Goal: Task Accomplishment & Management: Complete application form

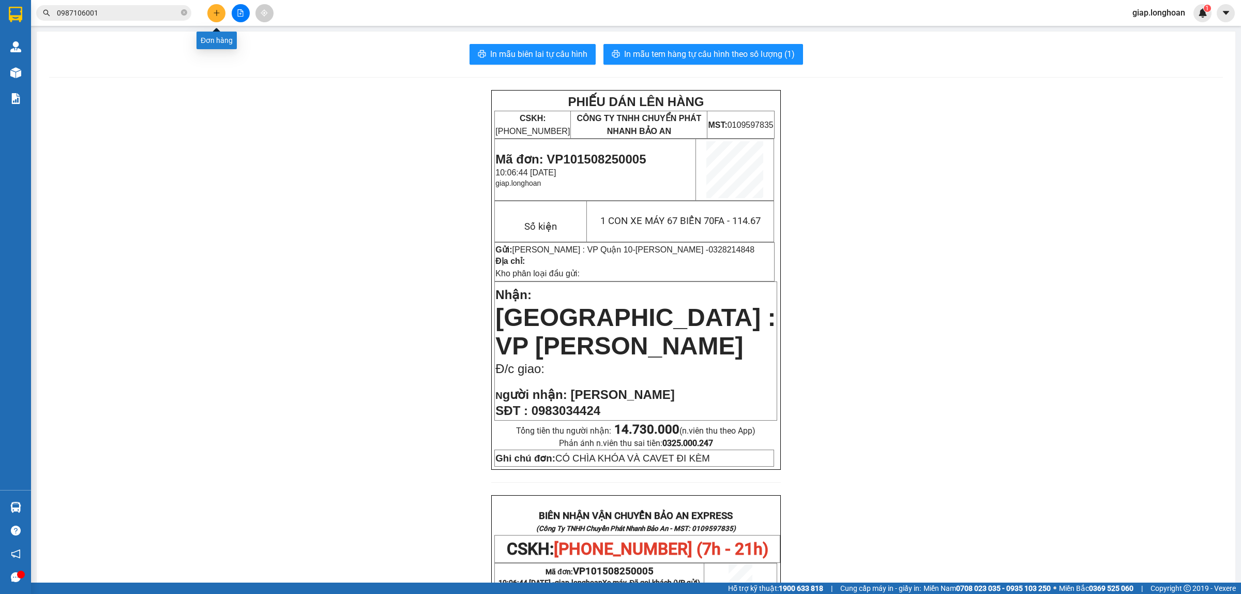
click at [213, 16] on button at bounding box center [216, 13] width 18 height 18
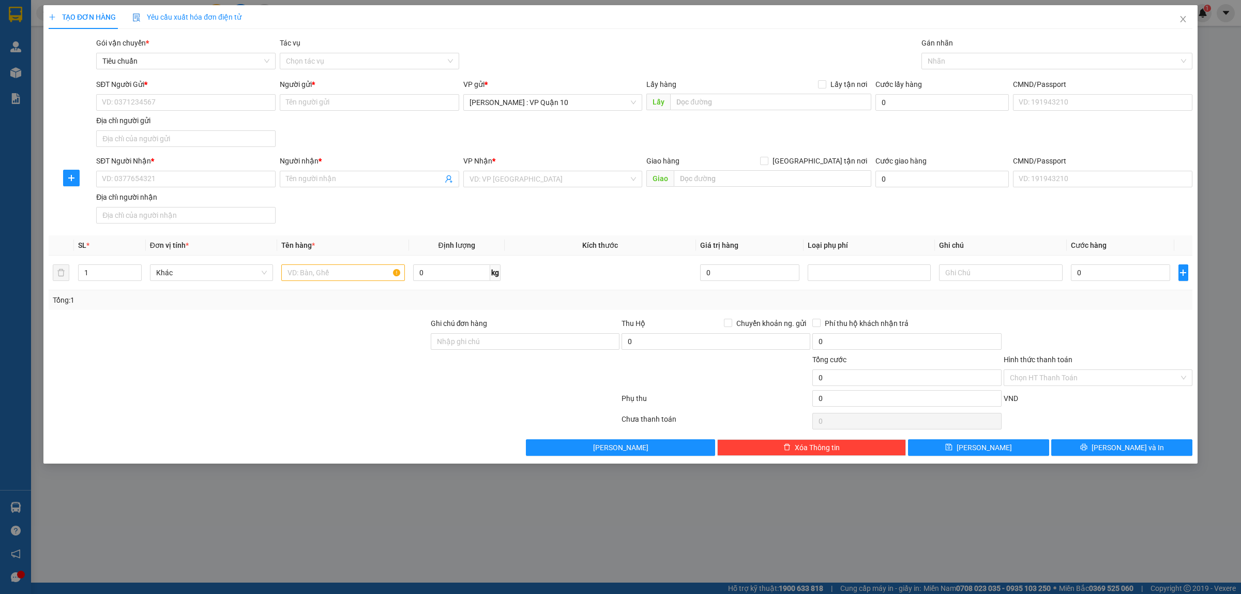
click at [361, 348] on div at bounding box center [239, 335] width 382 height 36
click at [165, 176] on input "SĐT Người Nhận *" at bounding box center [185, 179] width 179 height 17
click at [127, 99] on input "SĐT Người Gửi *" at bounding box center [185, 102] width 179 height 17
type input "0919900874"
click at [324, 102] on input "Người gửi *" at bounding box center [369, 102] width 179 height 17
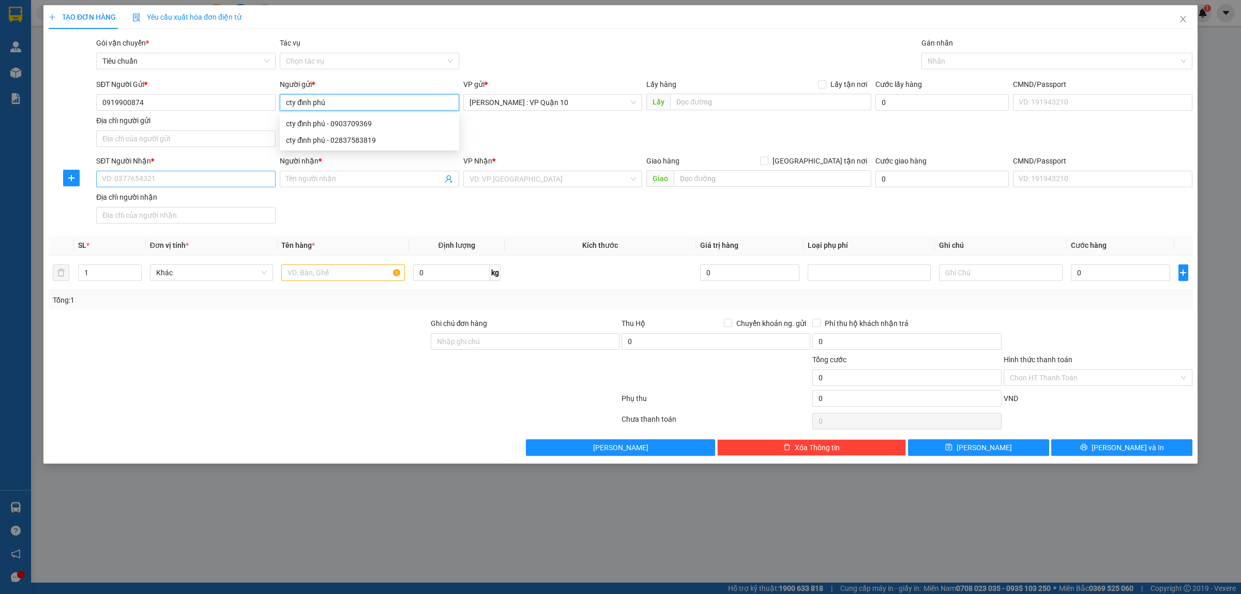
type input "cty đỉnh phú"
click at [128, 176] on input "SĐT Người Nhận *" at bounding box center [185, 179] width 179 height 17
type input "0767866913"
click at [329, 182] on input "Người nhận *" at bounding box center [364, 178] width 157 height 11
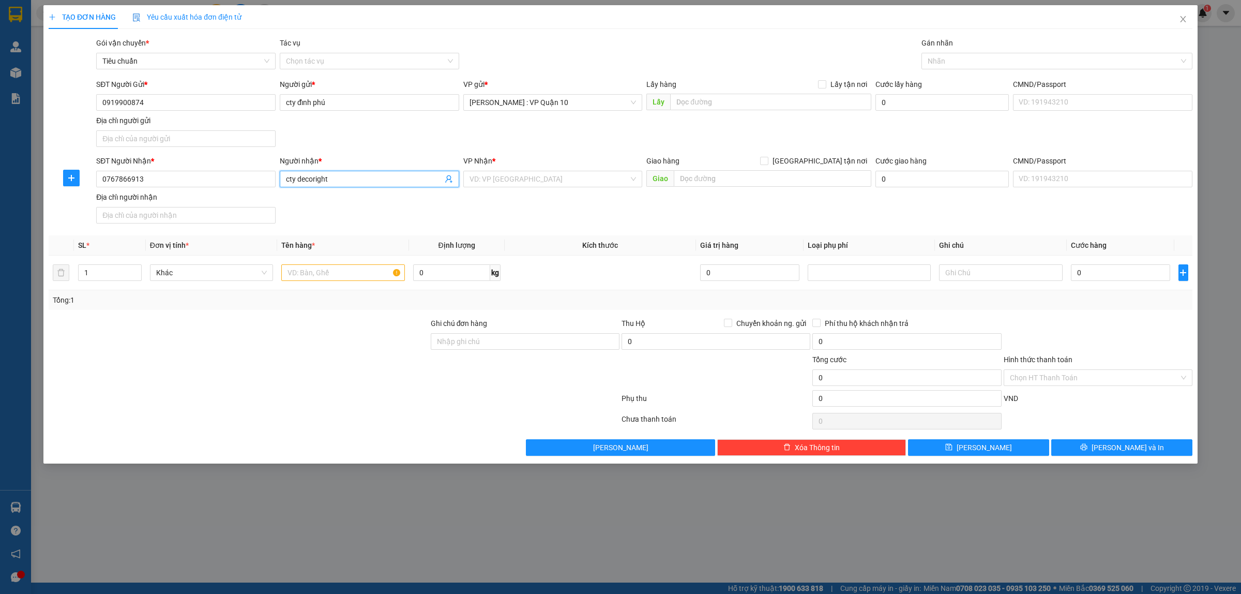
type input "cty decoright"
click at [276, 384] on div at bounding box center [239, 372] width 382 height 36
click at [114, 265] on input "1" at bounding box center [110, 273] width 63 height 16
type input "5"
click at [338, 278] on input "text" at bounding box center [342, 272] width 123 height 17
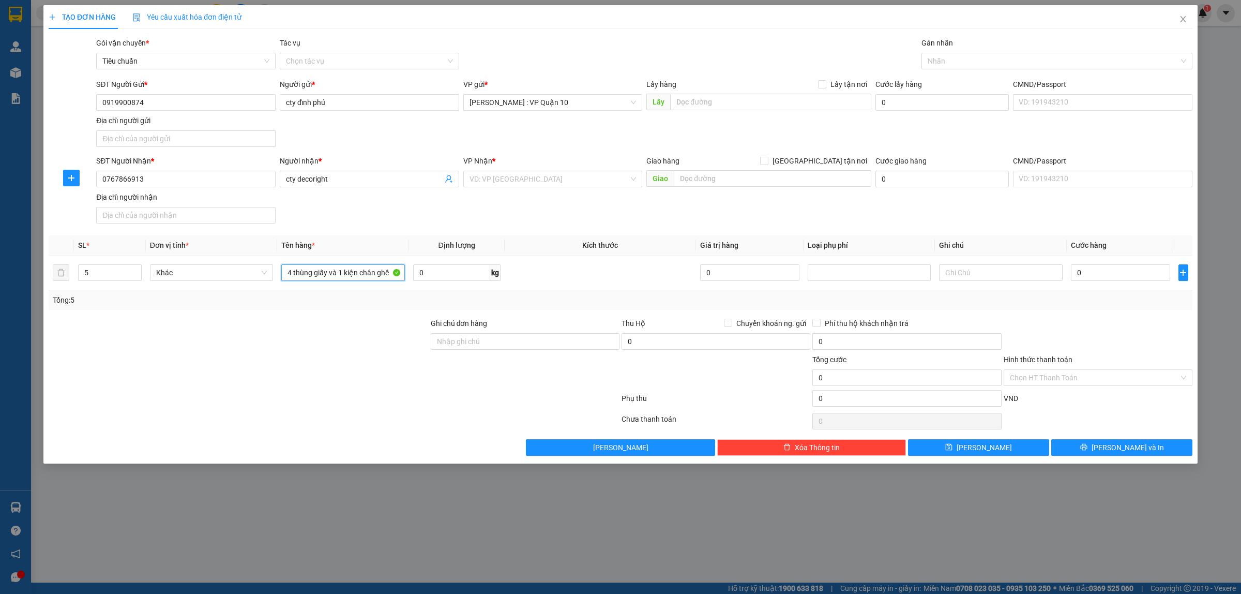
type input "4 thùng giấy và 1 kiện chân ghế"
click at [290, 396] on div at bounding box center [334, 400] width 573 height 21
drag, startPoint x: 478, startPoint y: 344, endPoint x: 516, endPoint y: 350, distance: 38.3
click at [478, 344] on input "Ghi chú đơn hàng" at bounding box center [525, 341] width 189 height 17
type input "hàng k bao bể vỡ hư hỏng"
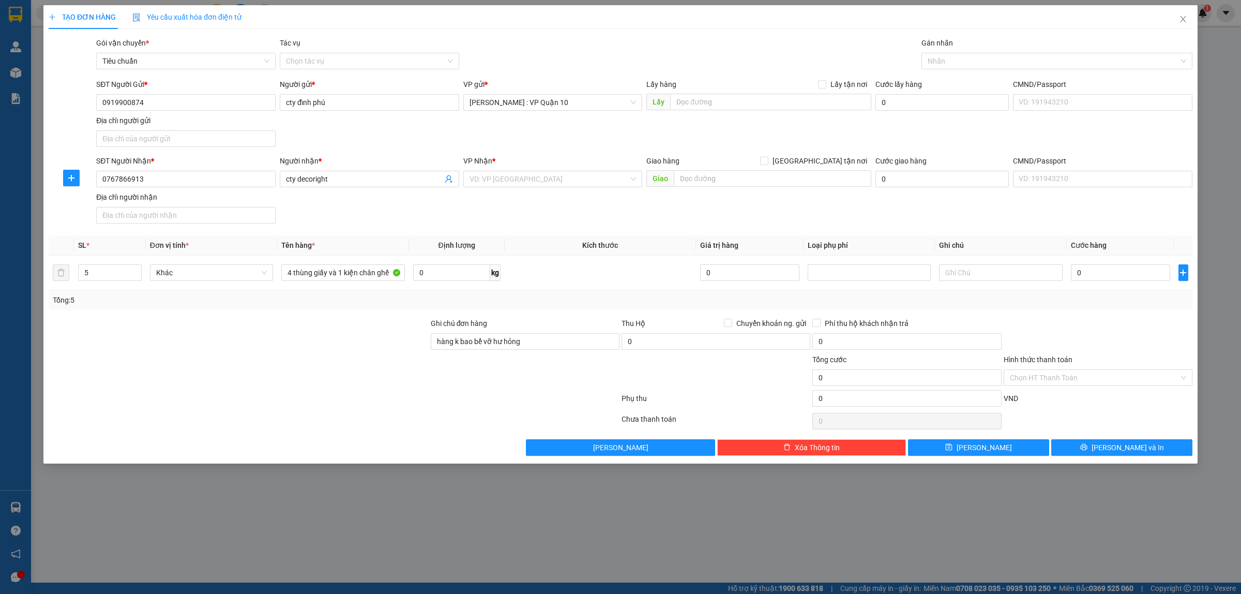
click at [528, 426] on div at bounding box center [334, 421] width 573 height 21
click at [498, 173] on input "search" at bounding box center [550, 179] width 160 height 16
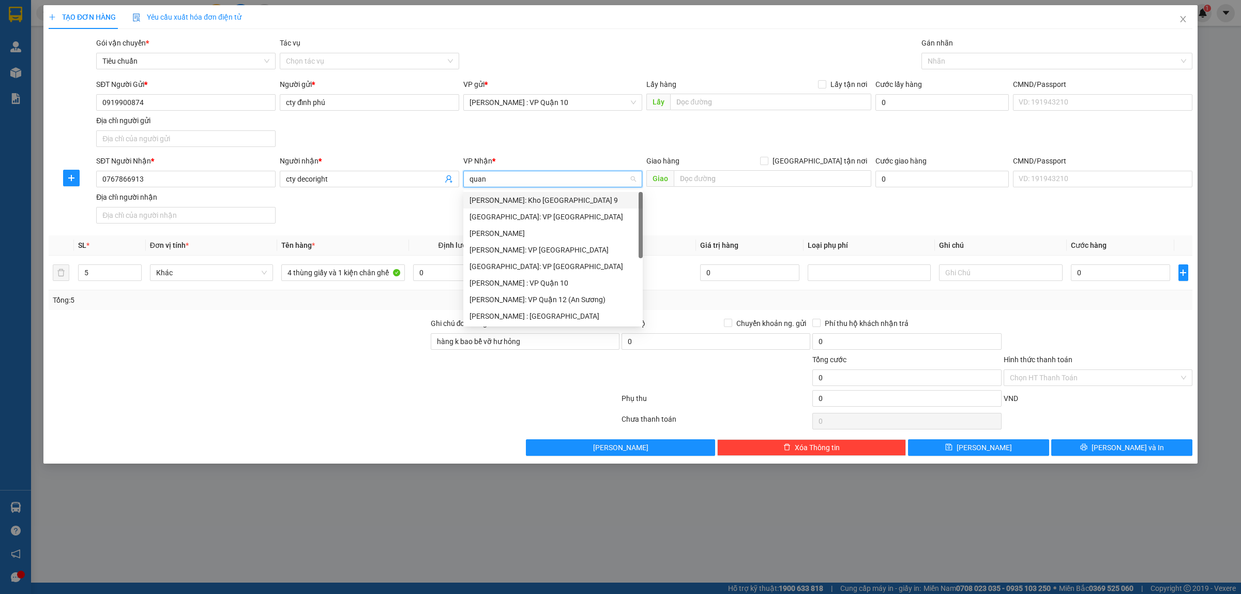
type input "quang"
click at [539, 202] on div "Quảng Ngãi: VP Trường Chinh" at bounding box center [553, 199] width 167 height 11
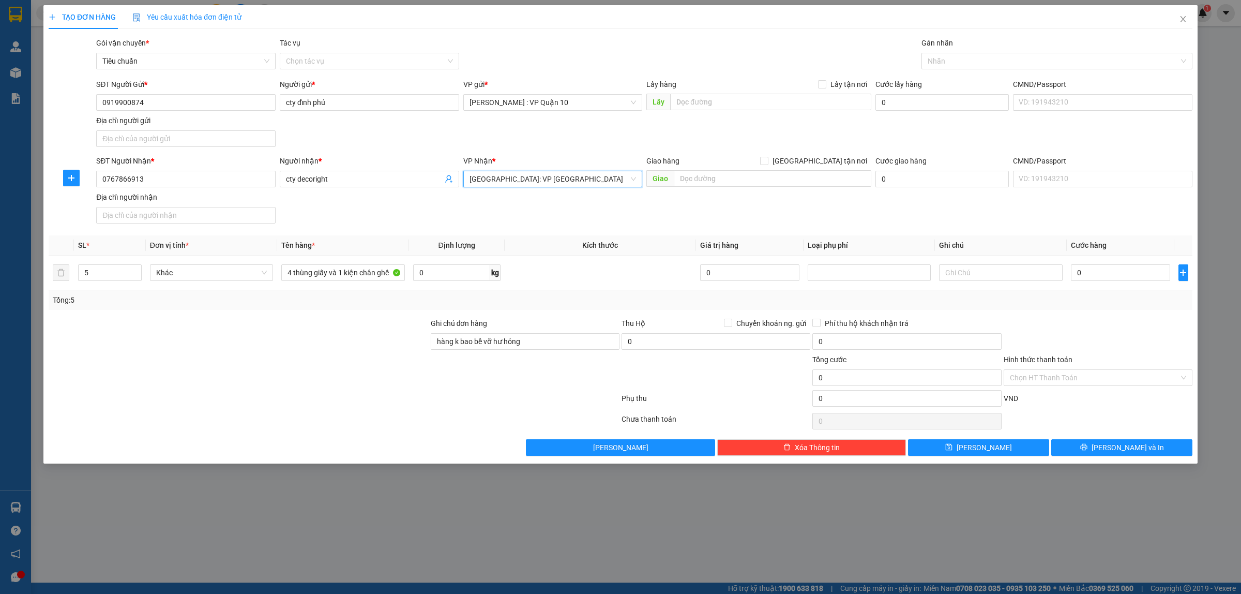
click at [293, 363] on div at bounding box center [239, 372] width 382 height 36
click at [1095, 275] on input "0" at bounding box center [1120, 272] width 99 height 17
type input "40"
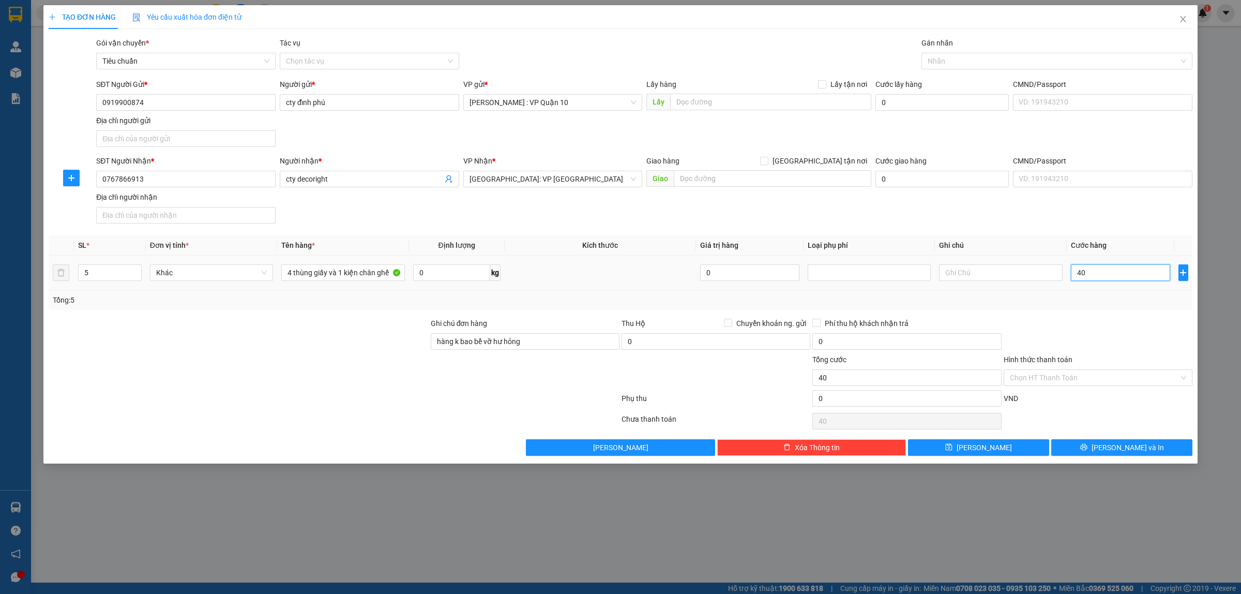
type input "450"
type input "4.500"
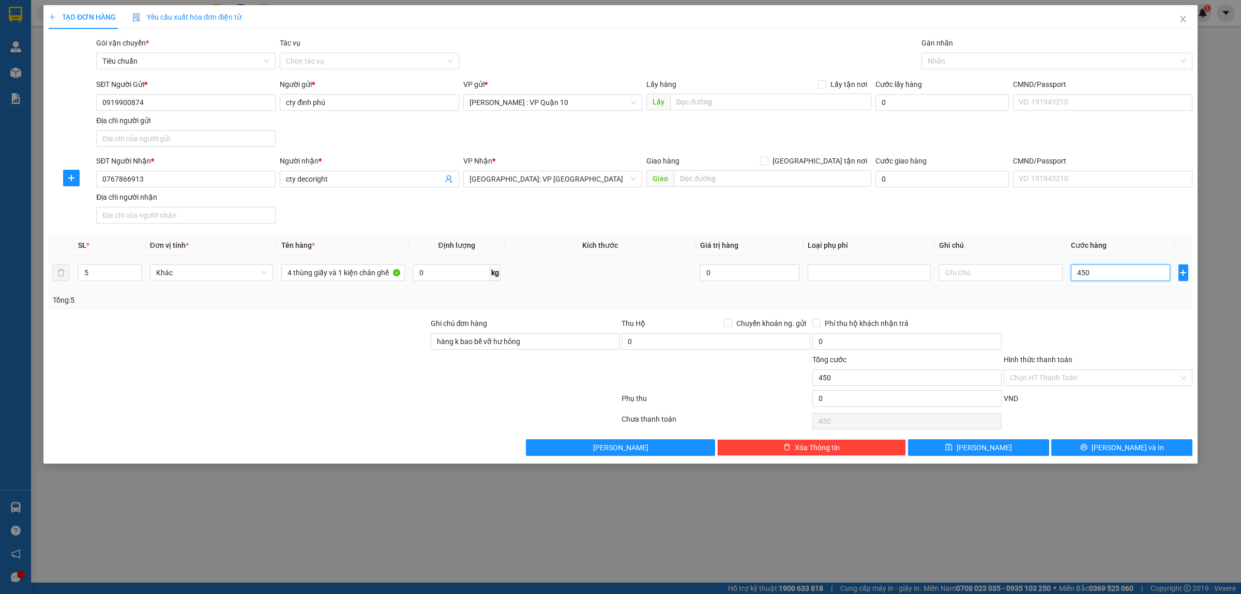
type input "4.500"
type input "45.000"
type input "450.000"
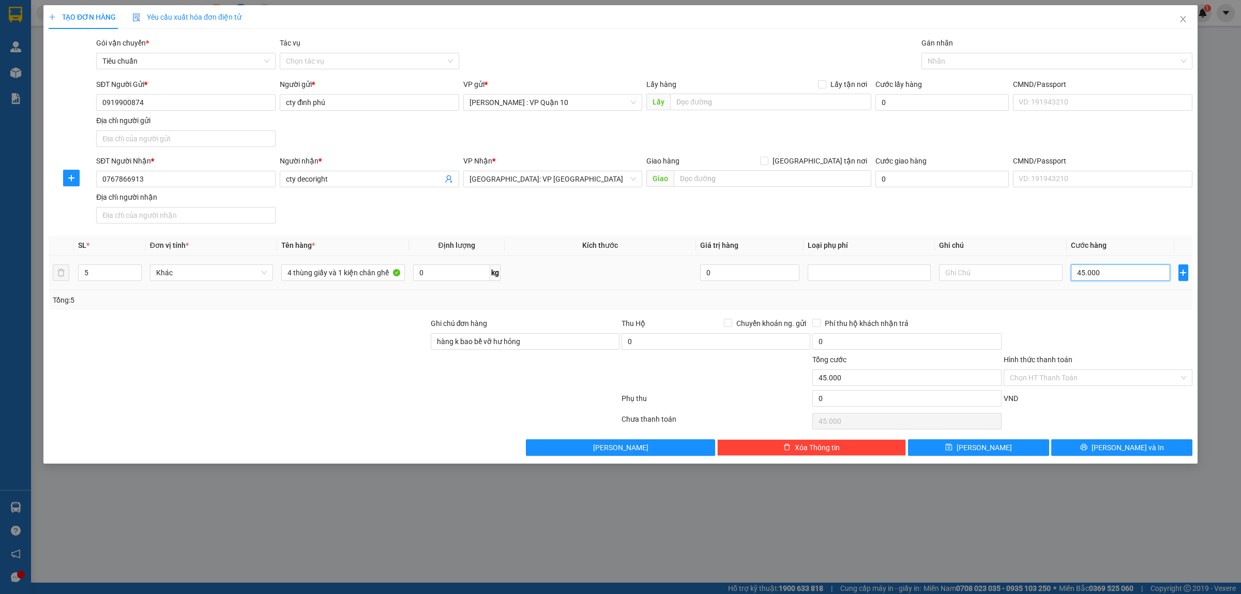
type input "450.000"
click at [1124, 448] on span "Lưu và In" at bounding box center [1128, 447] width 72 height 11
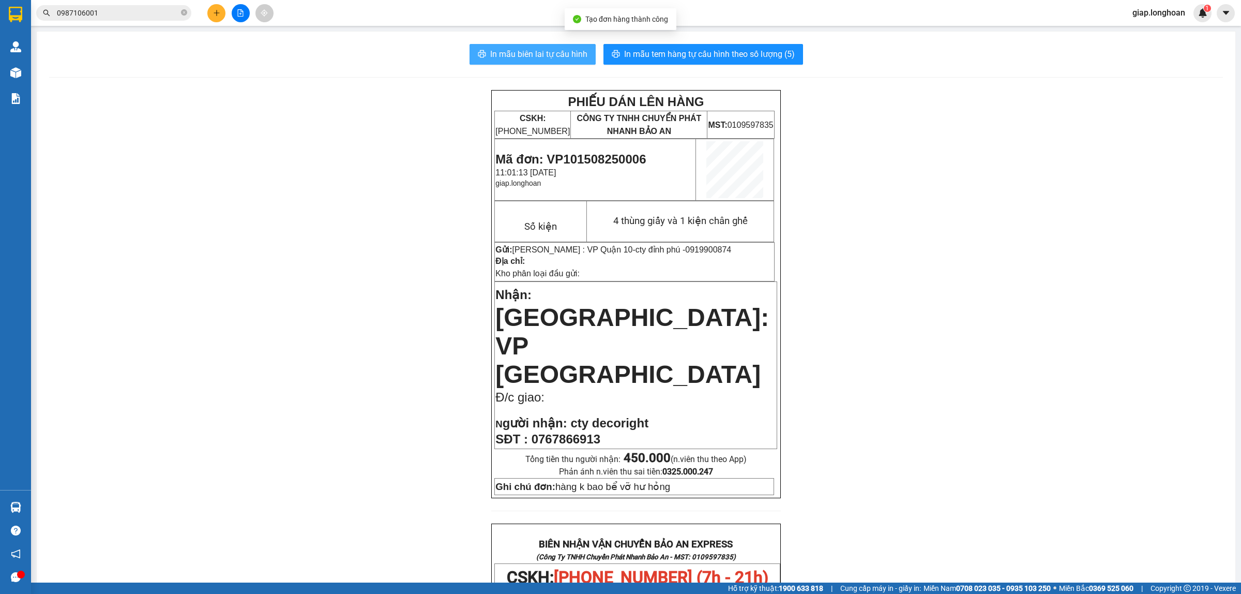
drag, startPoint x: 507, startPoint y: 50, endPoint x: 821, endPoint y: 160, distance: 332.3
click at [509, 50] on span "In mẫu biên lai tự cấu hình" at bounding box center [538, 54] width 97 height 13
click at [712, 48] on span "In mẫu tem hàng tự cấu hình theo số lượng (5)" at bounding box center [709, 54] width 171 height 13
click at [960, 397] on div "PHIẾU DÁN LÊN HÀNG CSKH: 1900.06.88.33 CÔNG TY TNHH CHUYỂN PHÁT NHANH BẢO AN MS…" at bounding box center [636, 567] width 1174 height 954
click at [955, 401] on div "PHIẾU DÁN LÊN HÀNG CSKH: 1900.06.88.33 CÔNG TY TNHH CHUYỂN PHÁT NHANH BẢO AN MS…" at bounding box center [636, 567] width 1174 height 954
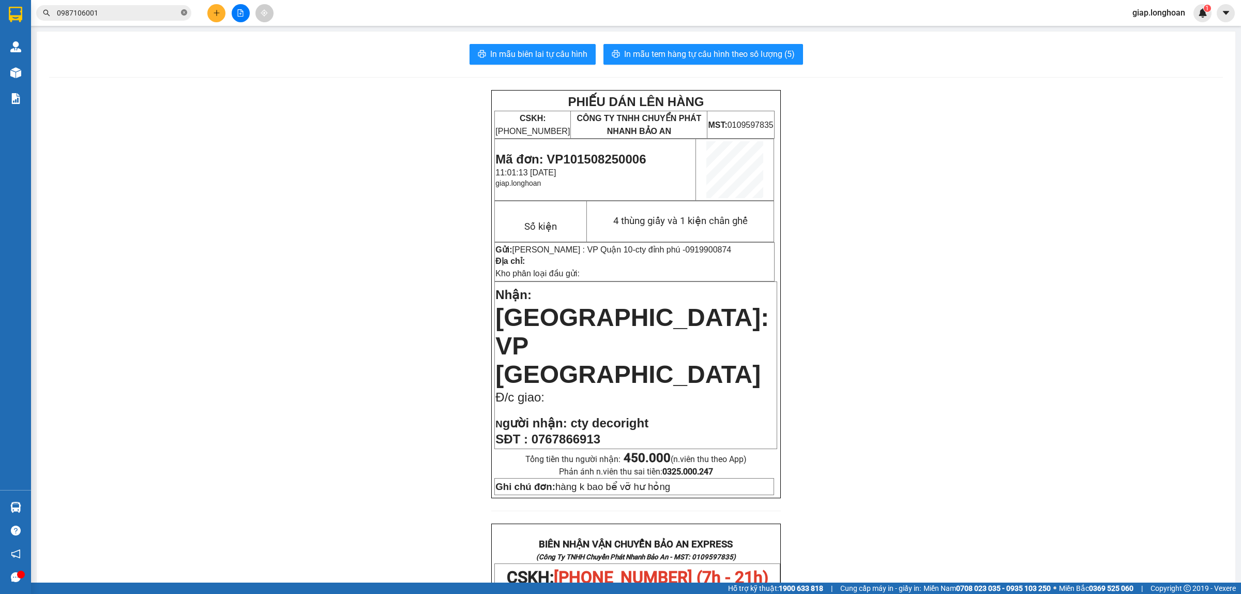
click at [185, 14] on icon "close-circle" at bounding box center [184, 12] width 6 height 6
click at [113, 12] on input "text" at bounding box center [118, 12] width 122 height 11
paste input "0869668111"
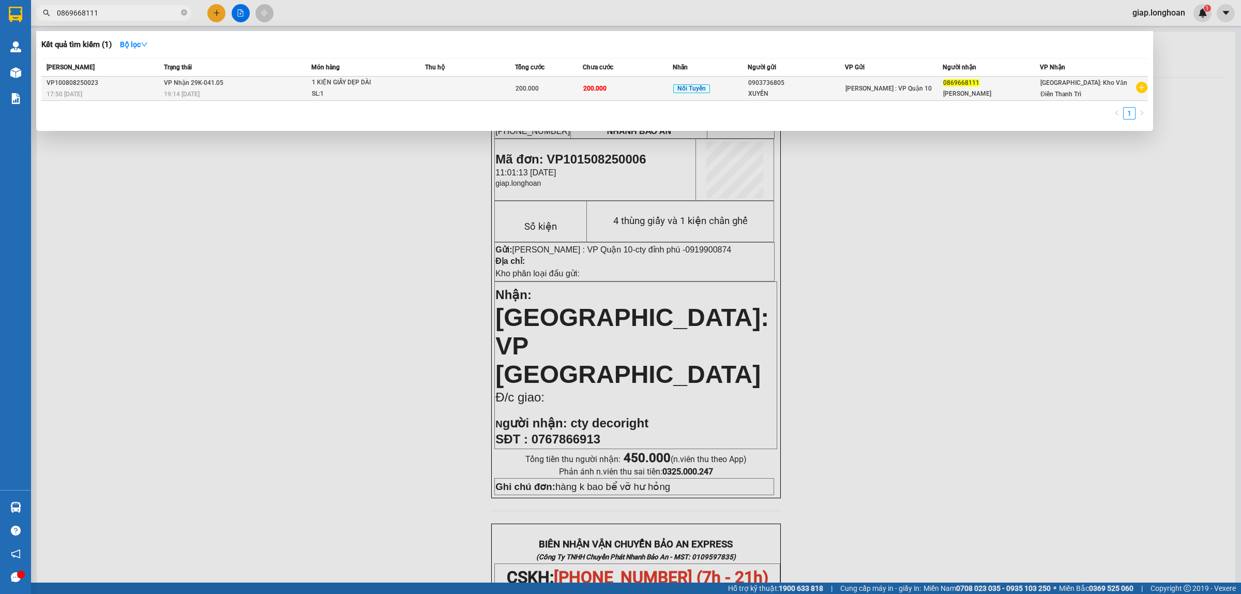
type input "0869668111"
click at [434, 97] on td at bounding box center [470, 89] width 90 height 24
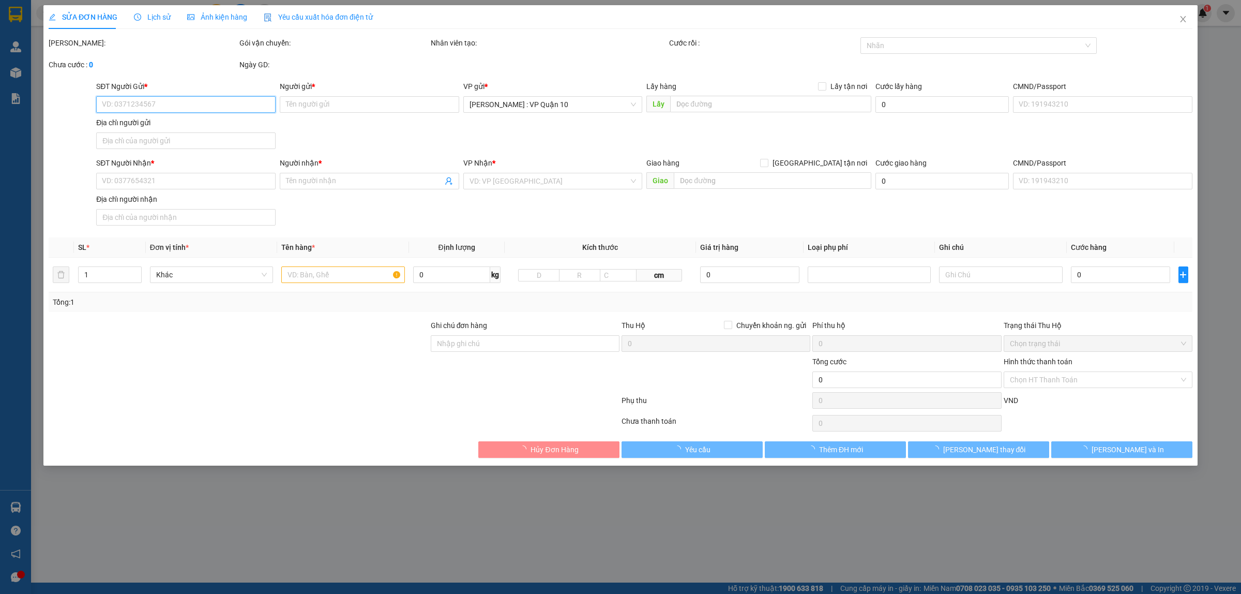
type input "0903736805"
type input "XUYẾN"
type input "0869668111"
type input "PHÙNG TÀI"
type input "200.000"
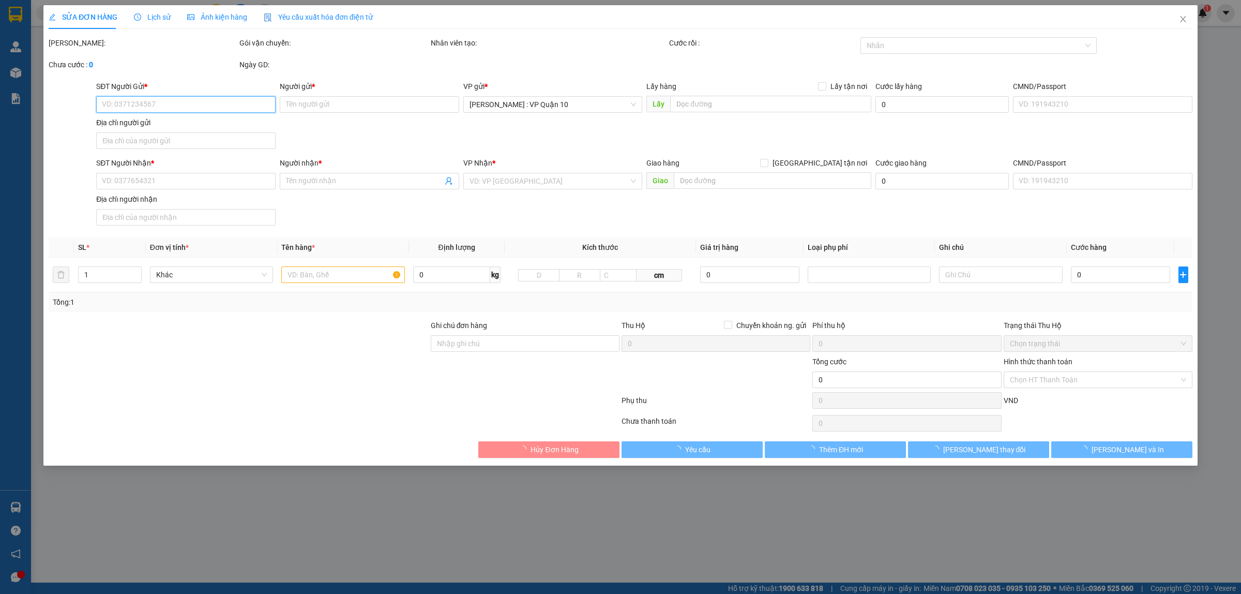
type input "200.000"
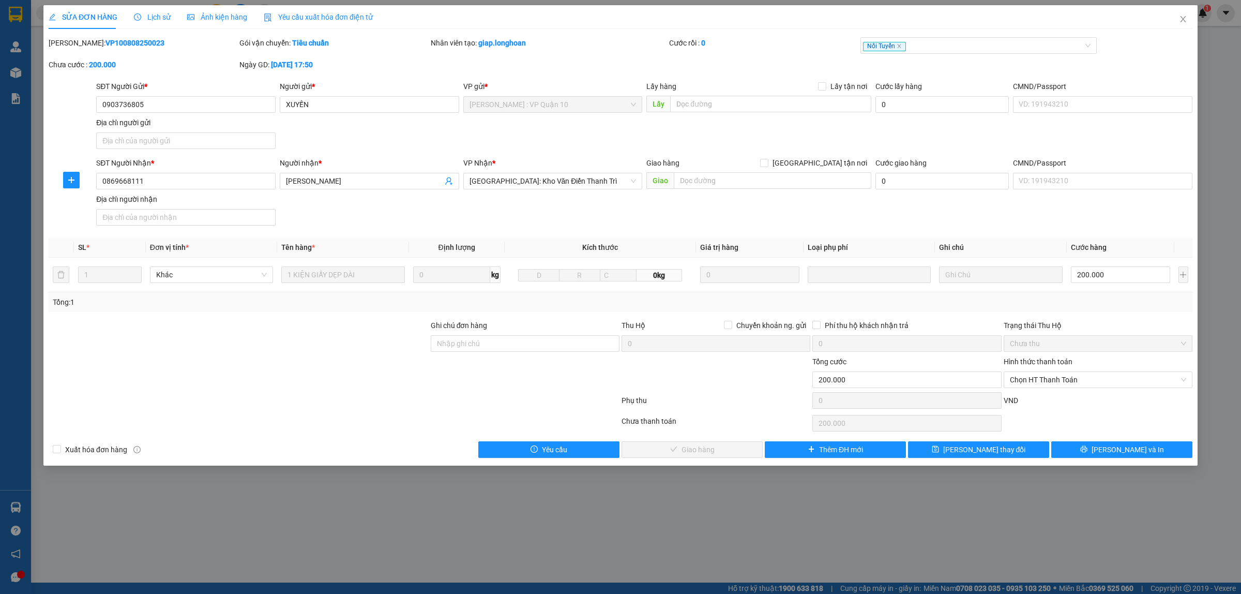
click at [152, 16] on span "Lịch sử" at bounding box center [152, 17] width 37 height 8
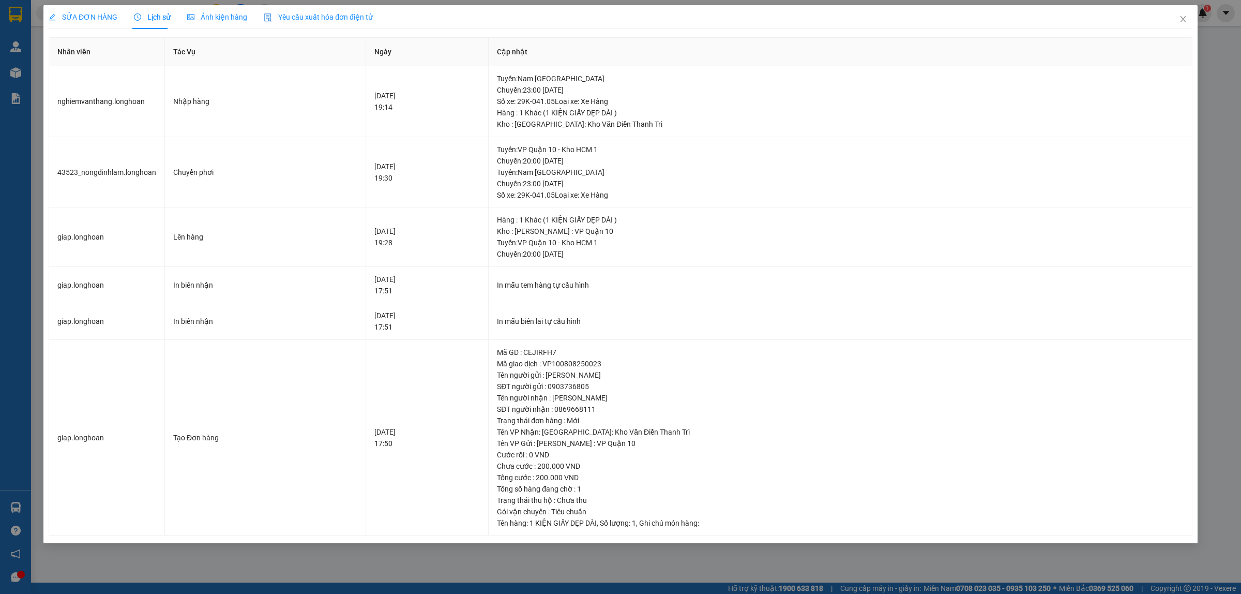
click at [84, 17] on span "SỬA ĐƠN HÀNG" at bounding box center [83, 17] width 69 height 8
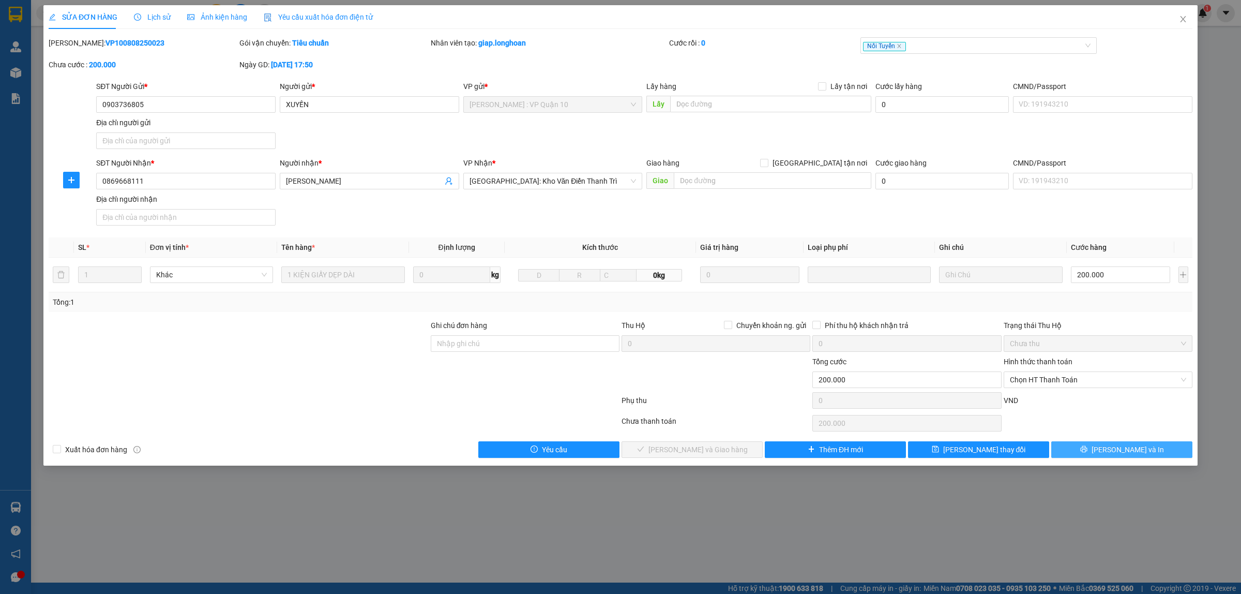
click at [1075, 450] on button "Lưu và In" at bounding box center [1121, 449] width 141 height 17
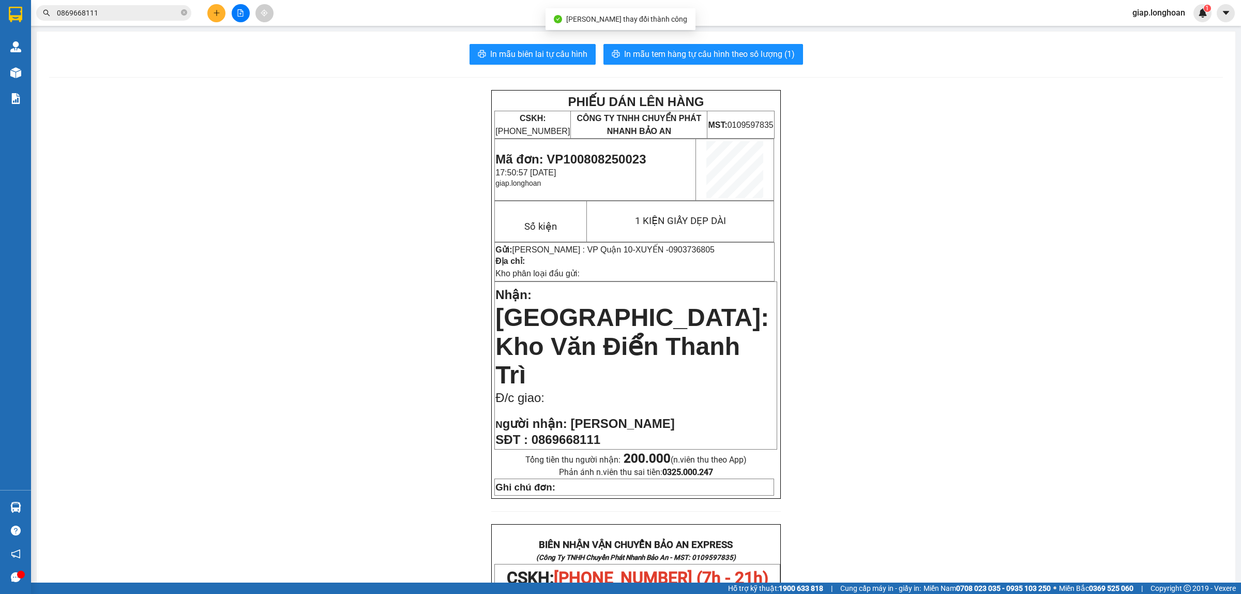
scroll to position [65, 0]
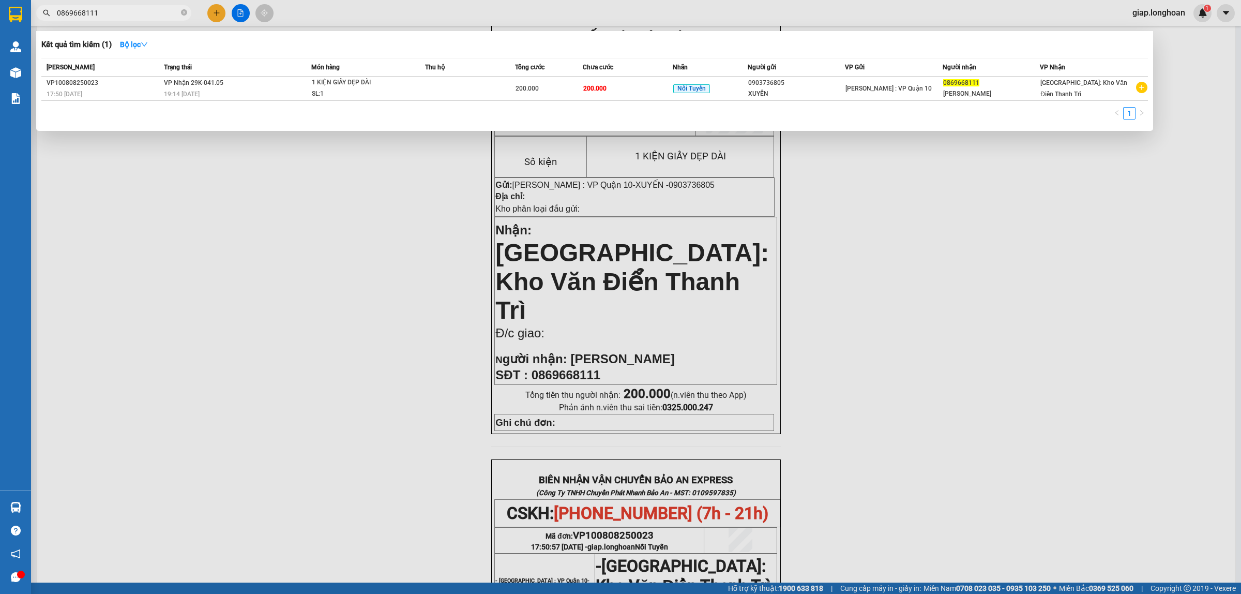
click at [143, 14] on input "0869668111" at bounding box center [118, 12] width 122 height 11
click at [362, 95] on div "SL: 1" at bounding box center [351, 93] width 78 height 11
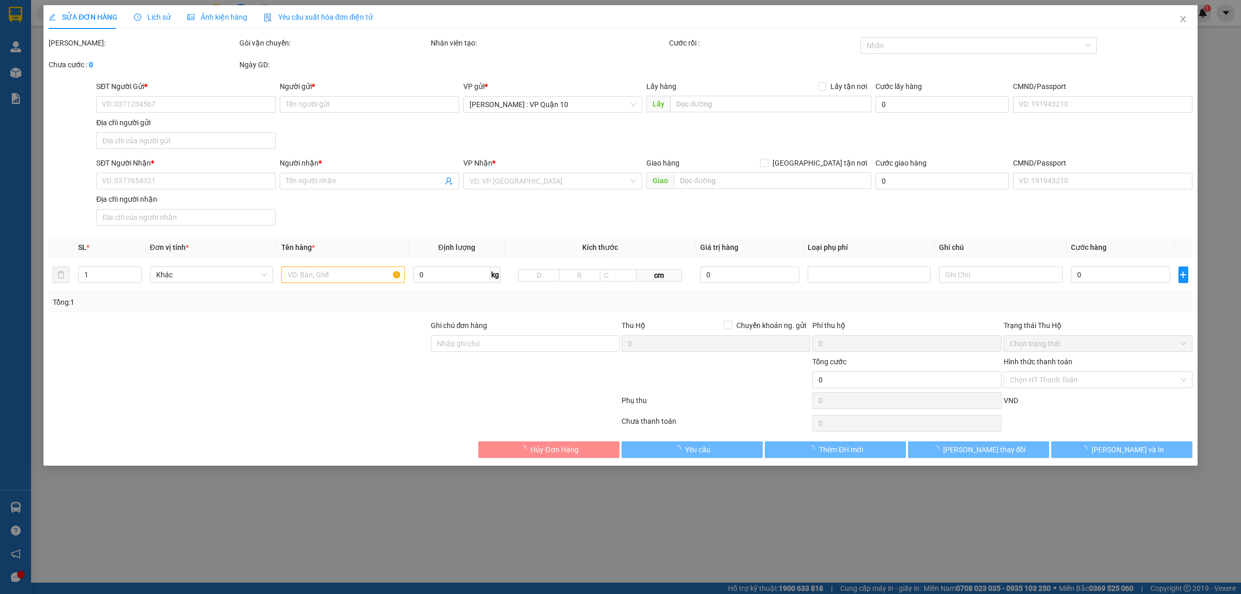
type input "0903736805"
type input "XUYẾN"
type input "0869668111"
type input "PHÙNG TÀI"
type input "200.000"
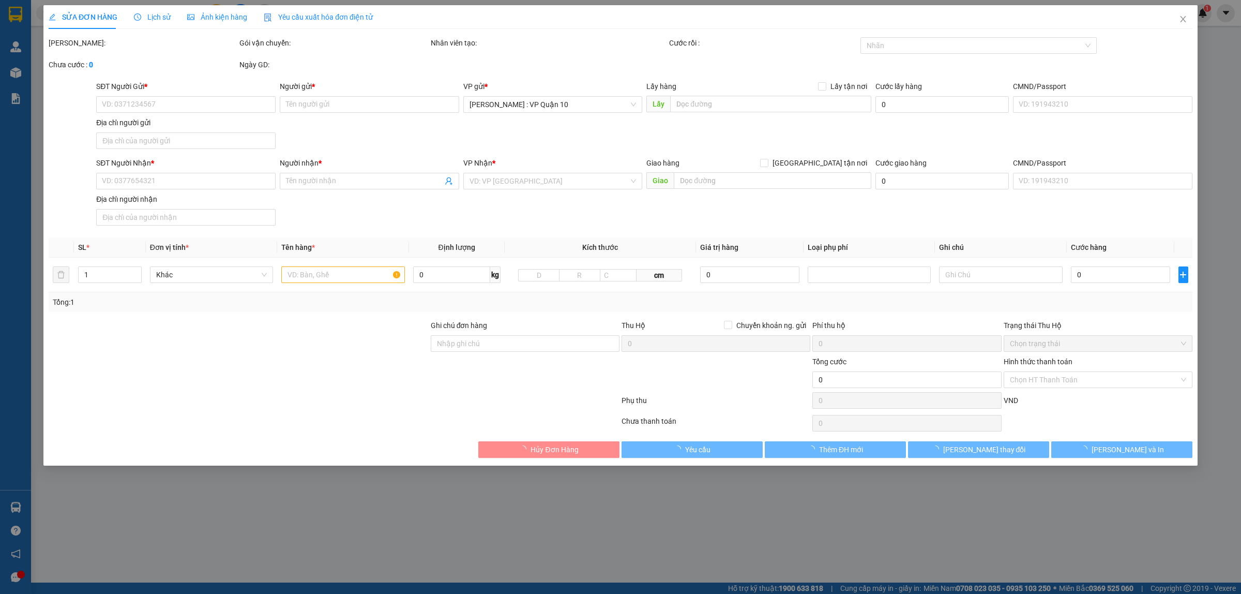
type input "200.000"
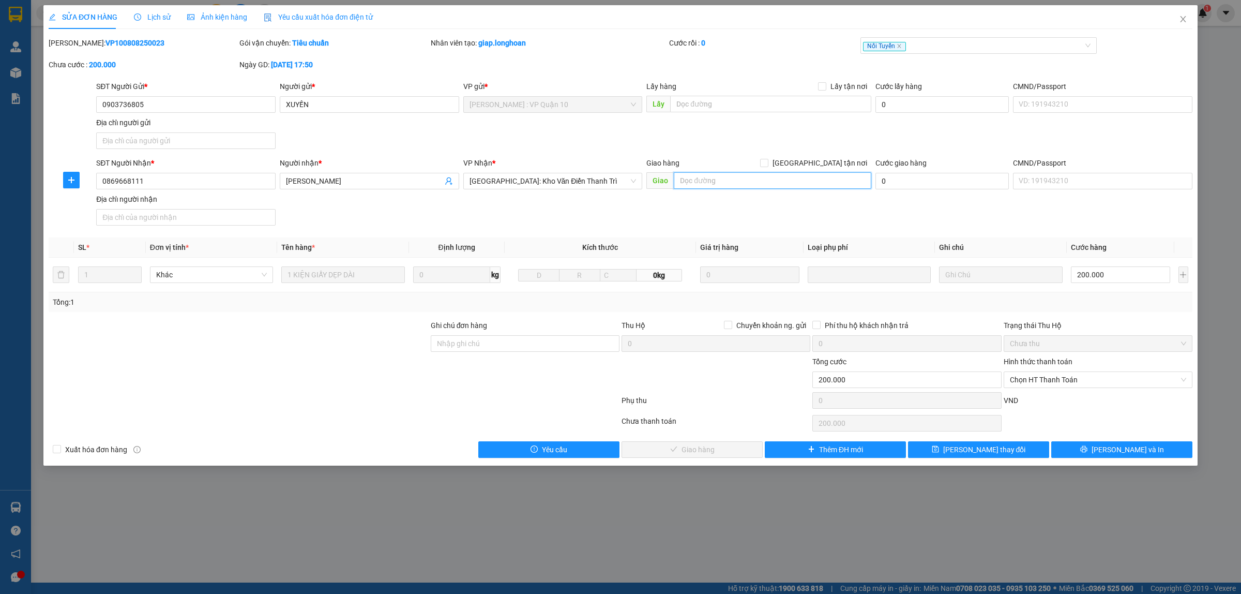
click at [687, 180] on input "text" at bounding box center [773, 180] width 198 height 17
paste input "Bắc Quang (TVLT): Giao trên QL 2"
type input "HÀ GIANG - Bắc Quang (TVLT): Giao trên QL 2"
click at [767, 163] on input "[GEOGRAPHIC_DATA] tận nơi" at bounding box center [763, 162] width 7 height 7
checkbox input "true"
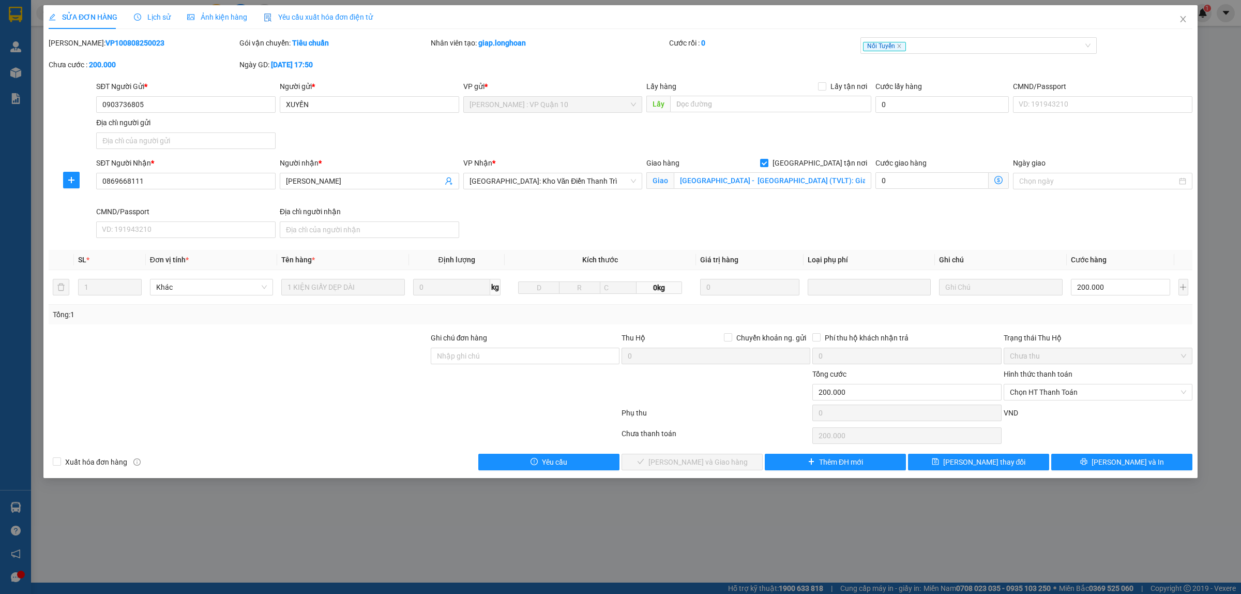
click at [330, 385] on div at bounding box center [239, 386] width 382 height 36
click at [353, 407] on div at bounding box center [334, 414] width 573 height 21
click at [1128, 291] on input "200.000" at bounding box center [1120, 287] width 99 height 17
click at [1102, 320] on div "Tổng: 1" at bounding box center [621, 314] width 1136 height 11
click at [1112, 291] on input "200.000" at bounding box center [1120, 287] width 99 height 17
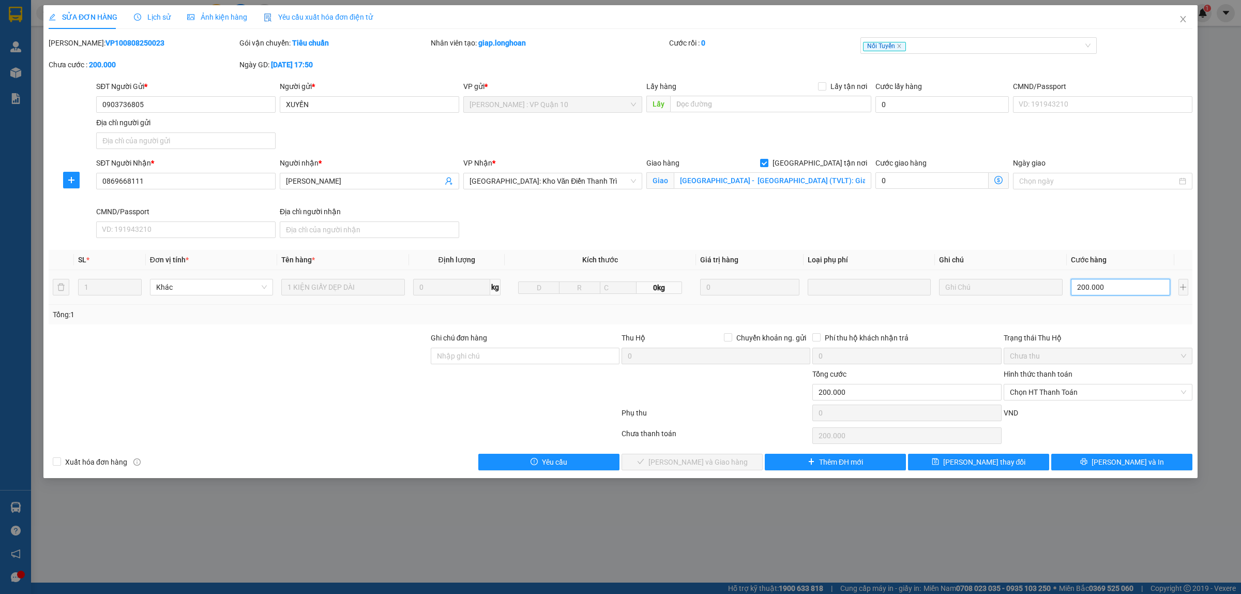
type input "0"
type input "40"
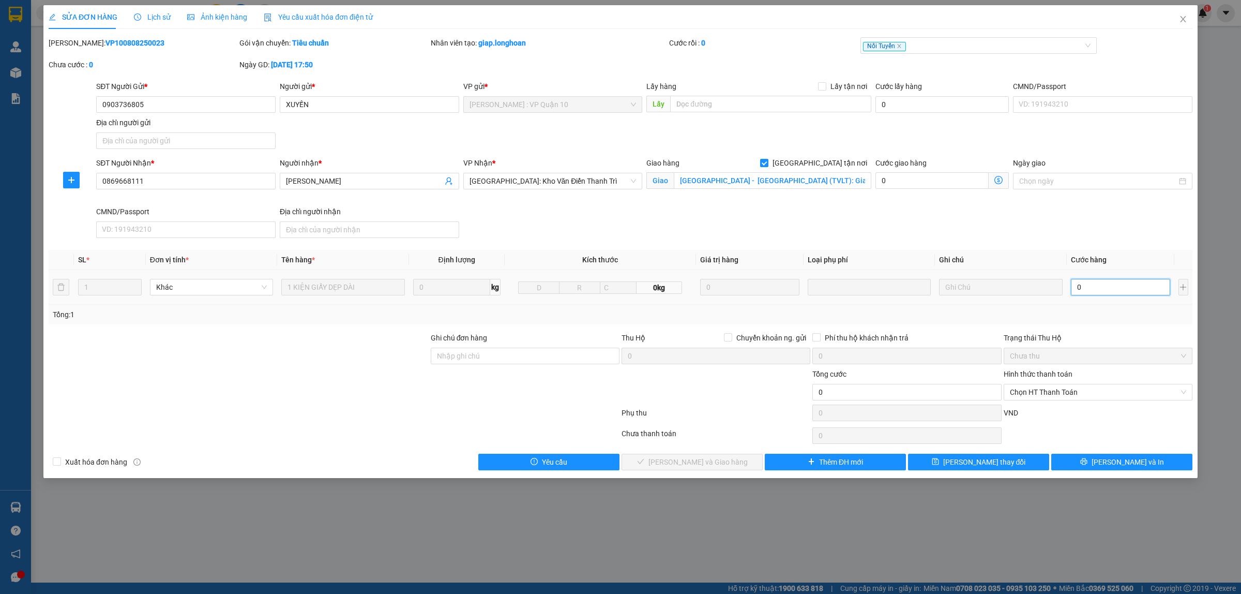
type input "40"
type input "400"
type input "4.000"
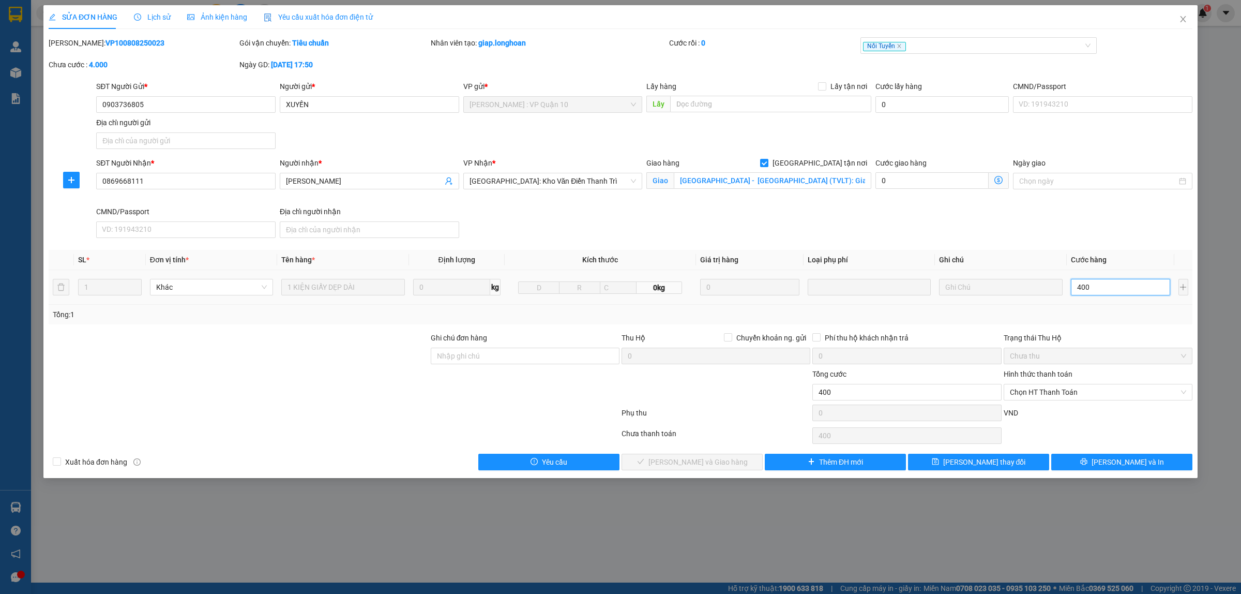
type input "4.000"
type input "40.000"
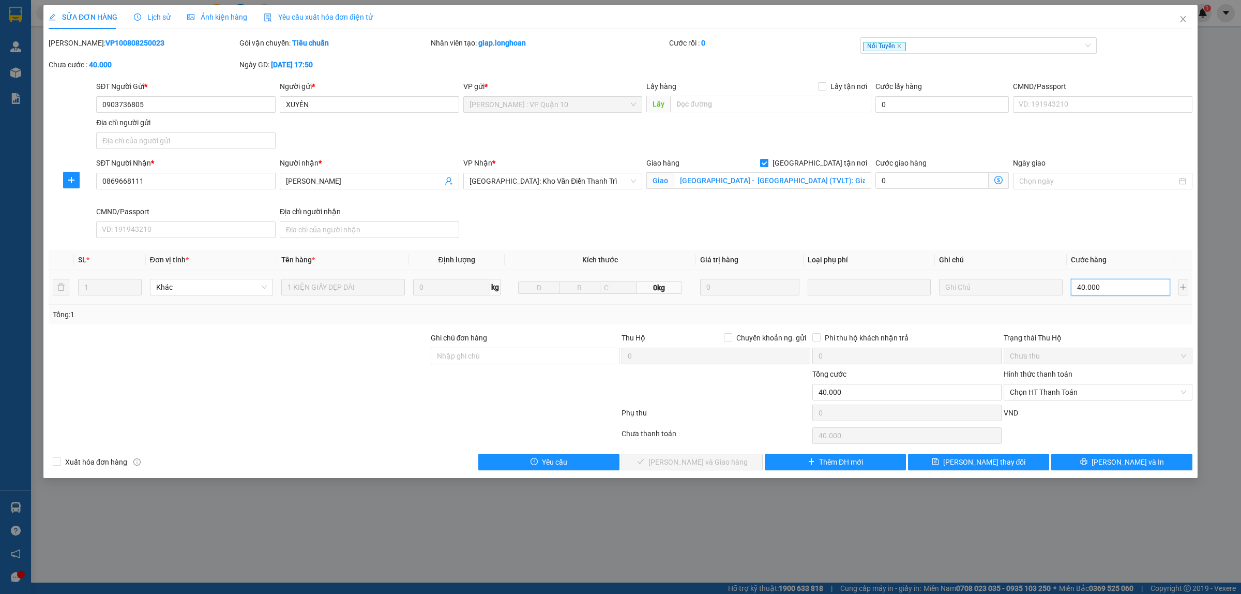
type input "400.000"
type input "0"
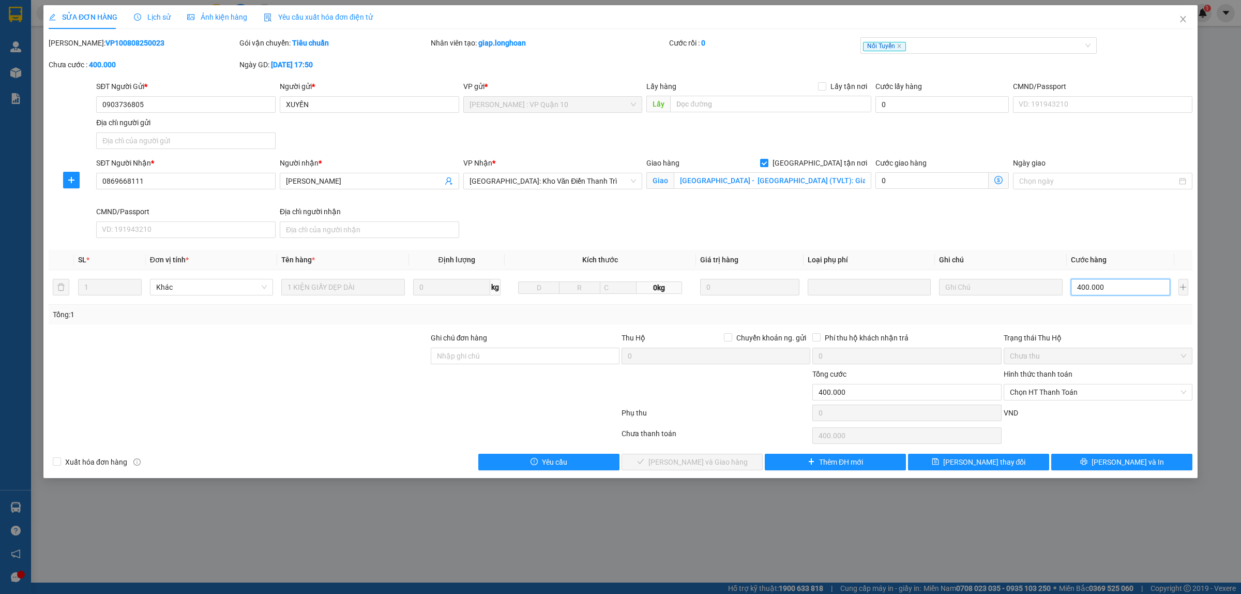
type input "0"
type input "40"
type input "430"
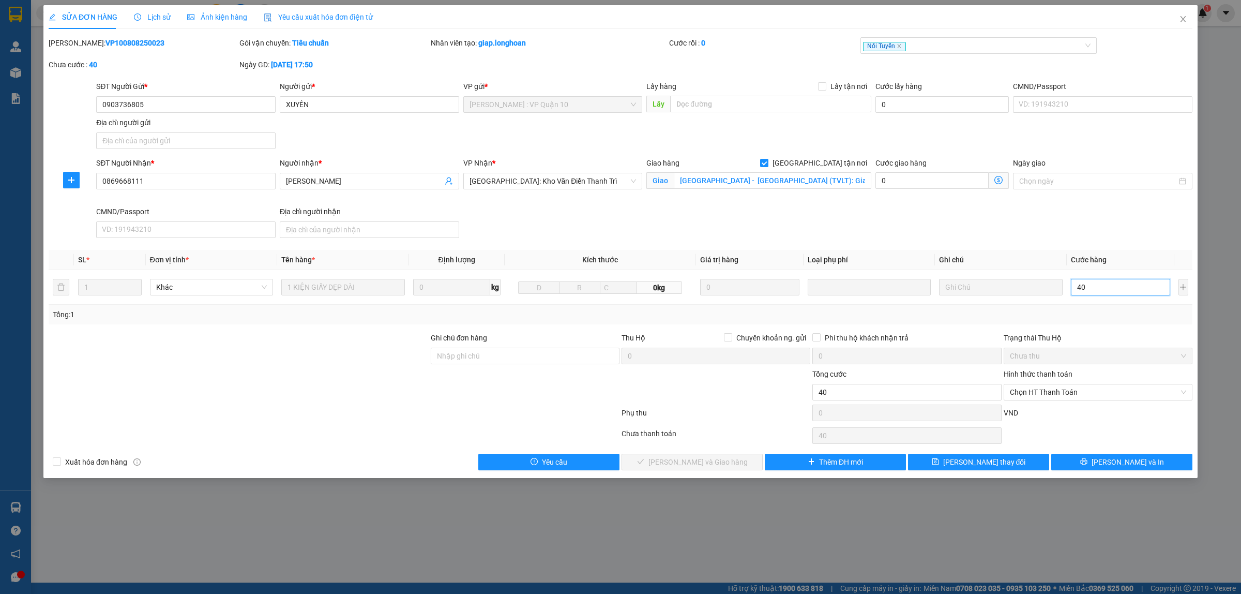
type input "430"
type input "4.300"
type input "43.000"
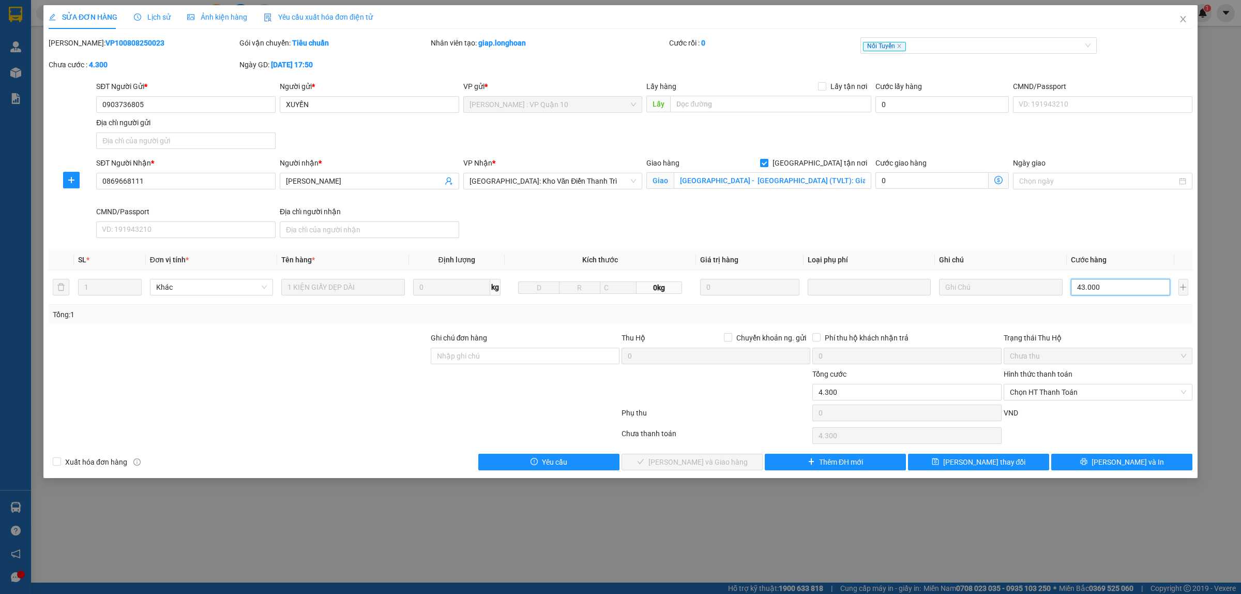
type input "43.000"
type input "430.000"
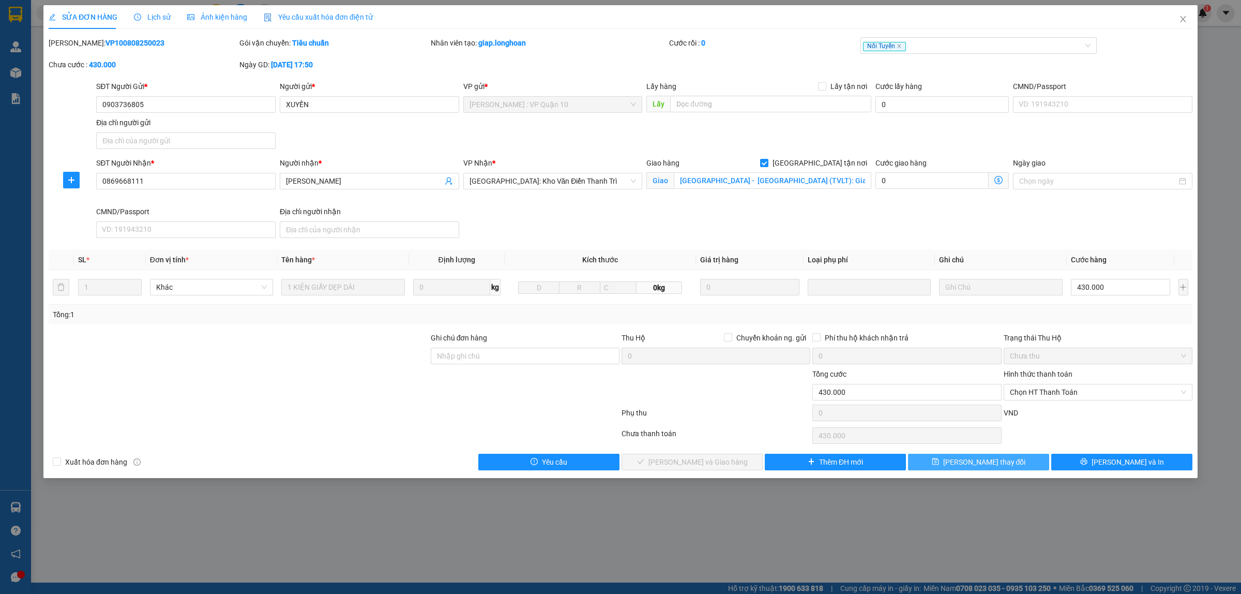
click at [988, 461] on span "Lưu thay đổi" at bounding box center [984, 461] width 83 height 11
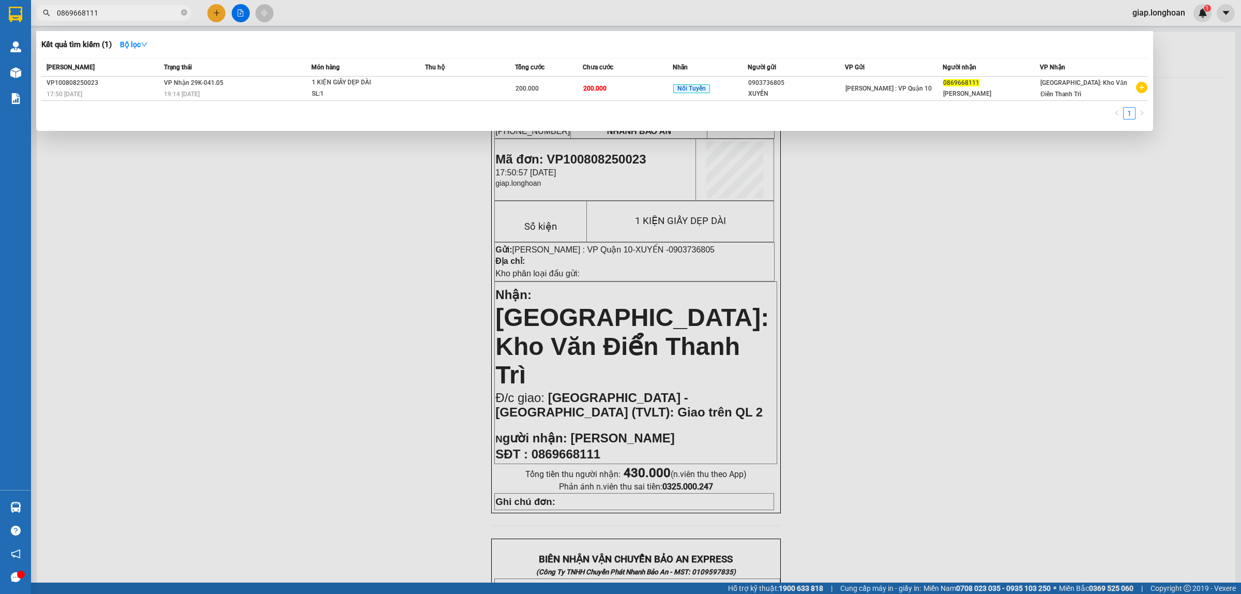
click at [135, 11] on input "0869668111" at bounding box center [118, 12] width 122 height 11
click at [380, 280] on div at bounding box center [620, 297] width 1241 height 594
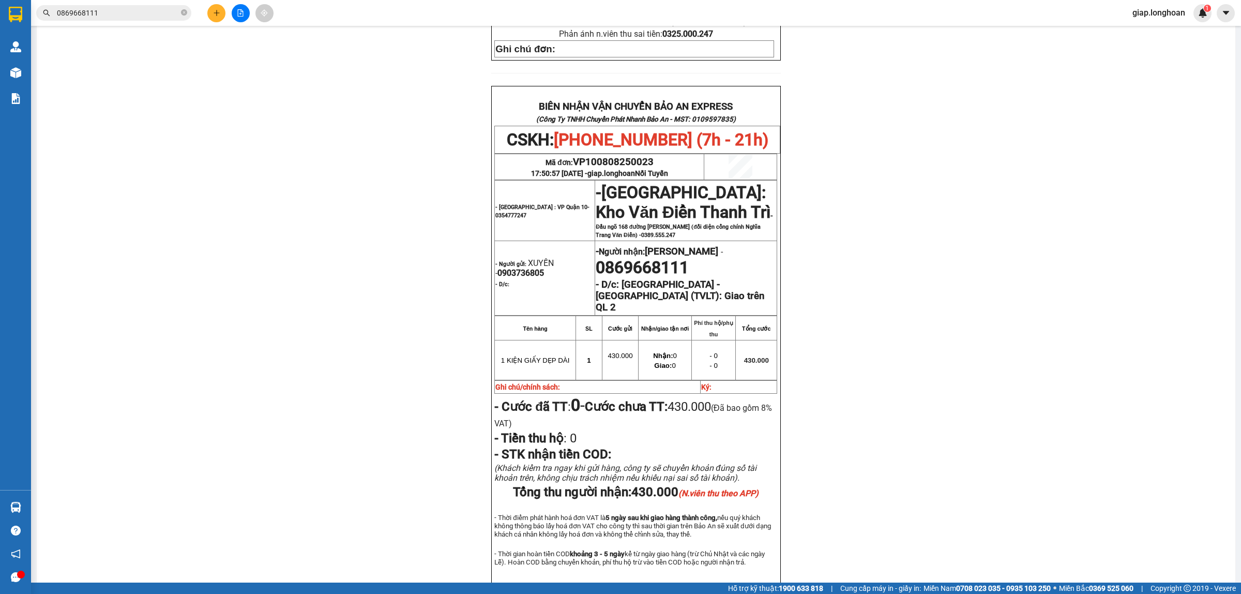
scroll to position [486, 0]
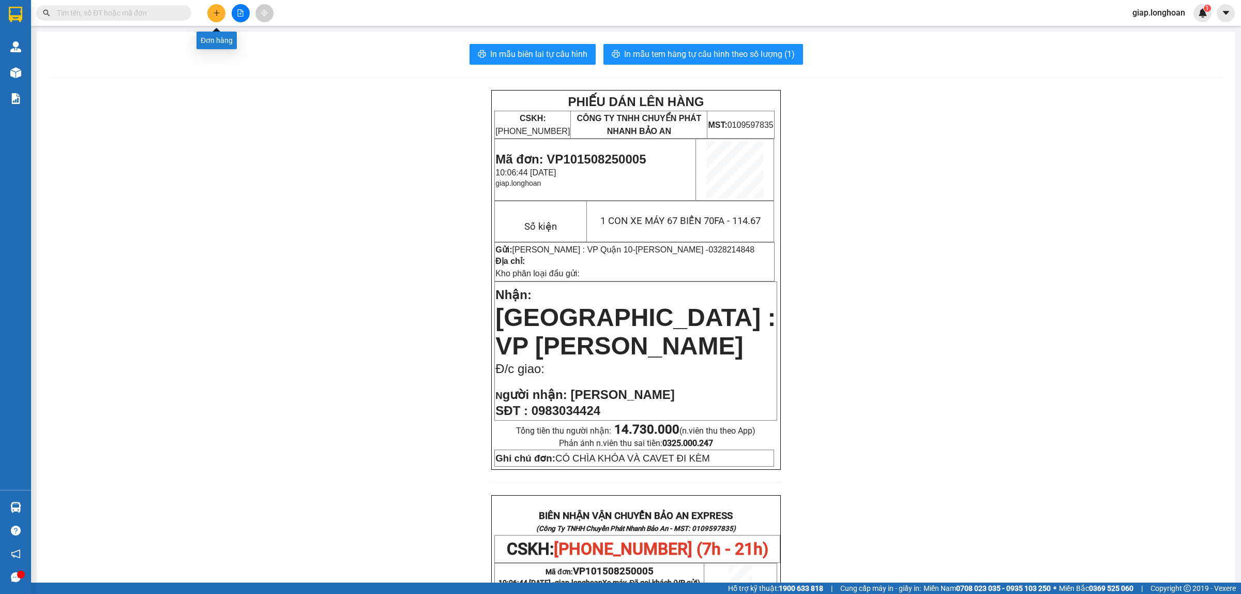
click at [209, 17] on button at bounding box center [216, 13] width 18 height 18
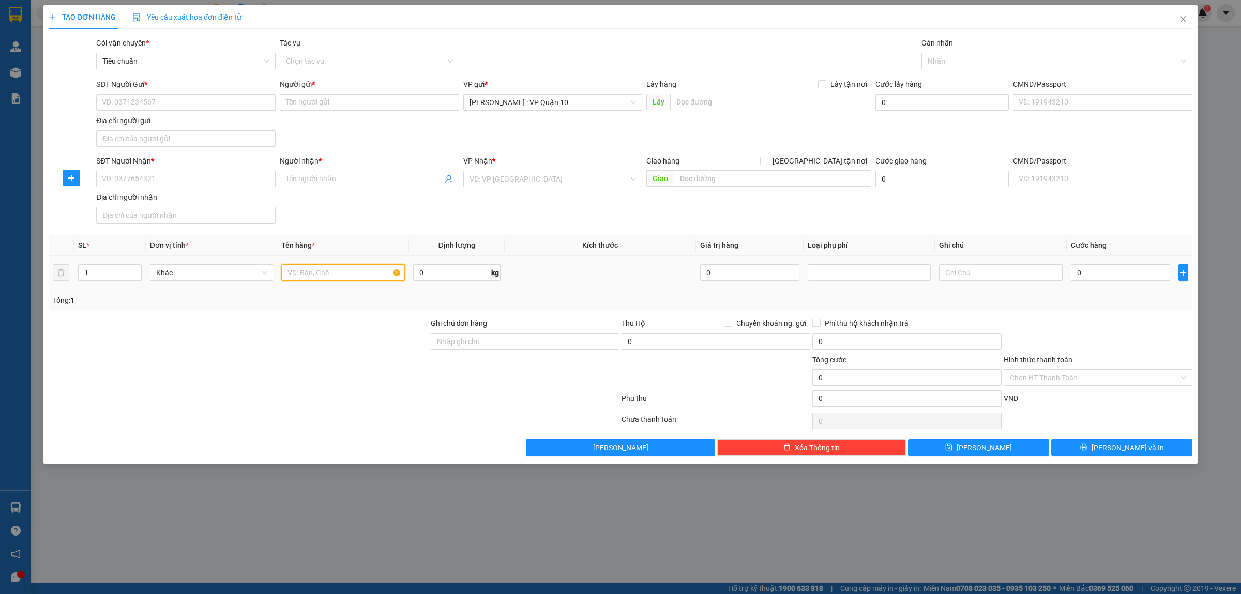
click at [347, 278] on input "text" at bounding box center [342, 272] width 123 height 17
type input "1 THÙNG GIẤY NHỎ"
click at [130, 173] on input "SĐT Người Nhận *" at bounding box center [185, 179] width 179 height 17
click at [138, 182] on input "SĐT Người Nhận *" at bounding box center [185, 179] width 179 height 17
drag, startPoint x: 782, startPoint y: 442, endPoint x: 775, endPoint y: 440, distance: 8.2
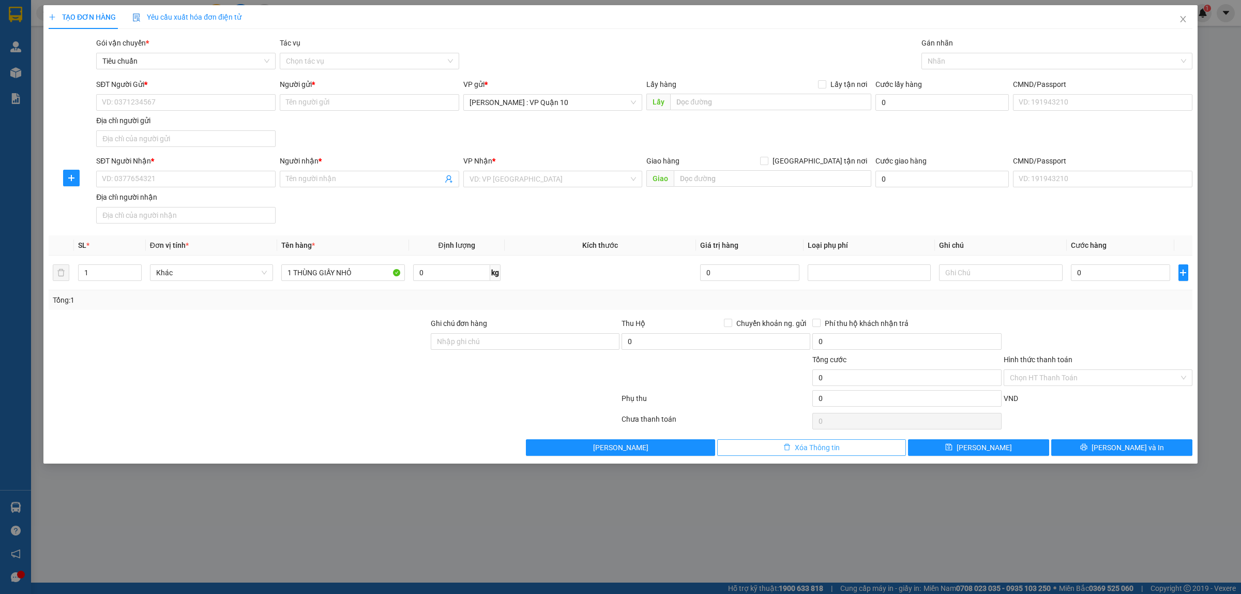
click at [782, 444] on button "Xóa Thông tin" at bounding box center [811, 447] width 189 height 17
drag, startPoint x: 1182, startPoint y: 19, endPoint x: 947, endPoint y: 0, distance: 235.5
click at [1182, 20] on icon "close" at bounding box center [1183, 19] width 8 height 8
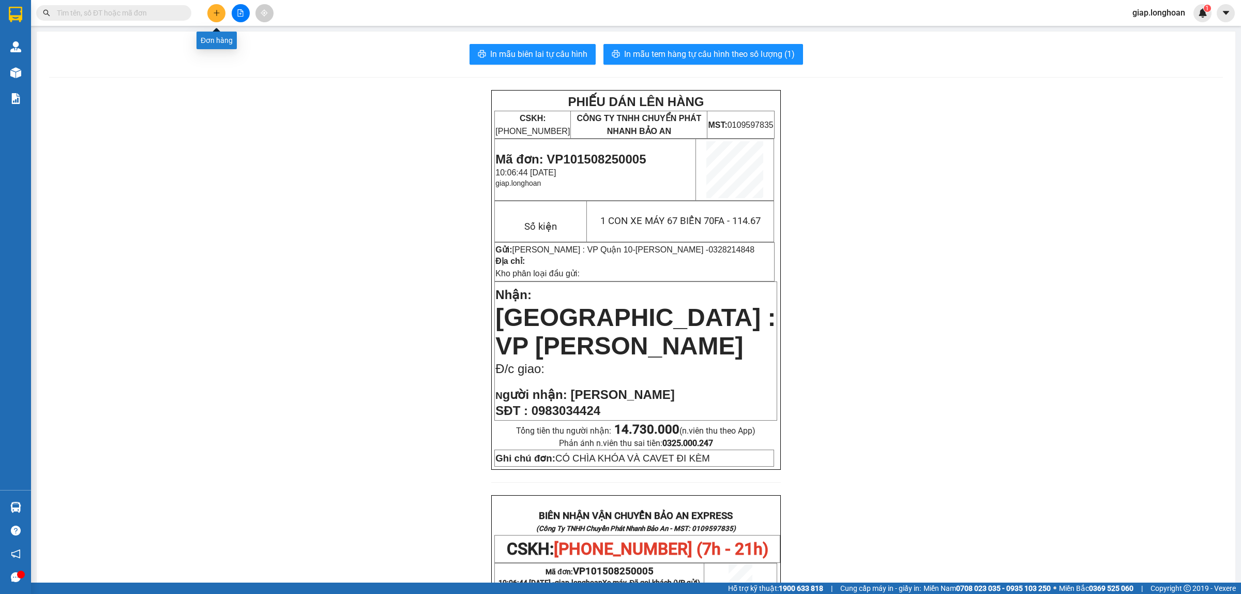
click at [218, 13] on icon "plus" at bounding box center [216, 12] width 7 height 7
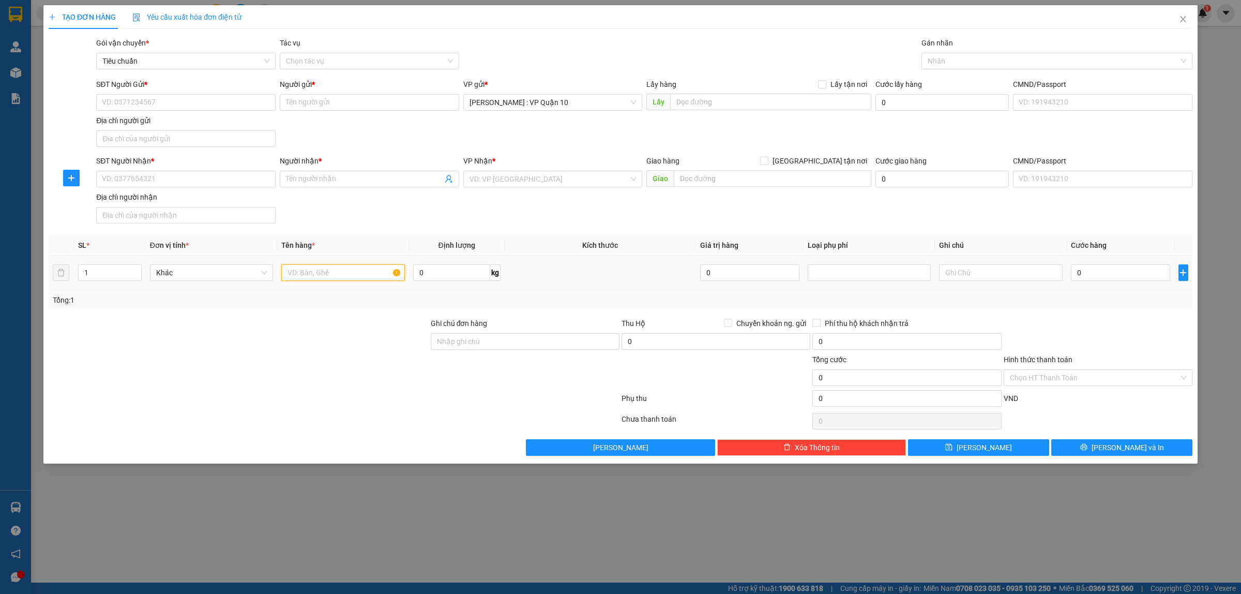
click at [304, 280] on input "text" at bounding box center [342, 272] width 123 height 17
click at [141, 181] on input "SĐT Người Nhận *" at bounding box center [185, 179] width 179 height 17
type input "0"
type input "0326458712"
click at [122, 198] on div "0326458712 - hiếu" at bounding box center [185, 200] width 167 height 11
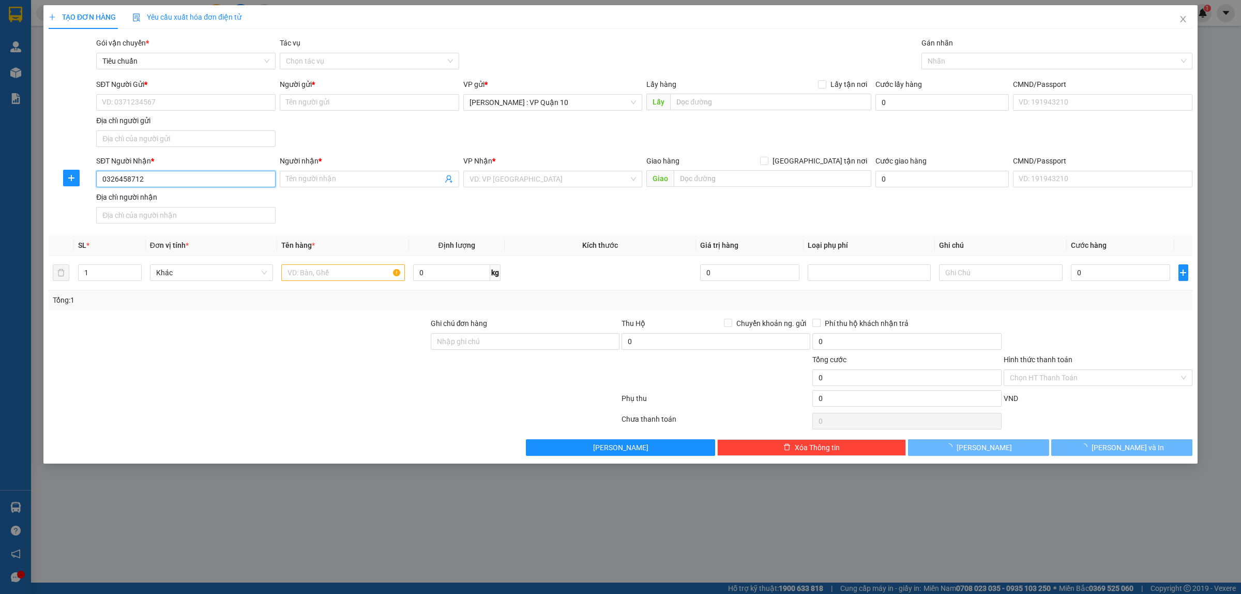
type input "hiếu"
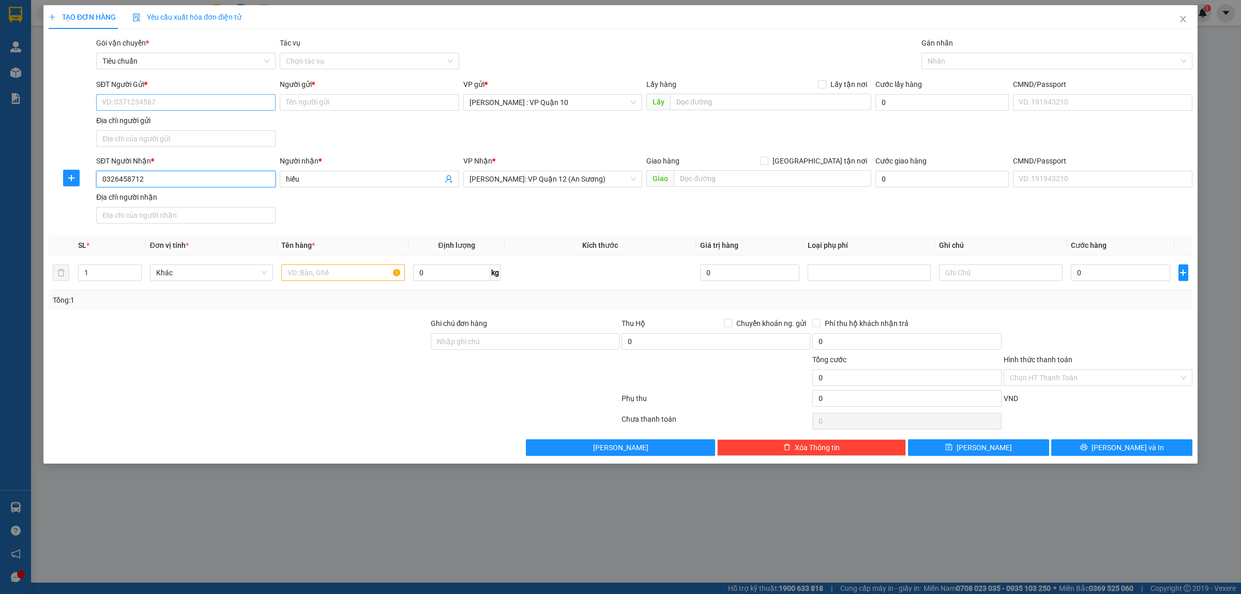
type input "0326458712"
click at [147, 101] on input "SĐT Người Gửi *" at bounding box center [185, 102] width 179 height 17
click at [132, 127] on div "0326458712 - hiếu" at bounding box center [185, 123] width 167 height 11
type input "0326458712"
type input "hiếu"
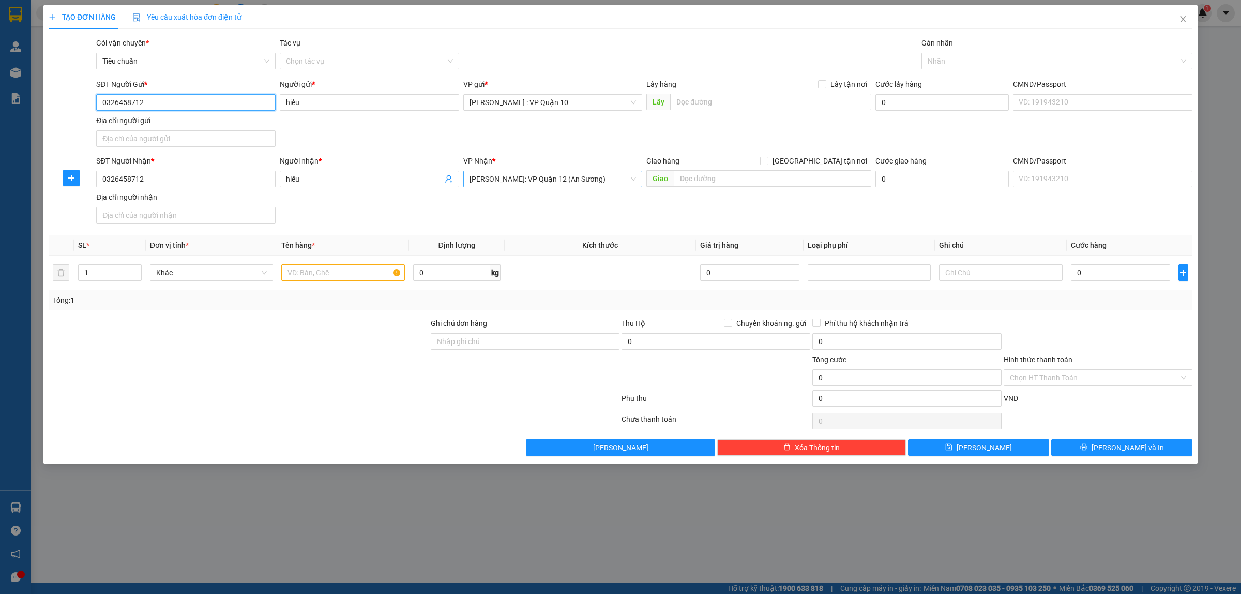
click at [533, 185] on span "Hồ Chí Minh: VP Quận 12 (An Sương)" at bounding box center [553, 179] width 167 height 16
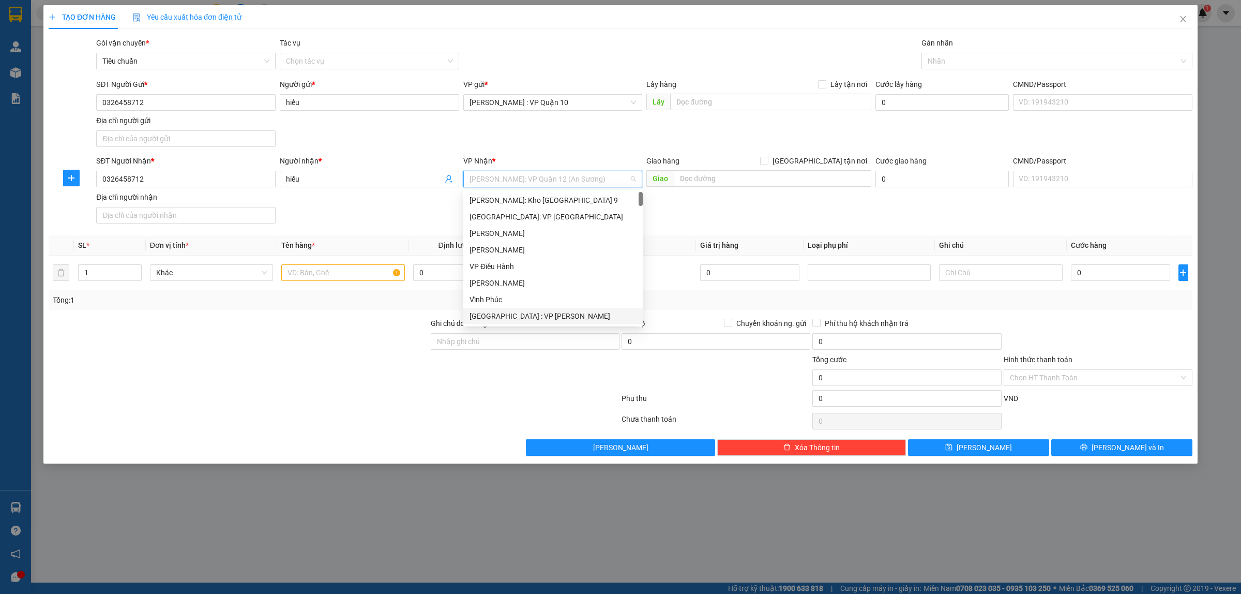
click at [524, 312] on div "[GEOGRAPHIC_DATA] : VP [PERSON_NAME]" at bounding box center [553, 315] width 167 height 11
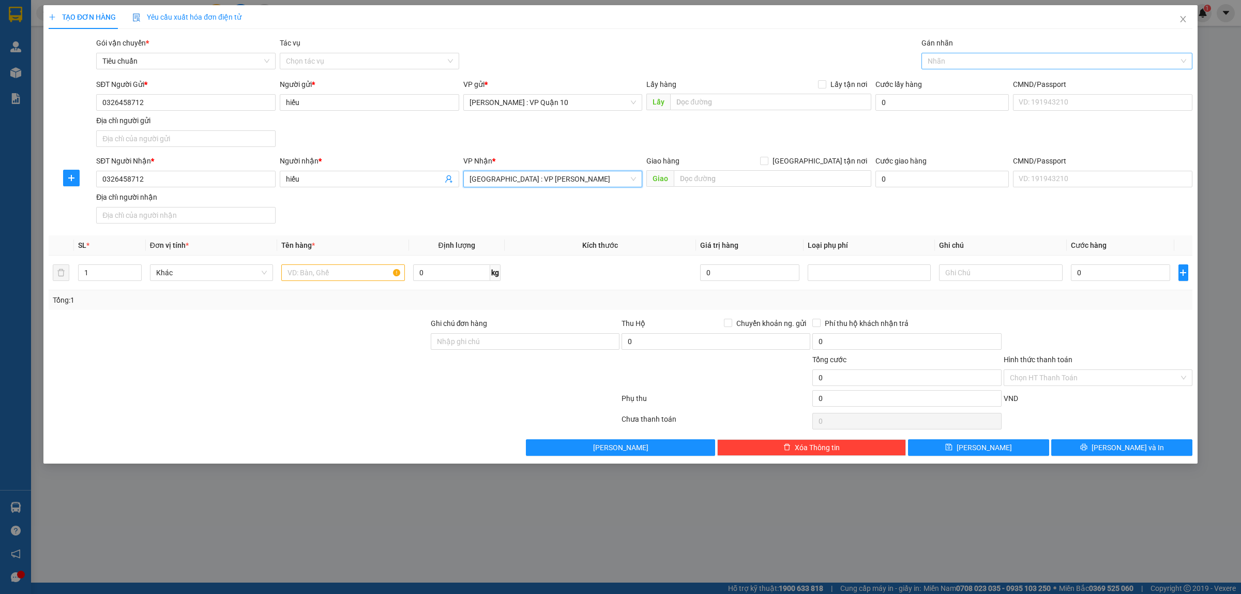
click at [952, 64] on div at bounding box center [1051, 61] width 255 height 12
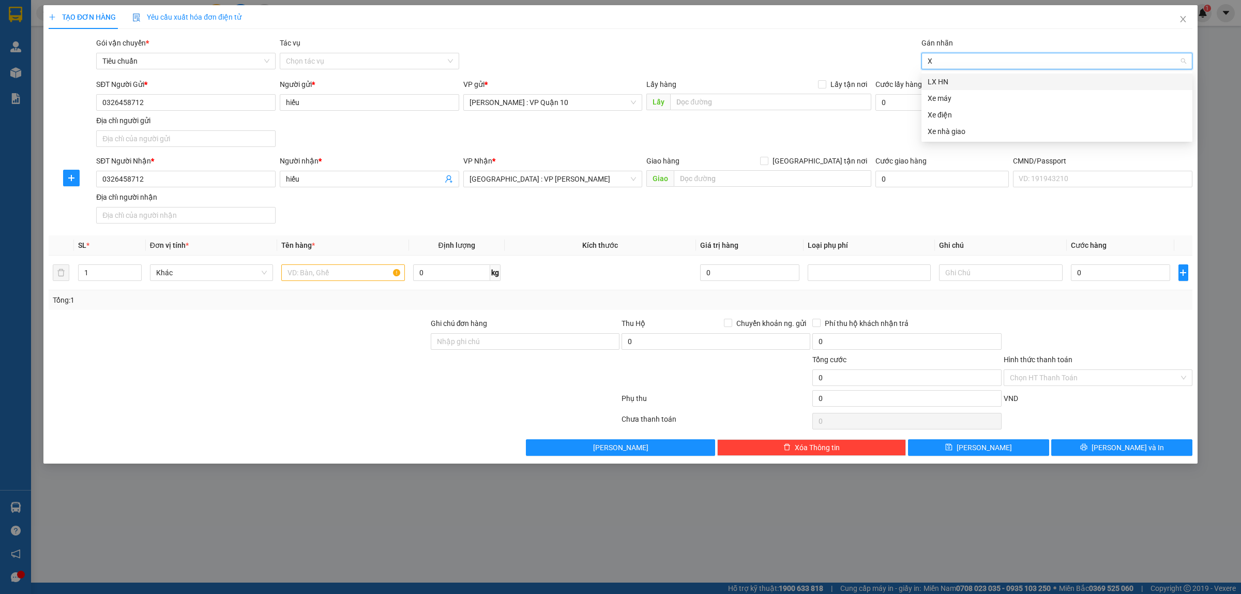
type input "XE"
click at [949, 83] on div "Xe máy" at bounding box center [1057, 81] width 259 height 11
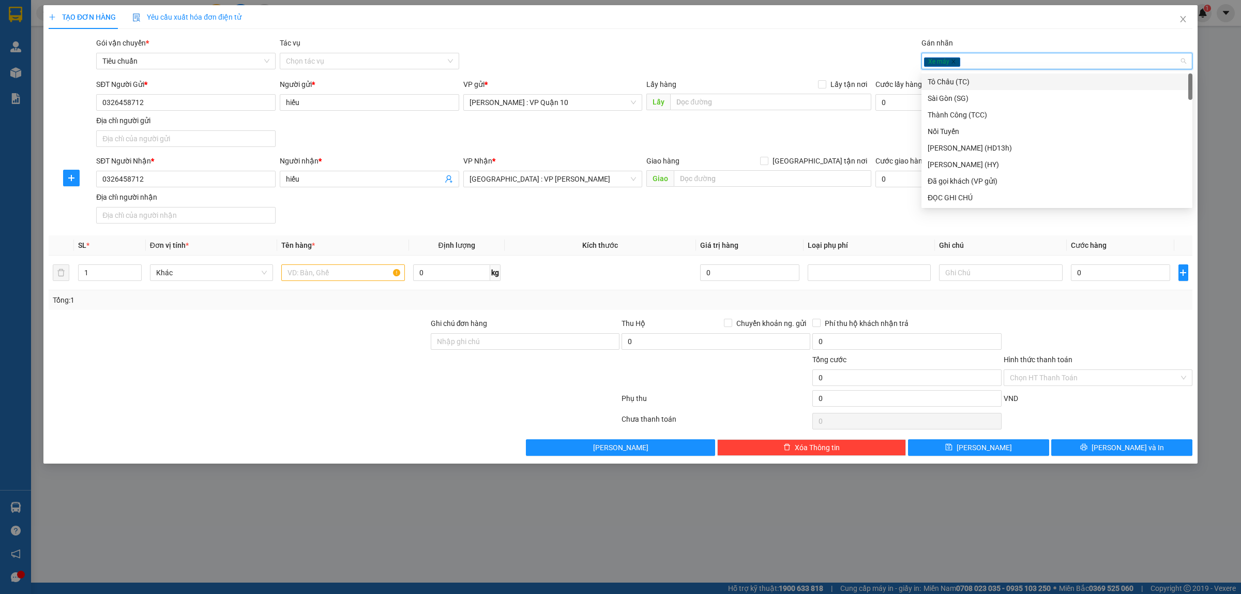
click at [834, 48] on div "Gói vận chuyển * Tiêu chuẩn Tác vụ Chọn tác vụ Gán nhãn Xe máy" at bounding box center [644, 55] width 1100 height 36
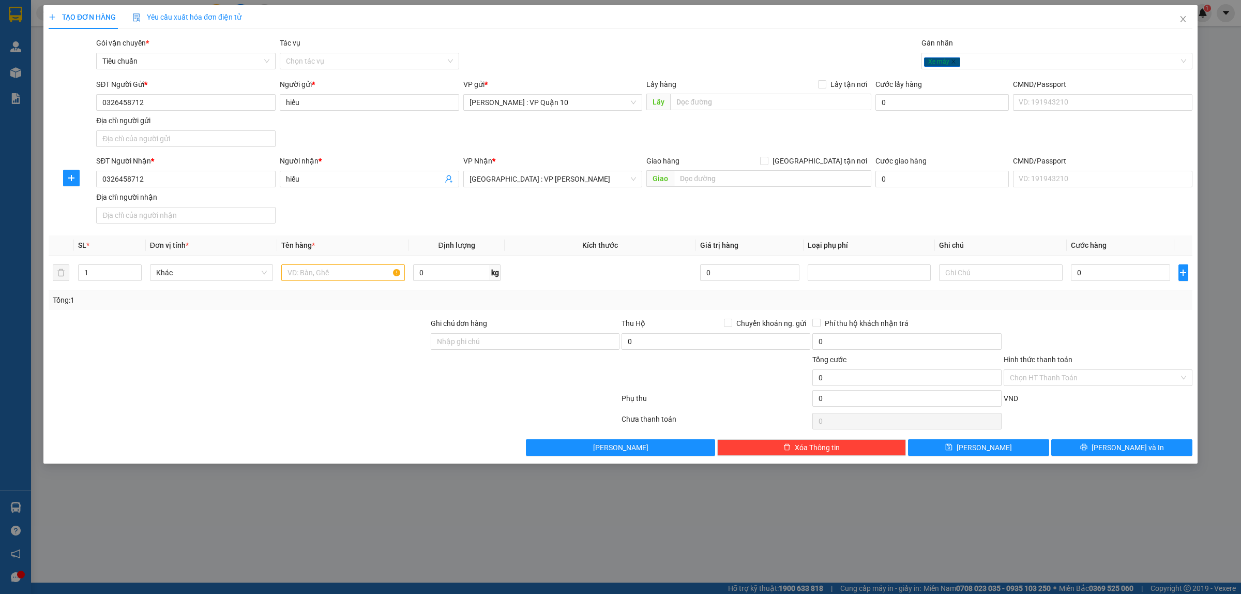
drag, startPoint x: 356, startPoint y: 394, endPoint x: 357, endPoint y: 386, distance: 8.3
click at [356, 394] on div at bounding box center [334, 400] width 573 height 21
click at [311, 272] on input "text" at bounding box center [342, 272] width 123 height 17
type input "1 CON XE MÁY GA BIỂN 43D1 - 705.19"
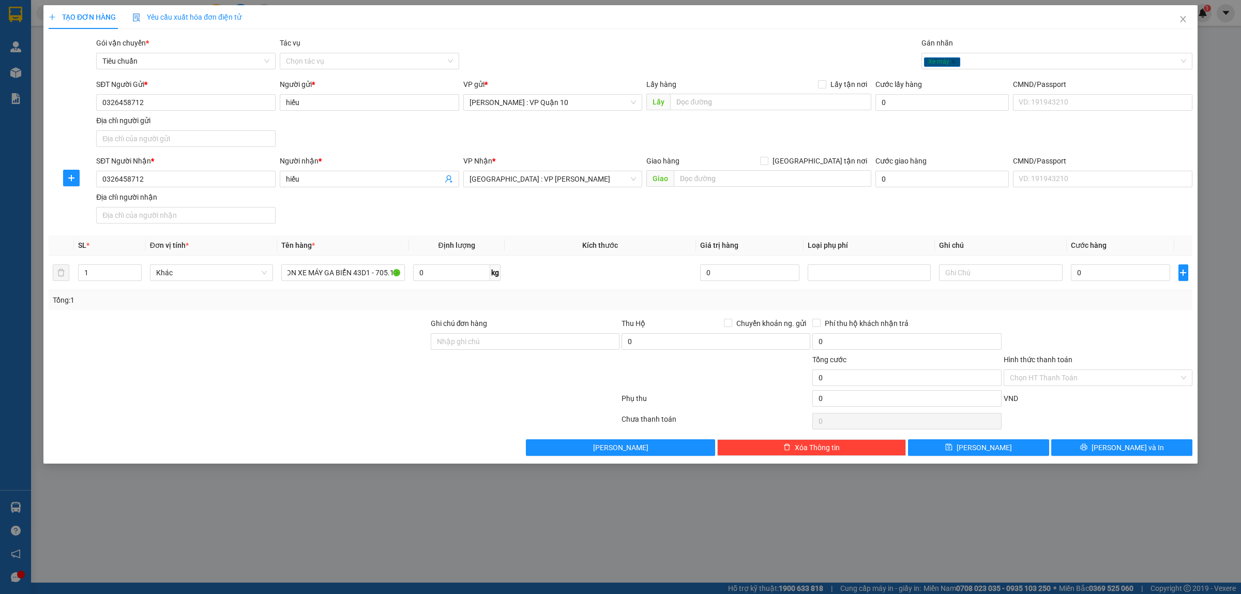
click at [320, 381] on div at bounding box center [239, 372] width 382 height 36
click at [490, 345] on input "Ghi chú đơn hàng" at bounding box center [525, 341] width 189 height 17
type input "CÓ CHÌA KHÓA ĐI KÈM"
click at [1112, 267] on input "0" at bounding box center [1120, 272] width 99 height 17
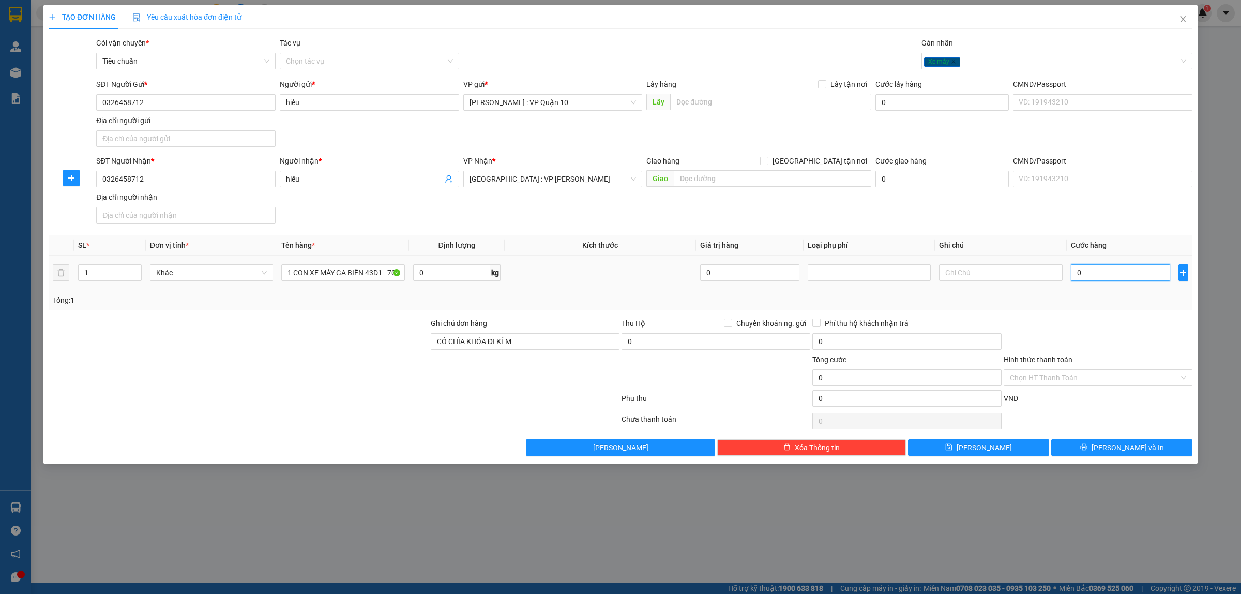
type input "70"
type input "730"
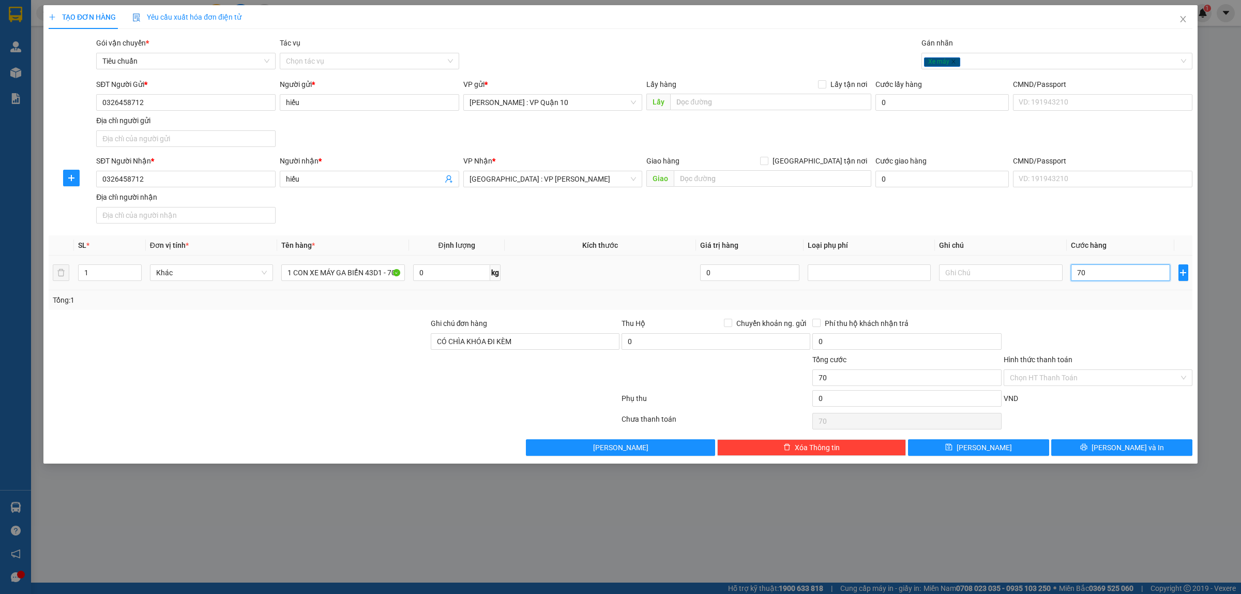
type input "730"
type input "7.300"
type input "73.000"
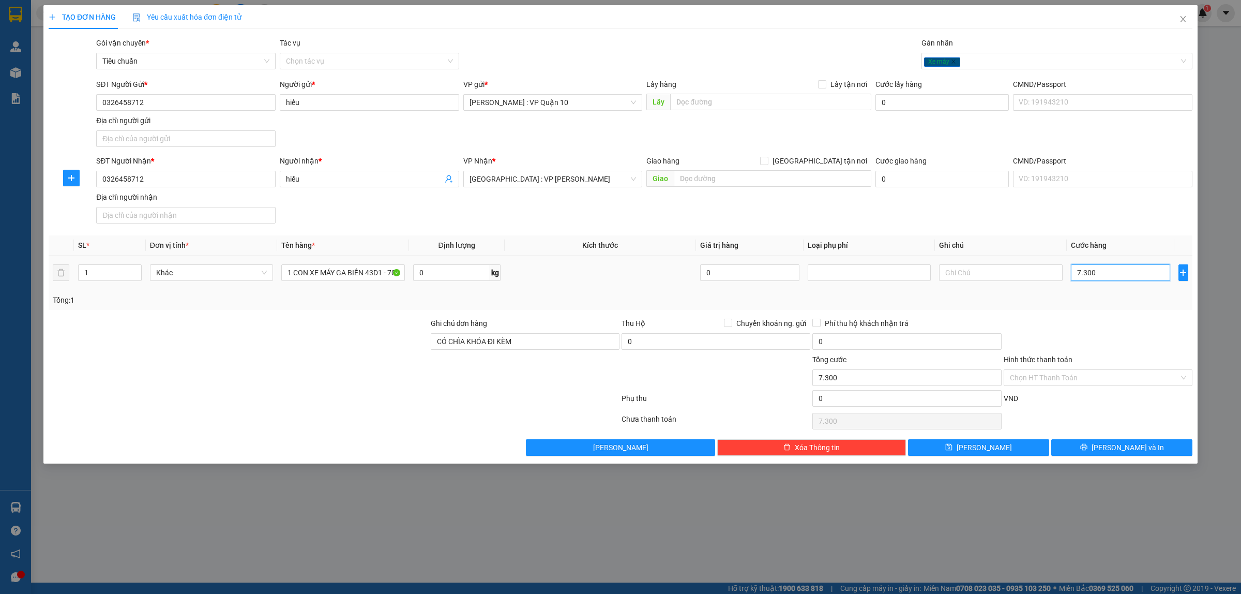
type input "73.000"
type input "730.000"
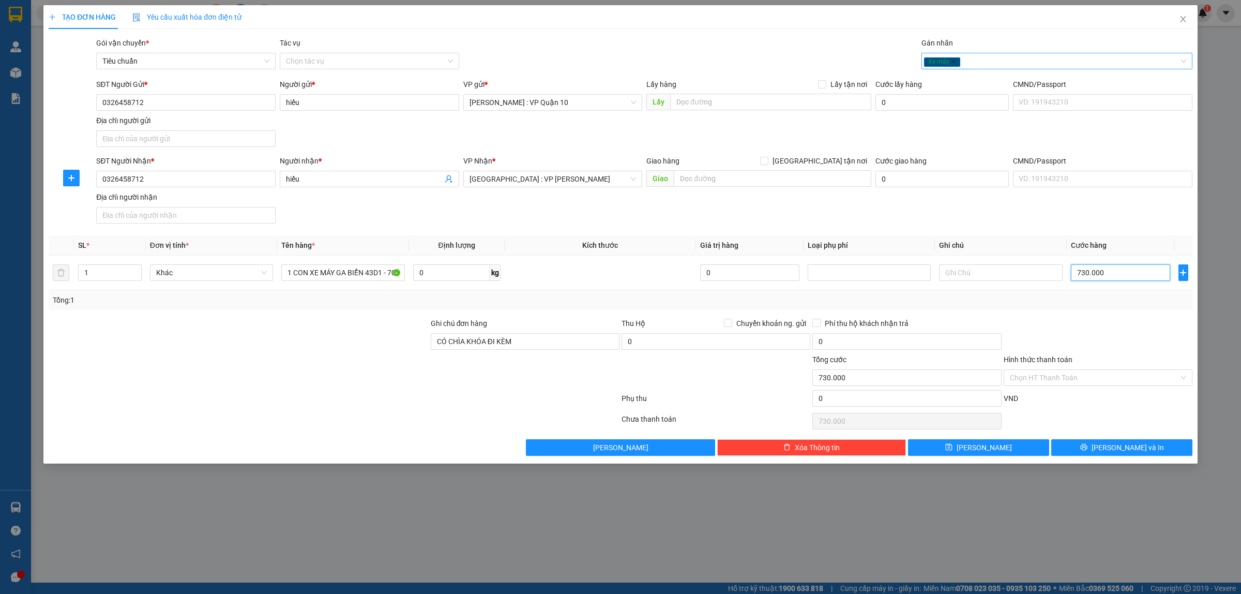
click at [1002, 55] on div "Xe máy" at bounding box center [1051, 61] width 255 height 12
type input "730.000"
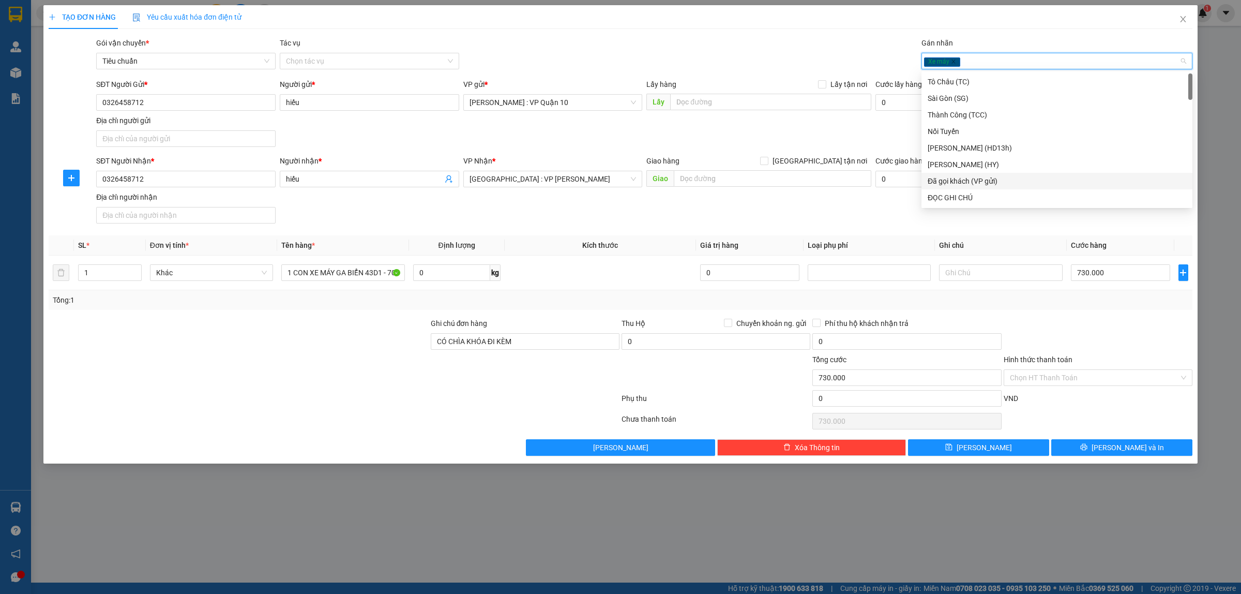
click at [971, 176] on div "Đã gọi khách (VP gửi)" at bounding box center [1057, 180] width 259 height 11
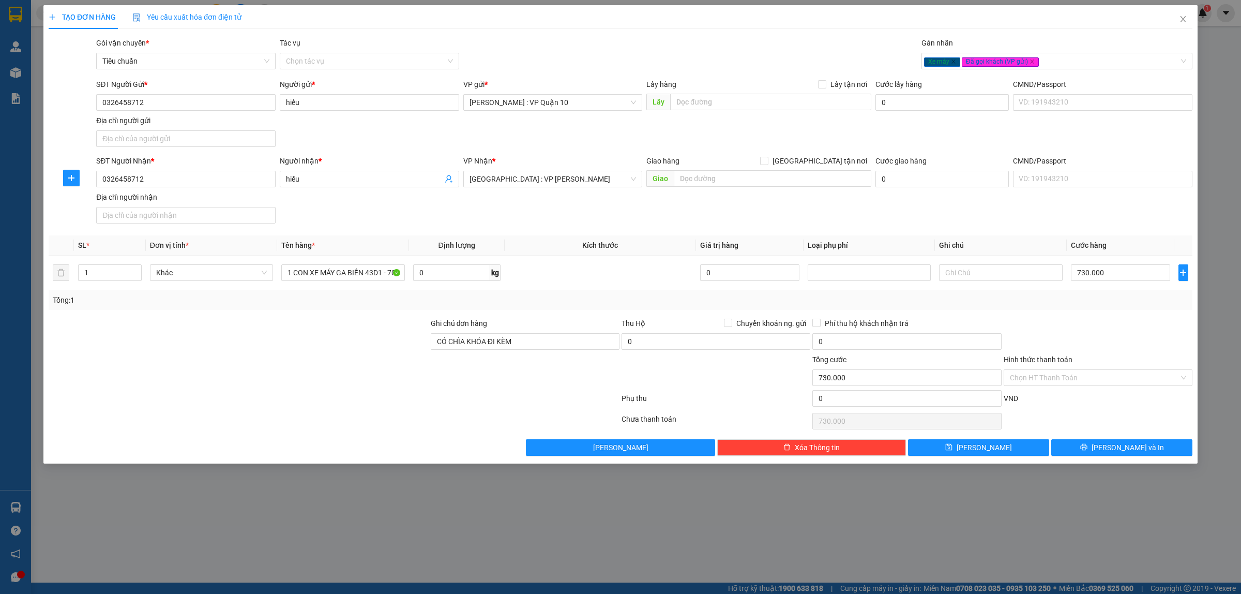
click at [781, 63] on div "Gói vận chuyển * Tiêu chuẩn Tác vụ Chọn tác vụ Gán nhãn Xe máy Đã gọi khách (…" at bounding box center [644, 55] width 1100 height 36
click at [1125, 445] on span "Lưu và In" at bounding box center [1128, 447] width 72 height 11
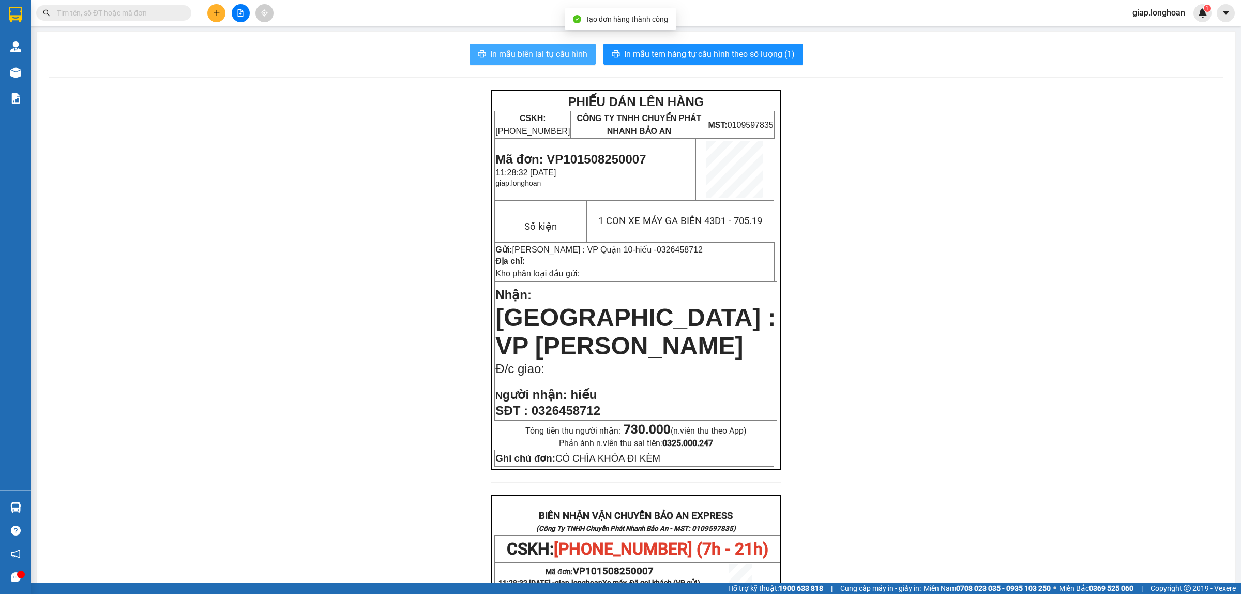
click at [551, 52] on span "In mẫu biên lai tự cấu hình" at bounding box center [538, 54] width 97 height 13
click at [685, 53] on span "In mẫu tem hàng tự cấu hình theo số lượng (1)" at bounding box center [709, 54] width 171 height 13
click at [1011, 374] on div "PHIẾU DÁN LÊN HÀNG CSKH: 1900.06.88.33 CÔNG TY TNHH CHUYỂN PHÁT NHANH BẢO AN MS…" at bounding box center [636, 539] width 1174 height 898
click at [212, 16] on button at bounding box center [216, 13] width 18 height 18
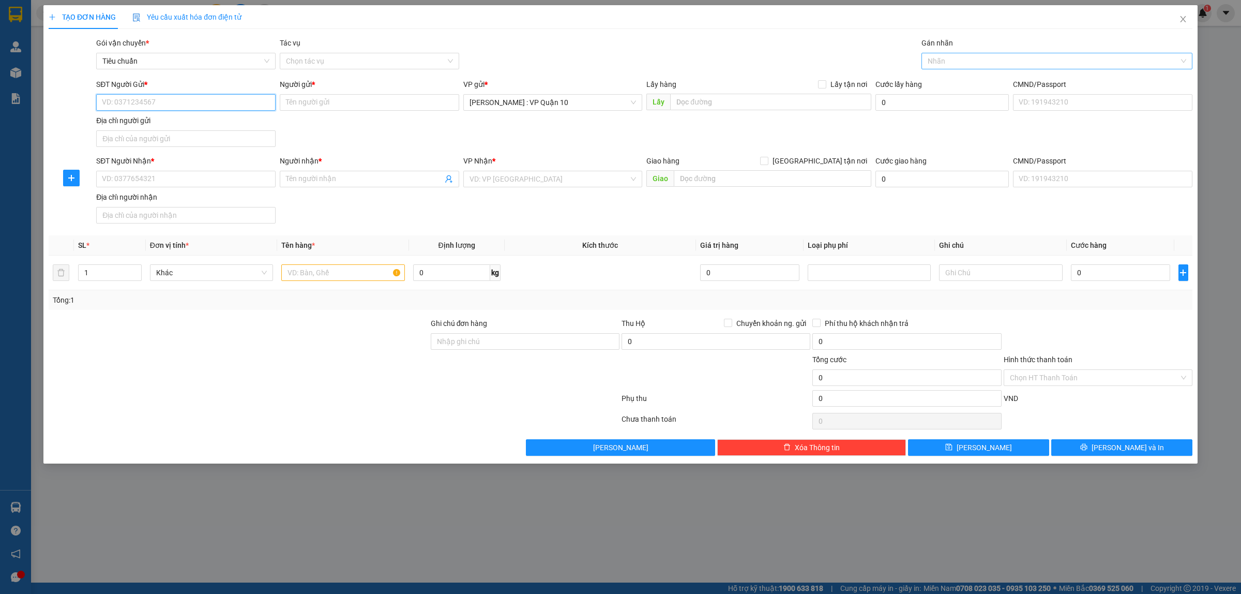
click at [955, 65] on div at bounding box center [1051, 61] width 255 height 12
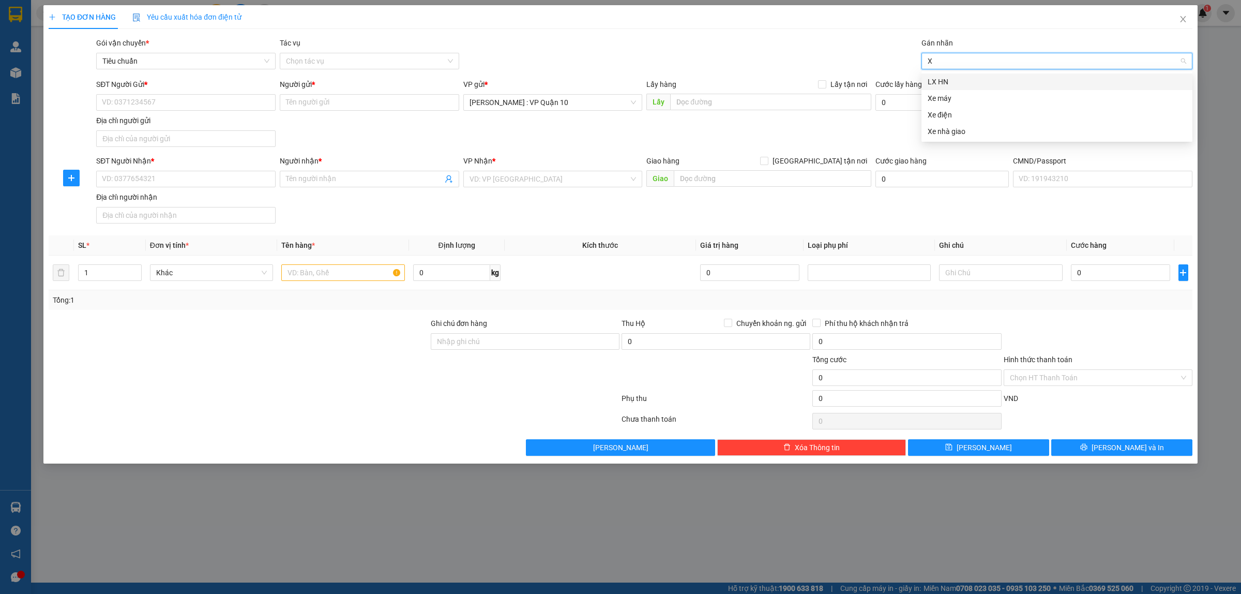
type input "XE"
click at [947, 82] on div "Xe máy" at bounding box center [1057, 81] width 259 height 11
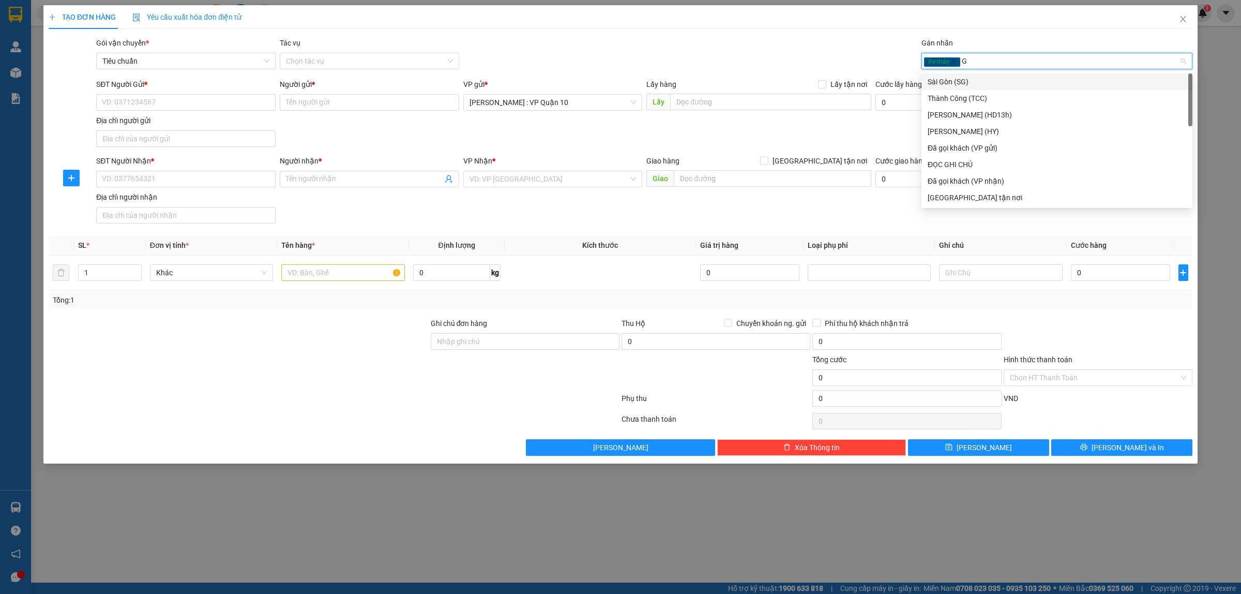
type input "GI"
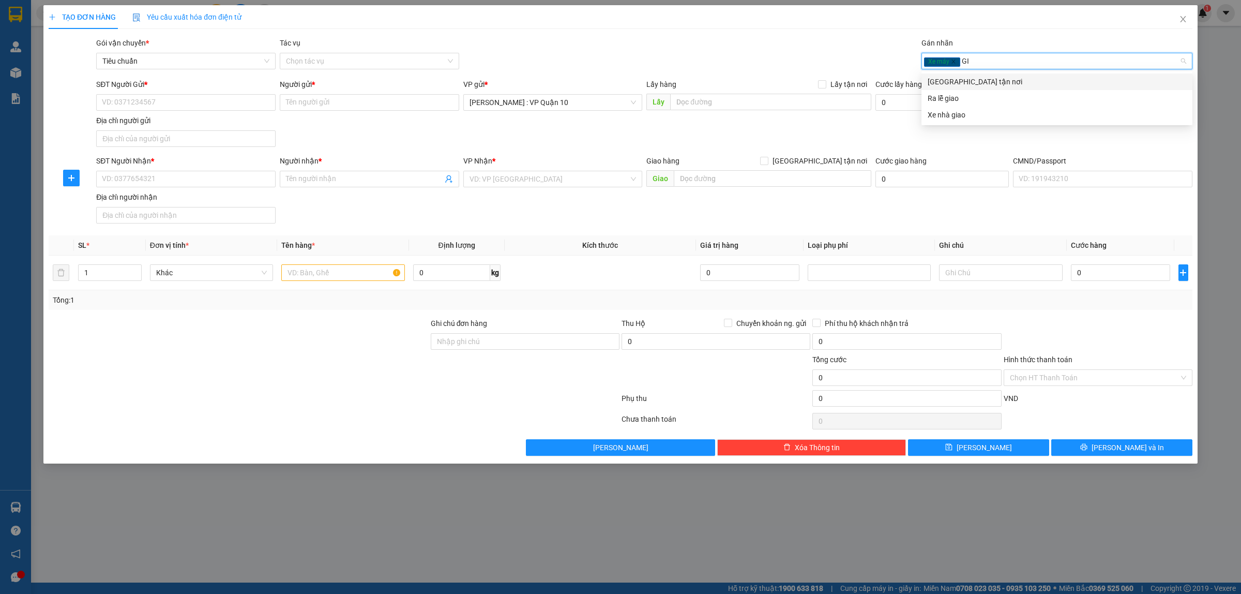
click at [957, 79] on div "[GEOGRAPHIC_DATA] tận nơi" at bounding box center [1057, 81] width 259 height 11
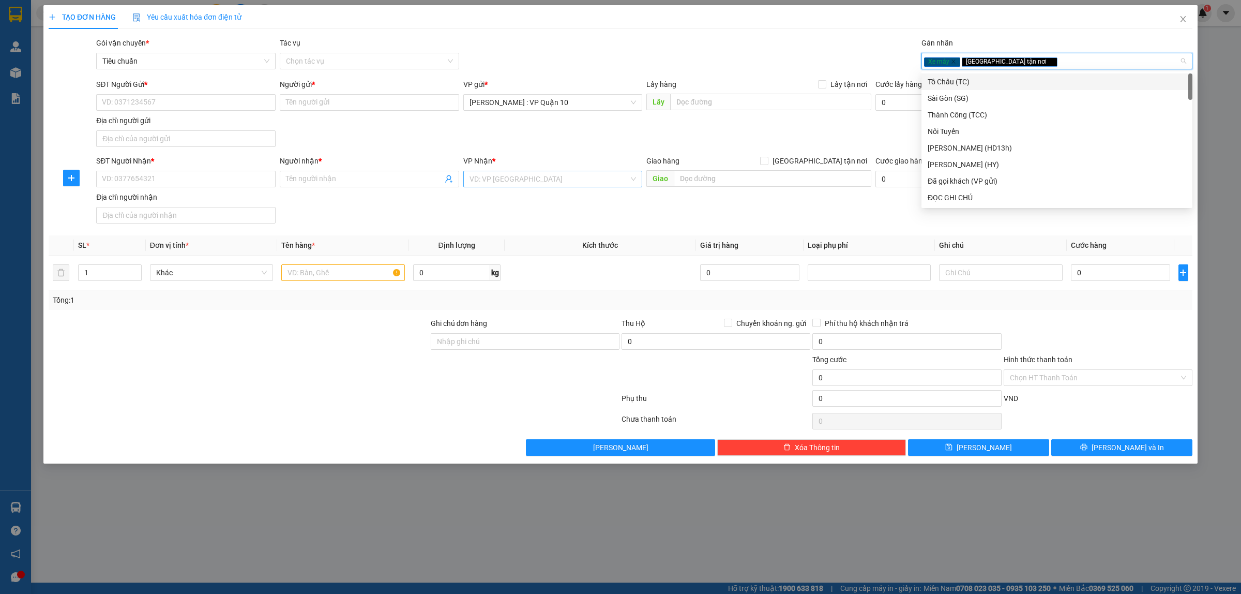
click at [474, 187] on div "VD: VP Sài Gòn" at bounding box center [552, 179] width 179 height 17
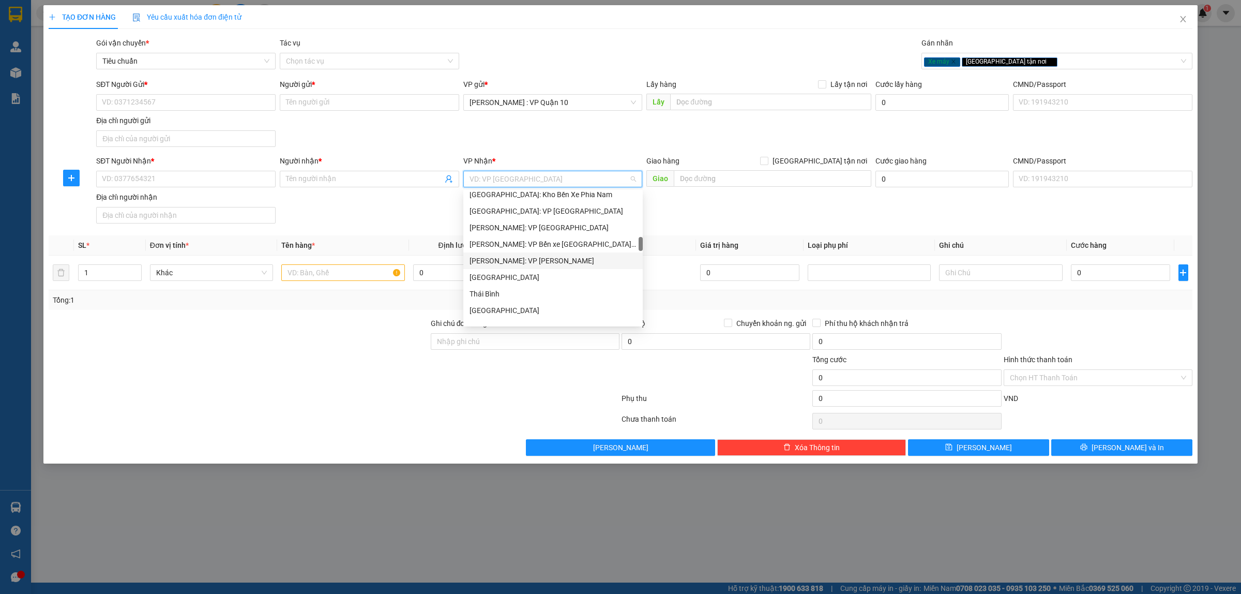
scroll to position [388, 0]
drag, startPoint x: 547, startPoint y: 246, endPoint x: 532, endPoint y: 241, distance: 15.7
click at [546, 246] on div "[GEOGRAPHIC_DATA]: Kho Văn Điển Thanh Trì" at bounding box center [553, 242] width 167 height 11
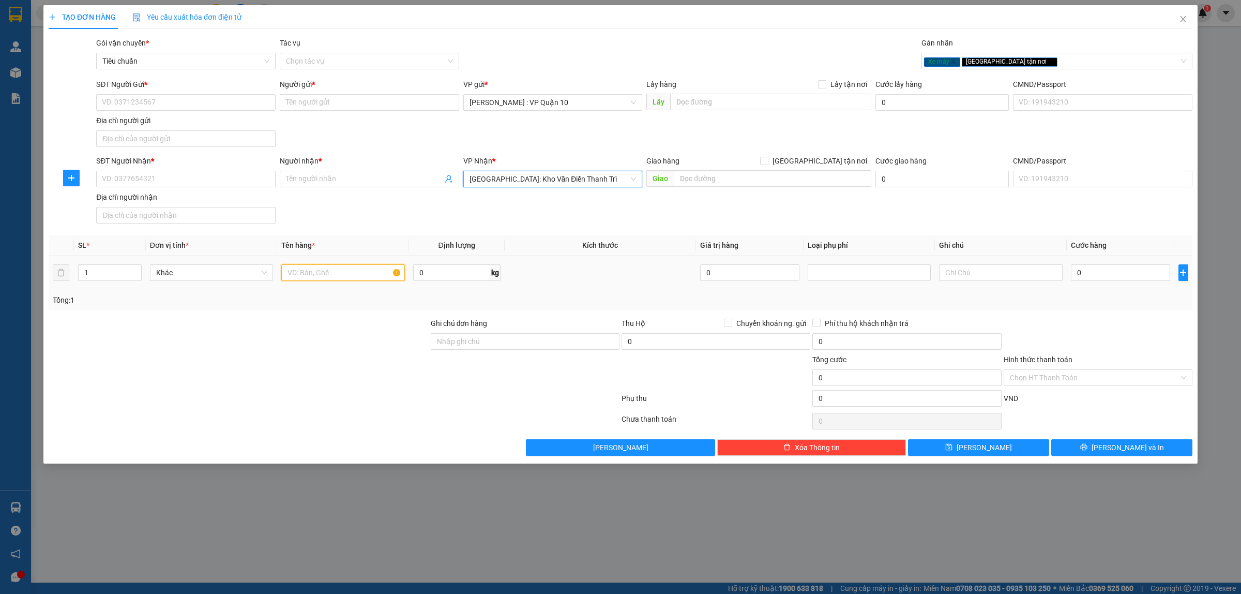
click at [310, 273] on input "text" at bounding box center [342, 272] width 123 height 17
type input "1 CON XE MÁY GA BIỂN"
click at [166, 177] on input "SĐT Người Nhận *" at bounding box center [185, 179] width 179 height 17
type input "0949449251"
click at [318, 176] on input "Người nhận *" at bounding box center [364, 178] width 157 height 11
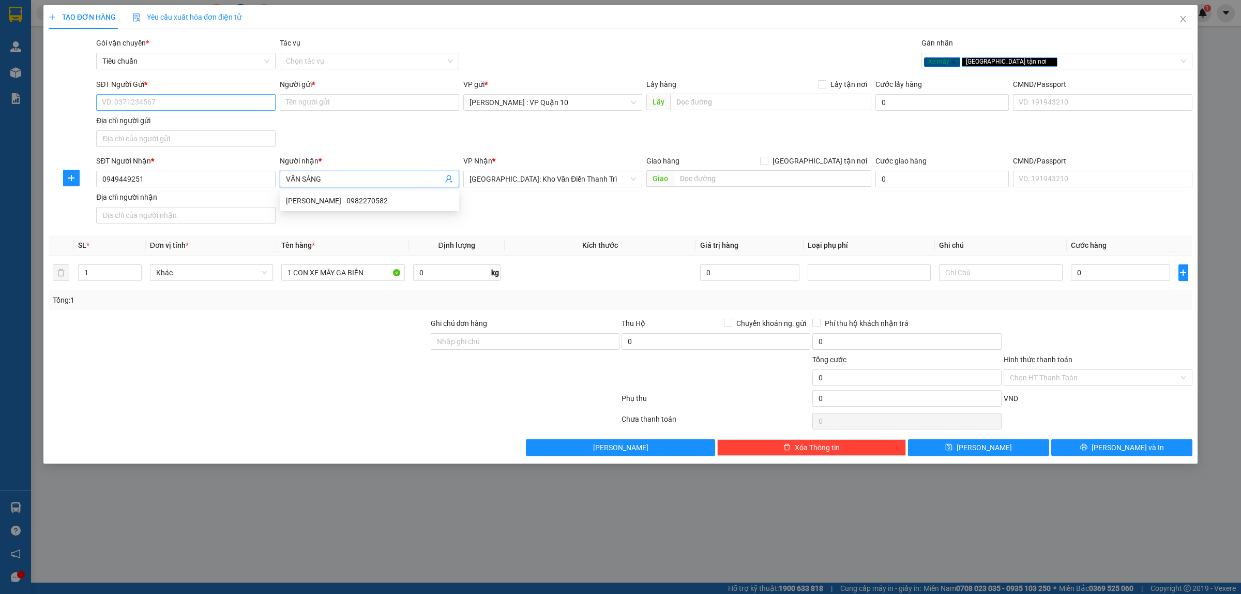
type input "VĂN SÁNG"
click at [152, 102] on input "SĐT Người Gửi *" at bounding box center [185, 102] width 179 height 17
type input "0792558326"
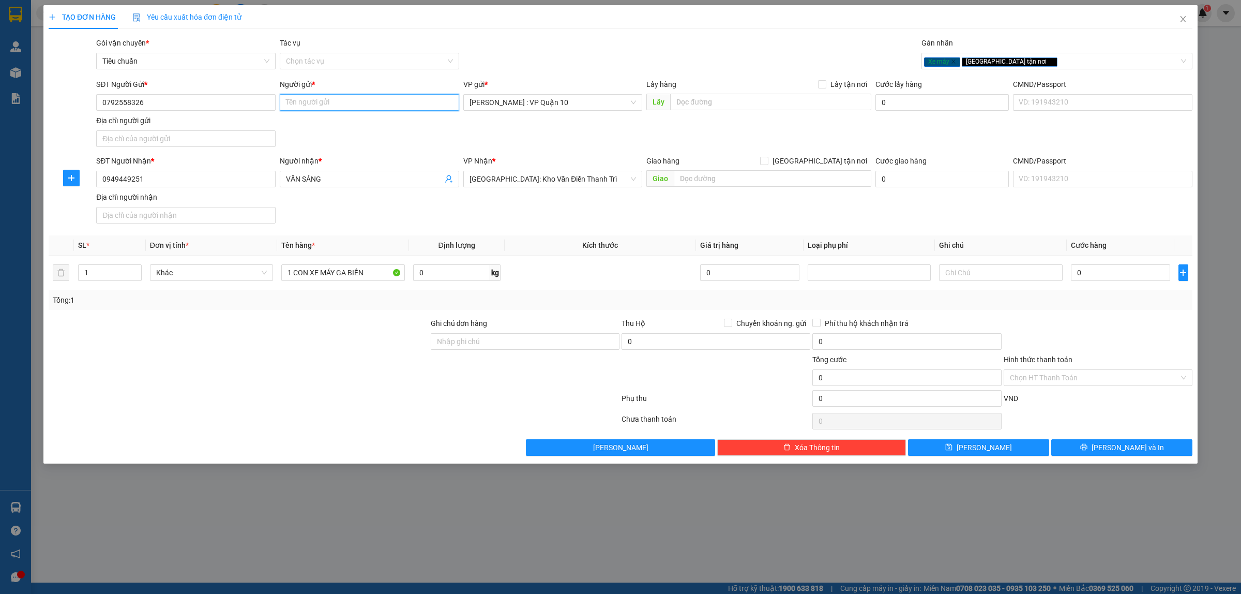
click at [317, 99] on input "Người gửi *" at bounding box center [369, 102] width 179 height 17
type input "[PERSON_NAME]"
click at [311, 323] on div at bounding box center [239, 335] width 382 height 36
click at [469, 340] on input "Ghi chú đơn hàng" at bounding box center [525, 341] width 189 height 17
type input "CÓ CHÌA KHÓA VÀ CAVET ĐI KÈM"
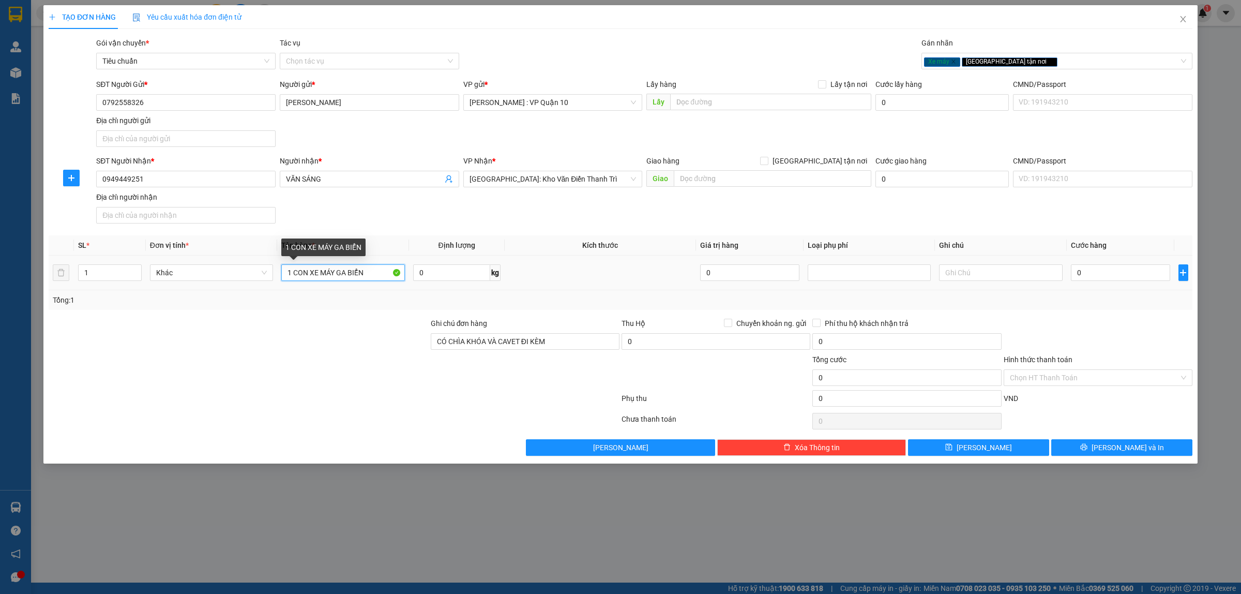
click at [368, 273] on input "1 CON XE MÁY GA BIỂN" at bounding box center [342, 272] width 123 height 17
type input "1 CON XE MÁY GA BIỂN 20AA - 408.06"
click at [696, 185] on input "text" at bounding box center [773, 178] width 198 height 17
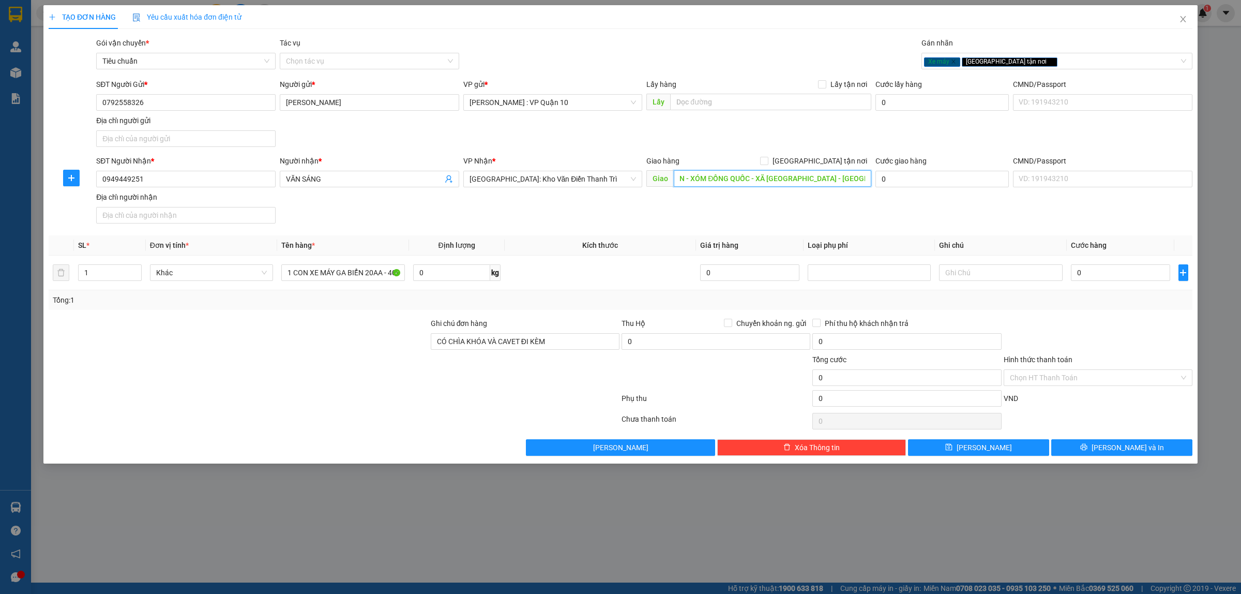
scroll to position [0, 44]
type input "THÁI NGUYÊN - XÓM ĐỒNG QUỐC - XÃ YÊN TRẠCH - THÁI NGUYÊN"
click at [767, 162] on input "[GEOGRAPHIC_DATA] tận nơi" at bounding box center [763, 160] width 7 height 7
checkbox input "true"
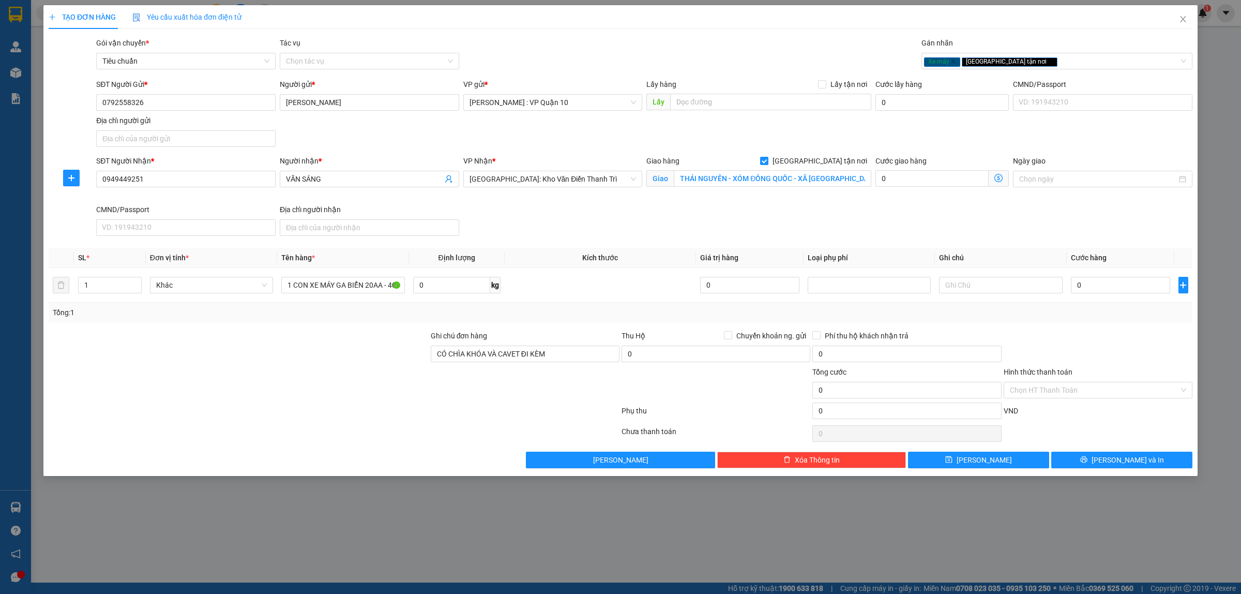
drag, startPoint x: 778, startPoint y: 170, endPoint x: 731, endPoint y: 210, distance: 62.7
click at [731, 210] on div "SĐT Người Nhận * 0949449251 Người nhận * VĂN SÁNG VP Nhận * Hà Nội: Kho Văn Điể…" at bounding box center [644, 197] width 1100 height 85
click at [763, 182] on input "THÁI NGUYÊN - XÓM ĐỒNG QUỐC - XÃ YÊN TRẠCH - THÁI NGUYÊN" at bounding box center [773, 178] width 198 height 17
click at [364, 371] on div at bounding box center [239, 384] width 382 height 36
drag, startPoint x: 1107, startPoint y: 288, endPoint x: 1115, endPoint y: 283, distance: 9.3
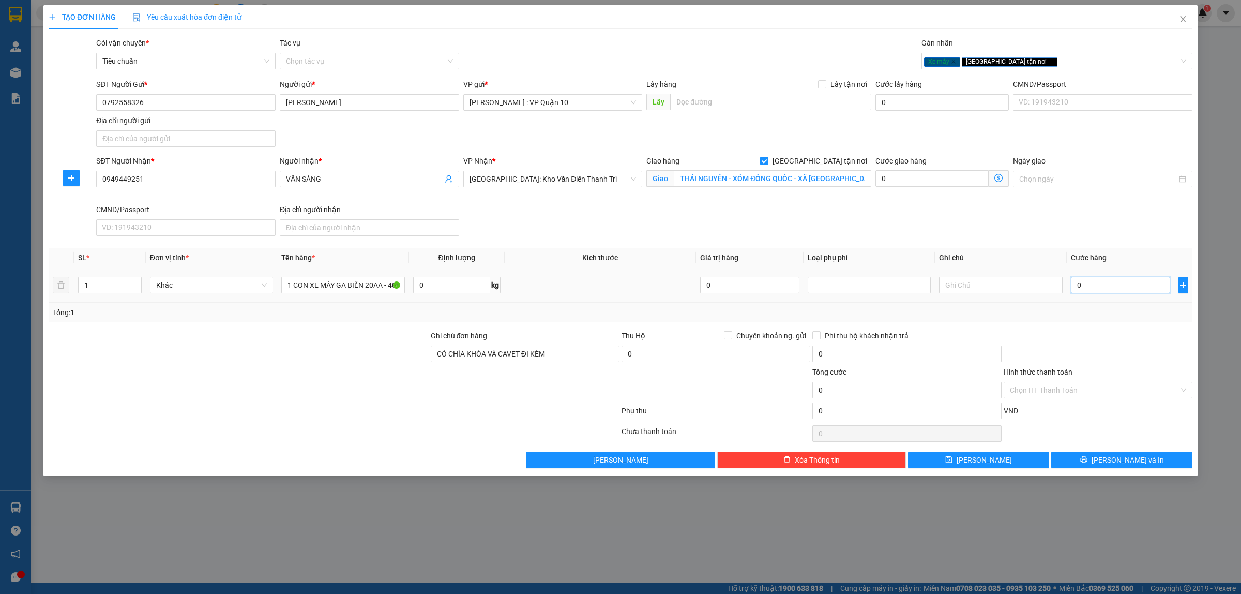
click at [1108, 286] on input "0" at bounding box center [1120, 285] width 99 height 17
type input "10"
type input "150"
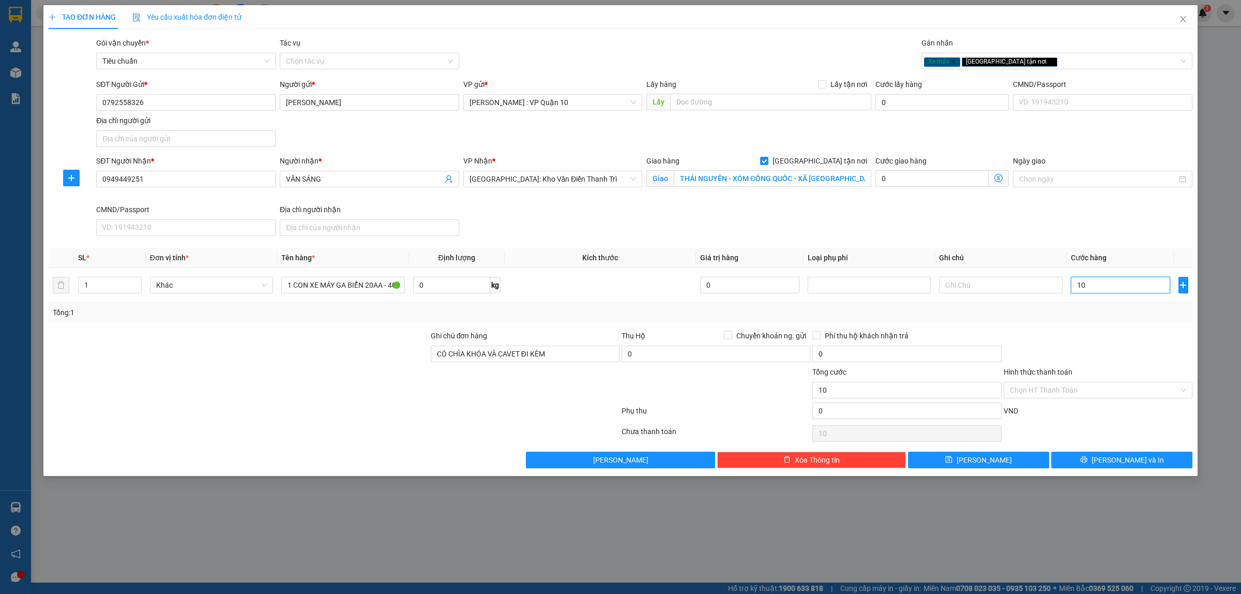
type input "150"
type input "1.580"
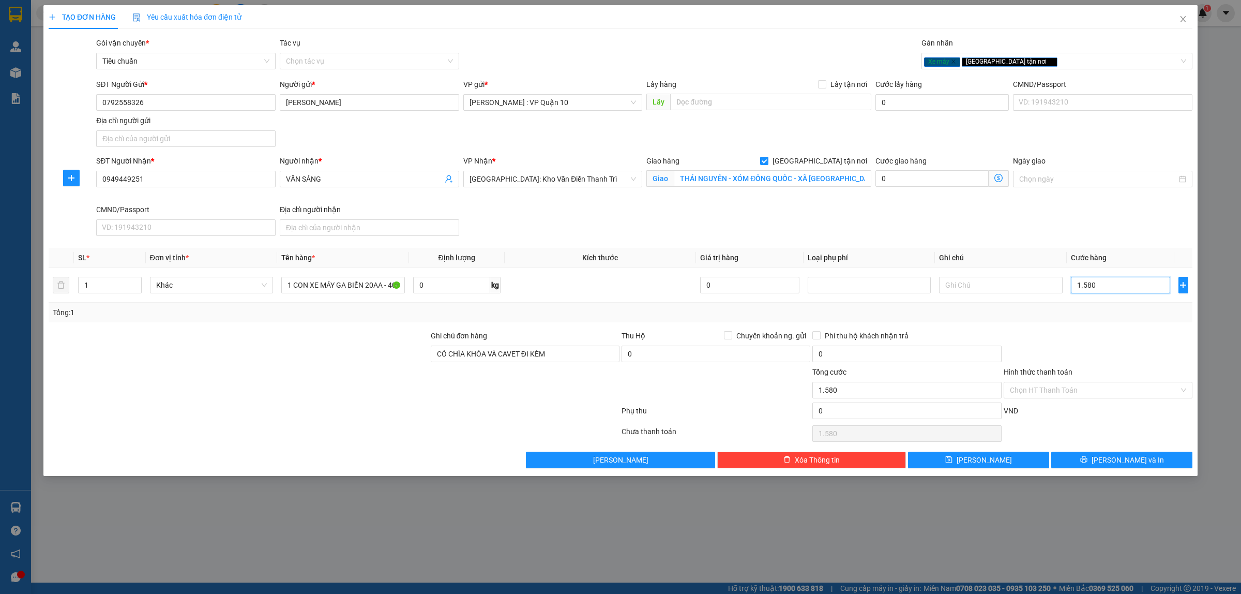
type input "15.800"
type input "158.000"
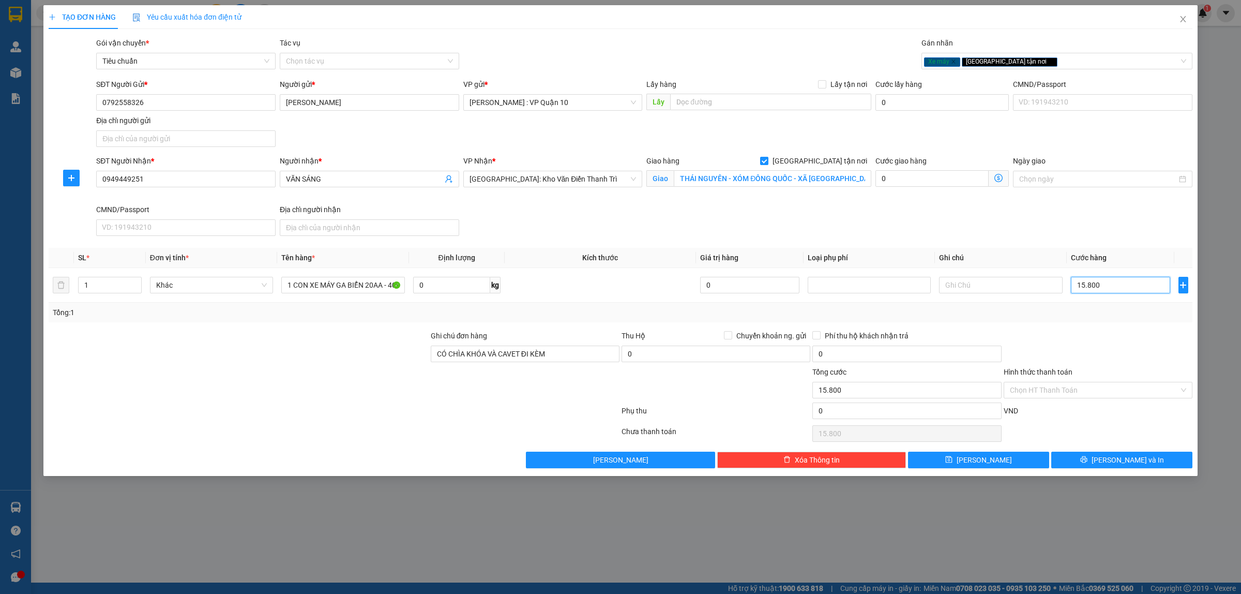
type input "158.000"
type input "1.580.000"
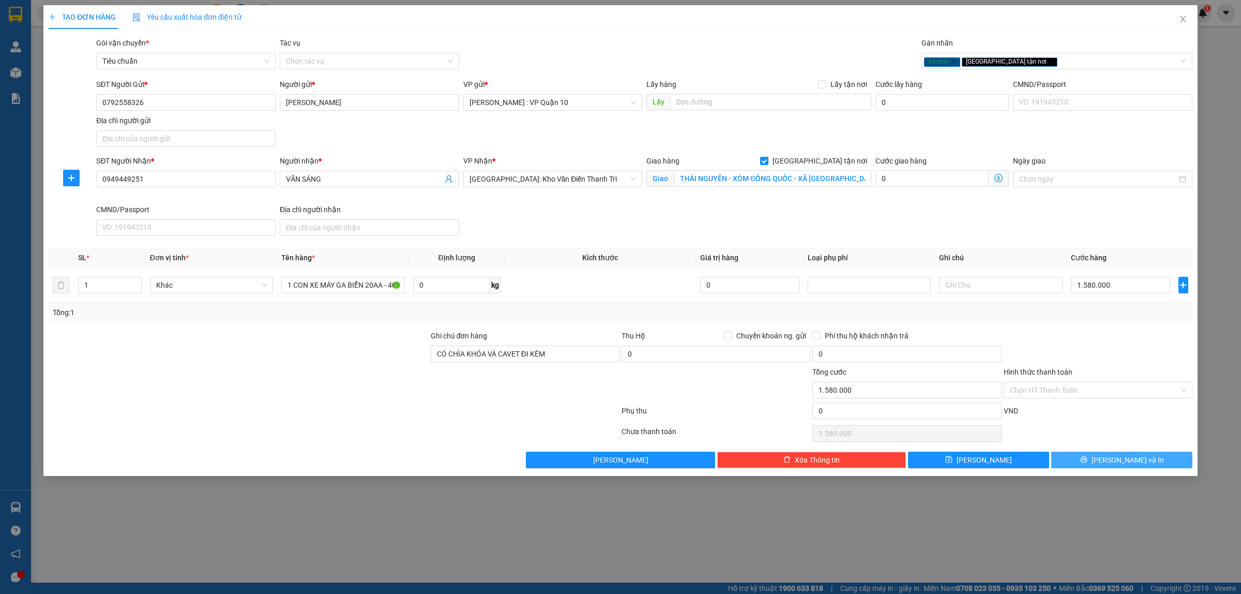
click at [1114, 460] on span "Lưu và In" at bounding box center [1128, 459] width 72 height 11
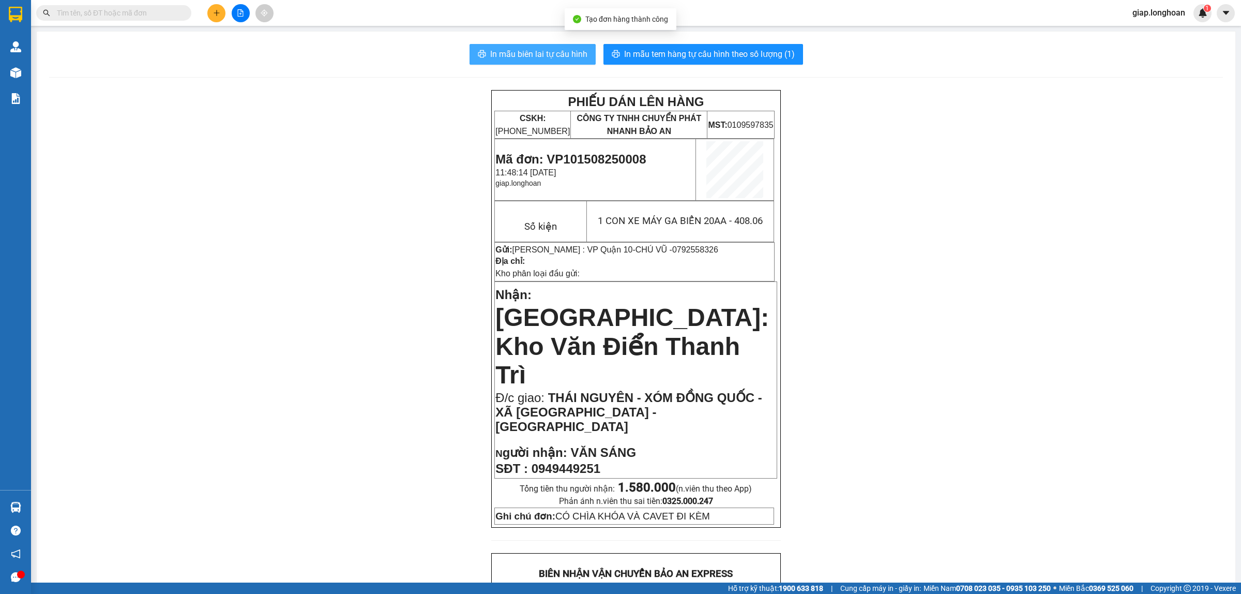
click at [545, 48] on span "In mẫu biên lai tự cấu hình" at bounding box center [538, 54] width 97 height 13
click at [1014, 382] on div "PHIẾU DÁN LÊN HÀNG CSKH: 1900.06.88.33 CÔNG TY TNHH CHUYỂN PHÁT NHANH BẢO AN MS…" at bounding box center [636, 591] width 1174 height 1003
click at [219, 16] on button at bounding box center [216, 13] width 18 height 18
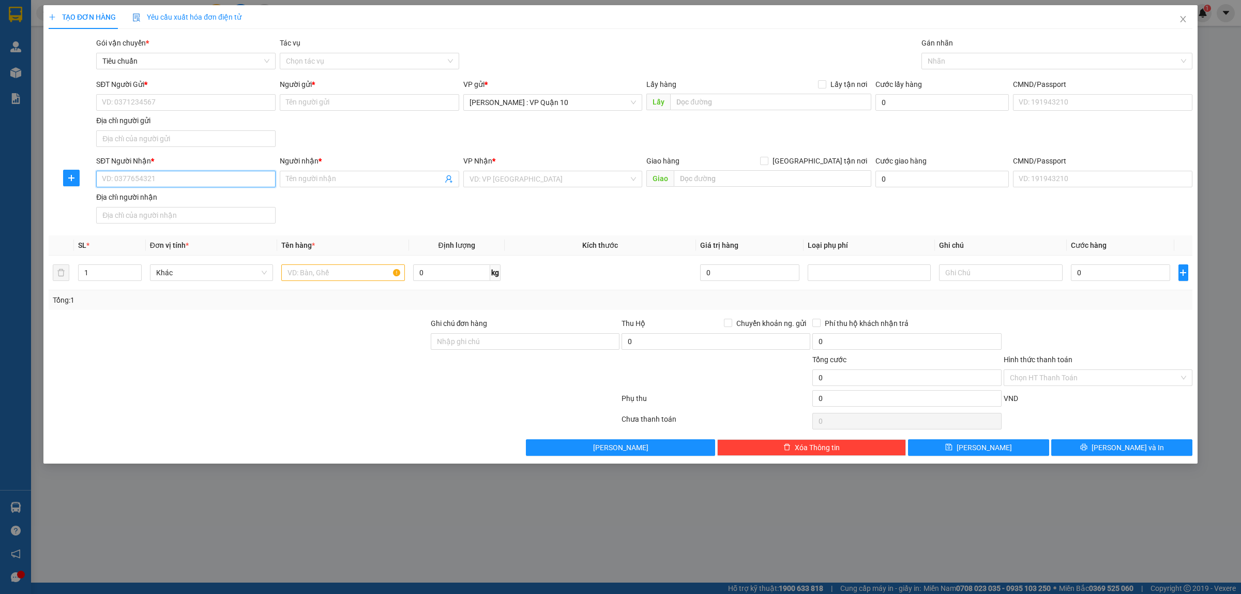
click at [187, 177] on input "SĐT Người Nhận *" at bounding box center [185, 179] width 179 height 17
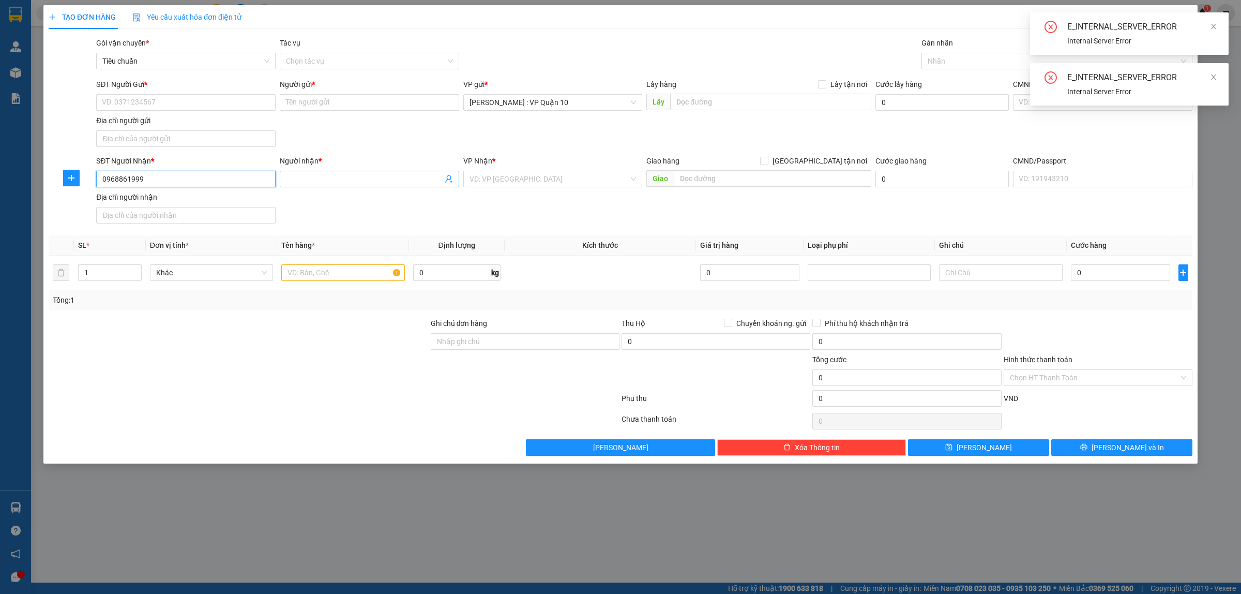
type input "0968861999"
click at [311, 175] on input "Người nhận *" at bounding box center [364, 178] width 157 height 11
type input "D"
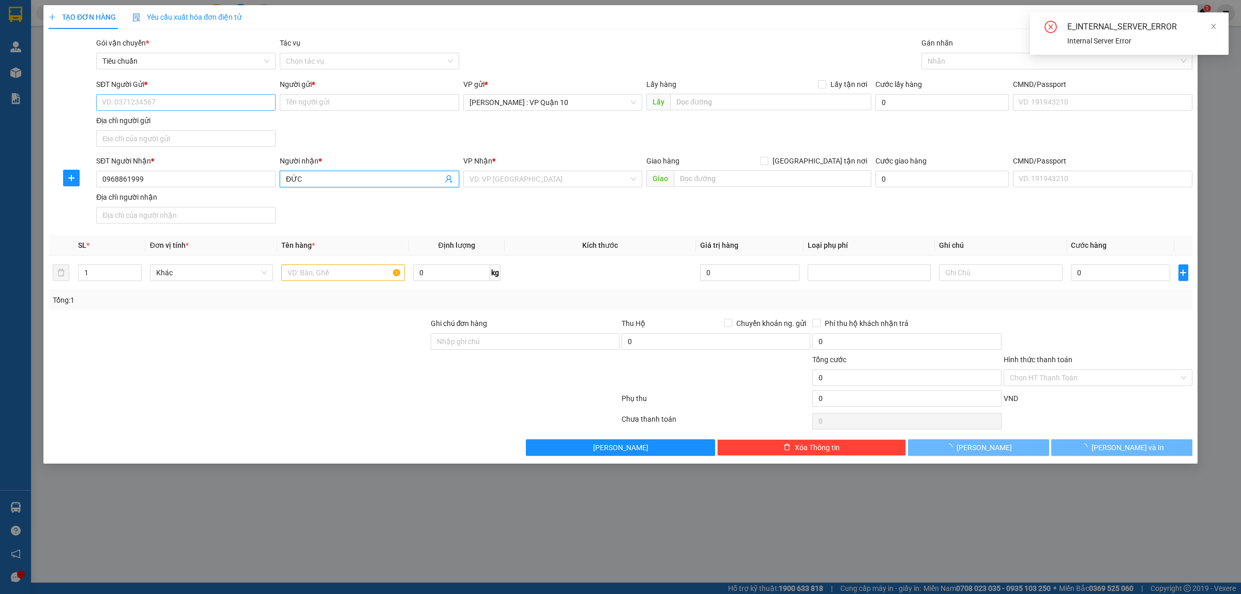
type input "ĐỨC"
click at [176, 104] on input "SĐT Người Gửi *" at bounding box center [185, 102] width 179 height 17
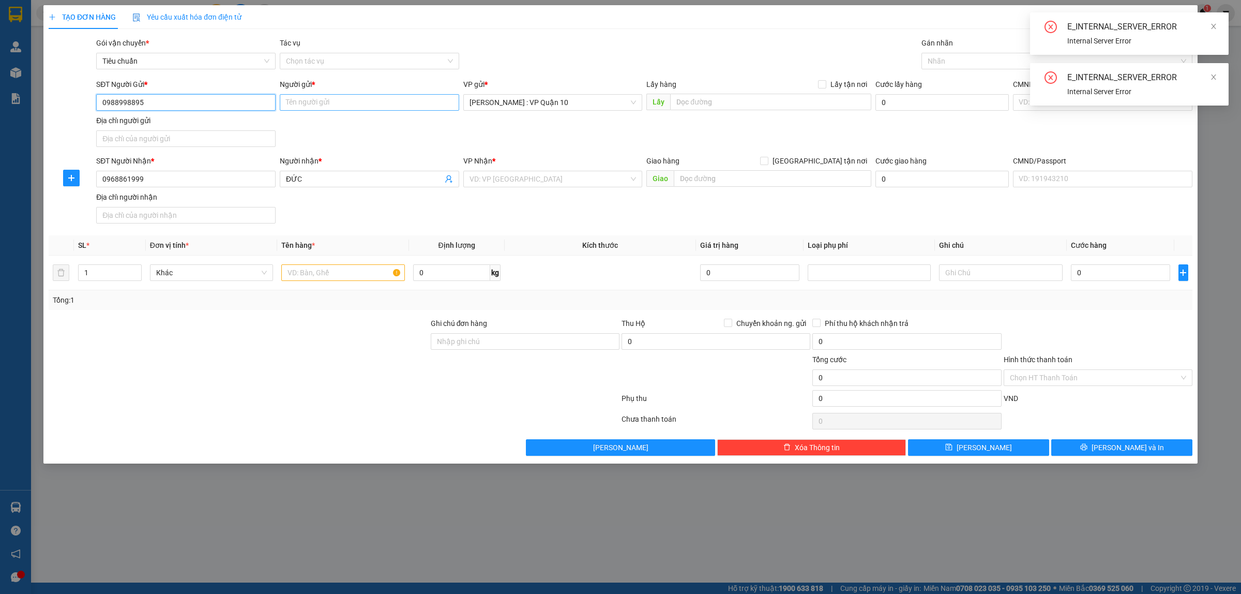
type input "0988998895"
click at [299, 102] on input "Người gửi *" at bounding box center [369, 102] width 179 height 17
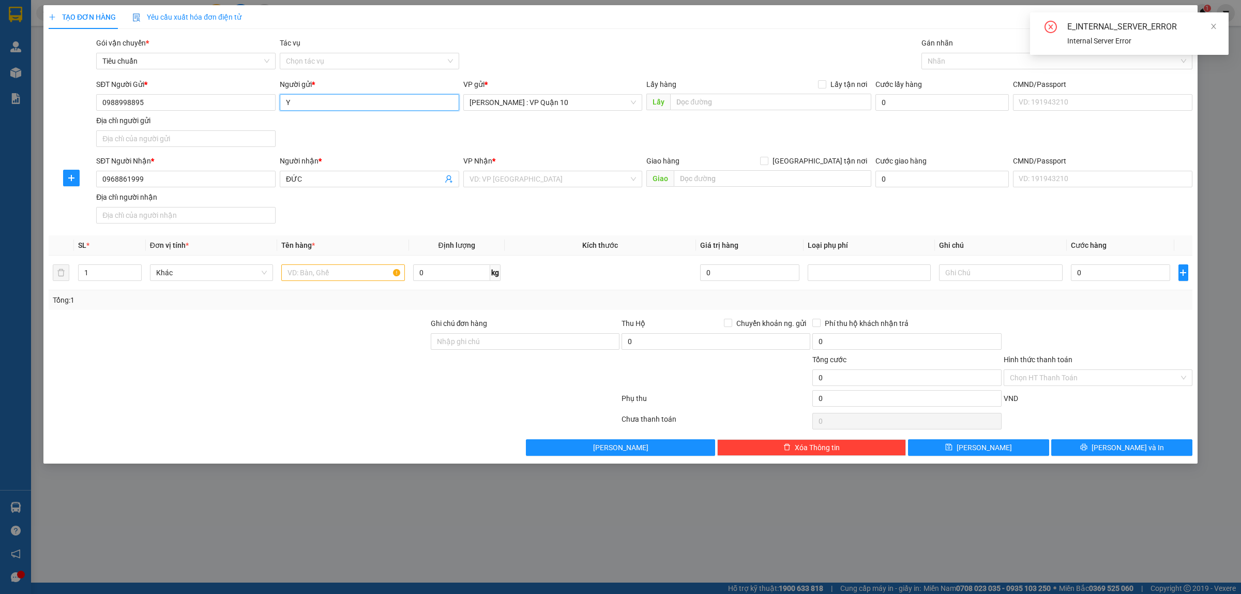
type input "Y"
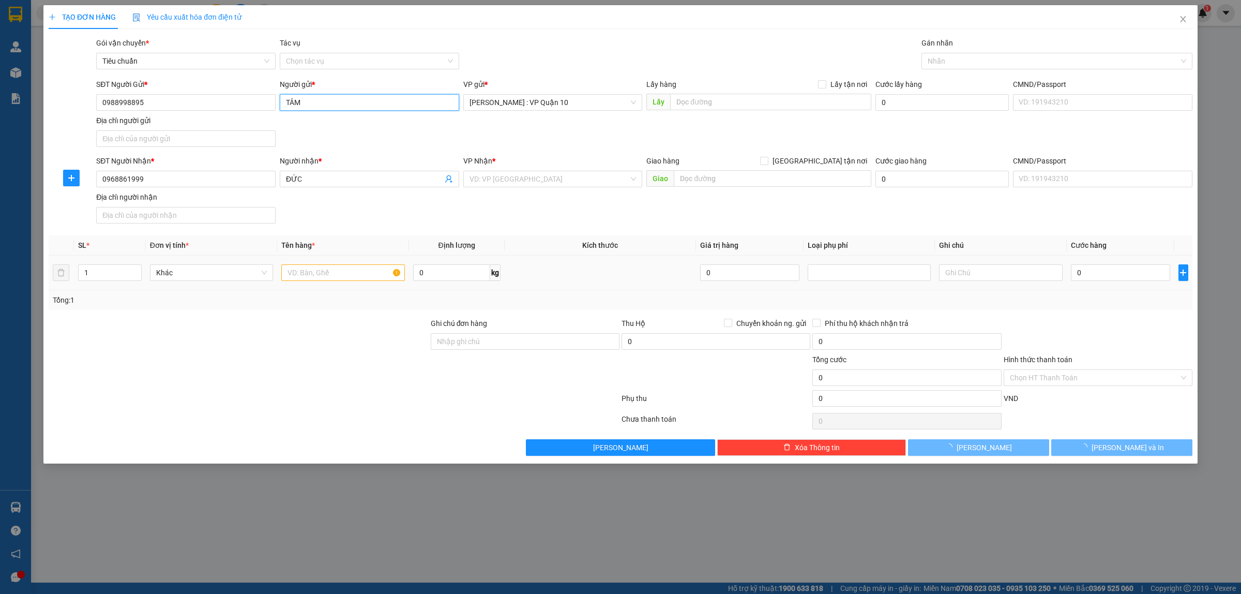
type input "TÂM"
click at [306, 265] on input "text" at bounding box center [342, 272] width 123 height 17
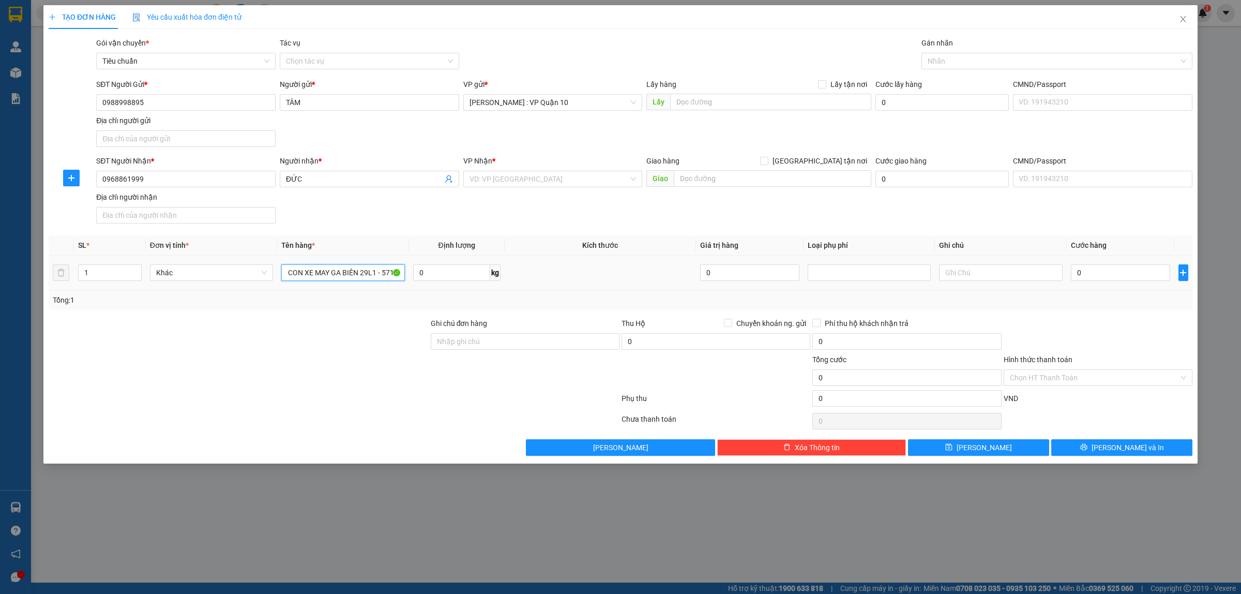
scroll to position [0, 9]
type input "1 CON XE MAY GA BIÊN 29L1 - 571.35"
click at [324, 331] on div at bounding box center [239, 335] width 382 height 36
click at [515, 184] on input "search" at bounding box center [550, 179] width 160 height 16
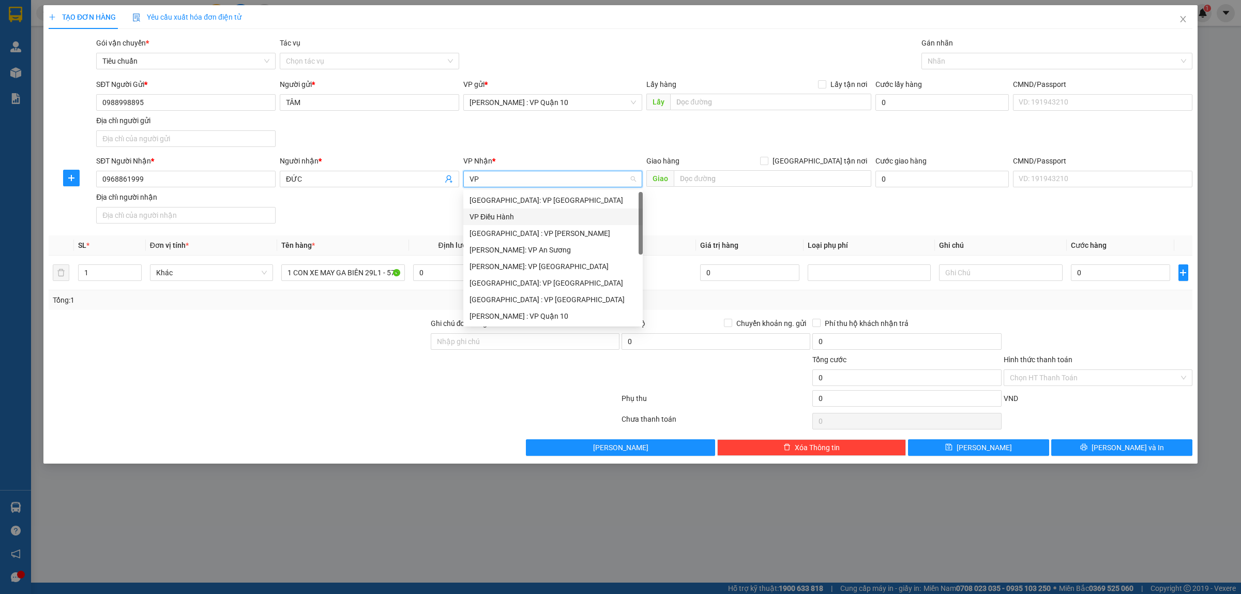
type input "VP N"
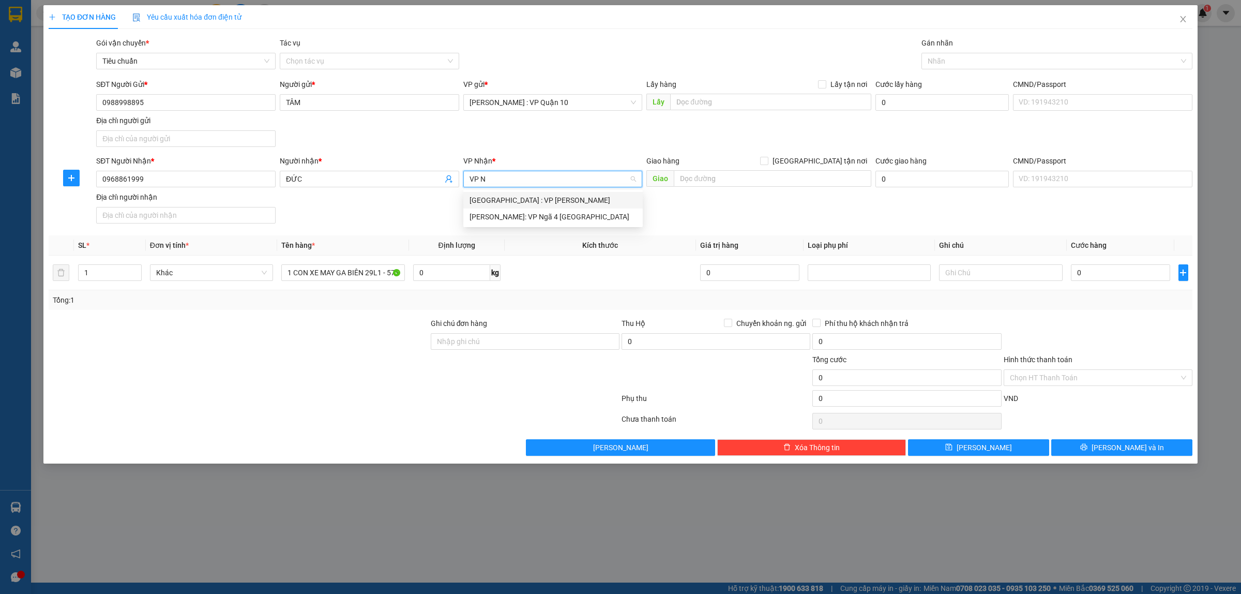
click at [526, 193] on div "[GEOGRAPHIC_DATA] : VP [PERSON_NAME]" at bounding box center [552, 200] width 179 height 17
click at [946, 61] on div at bounding box center [1051, 61] width 255 height 12
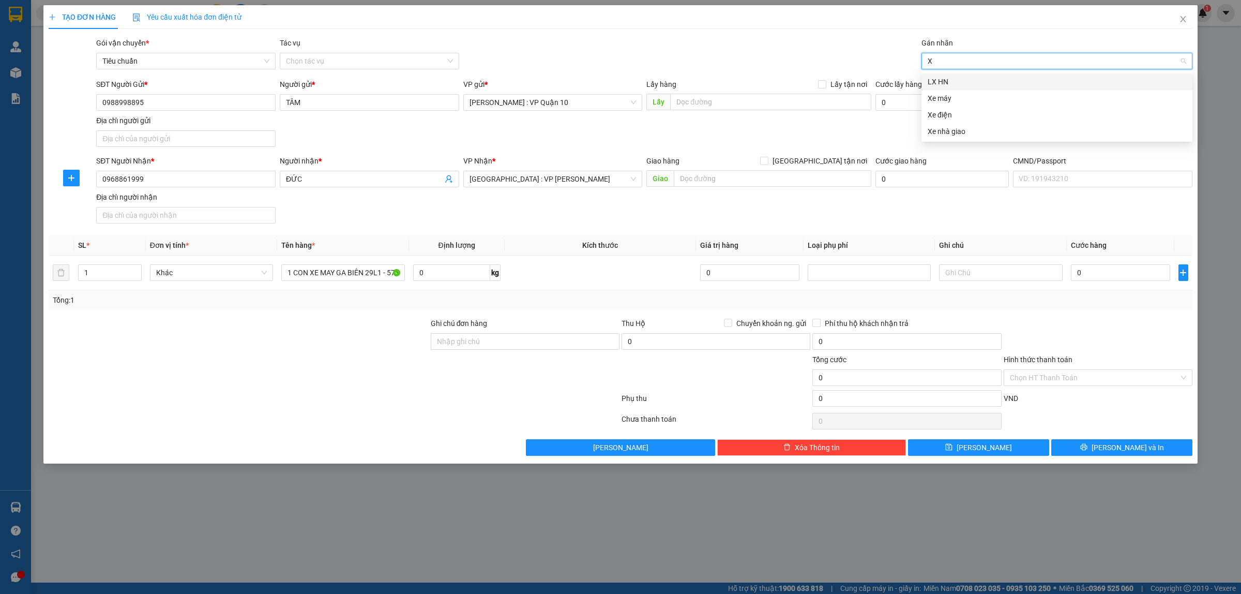
type input "XE"
drag, startPoint x: 936, startPoint y: 80, endPoint x: 908, endPoint y: 83, distance: 29.1
click at [935, 81] on div "Xe máy" at bounding box center [1057, 81] width 259 height 11
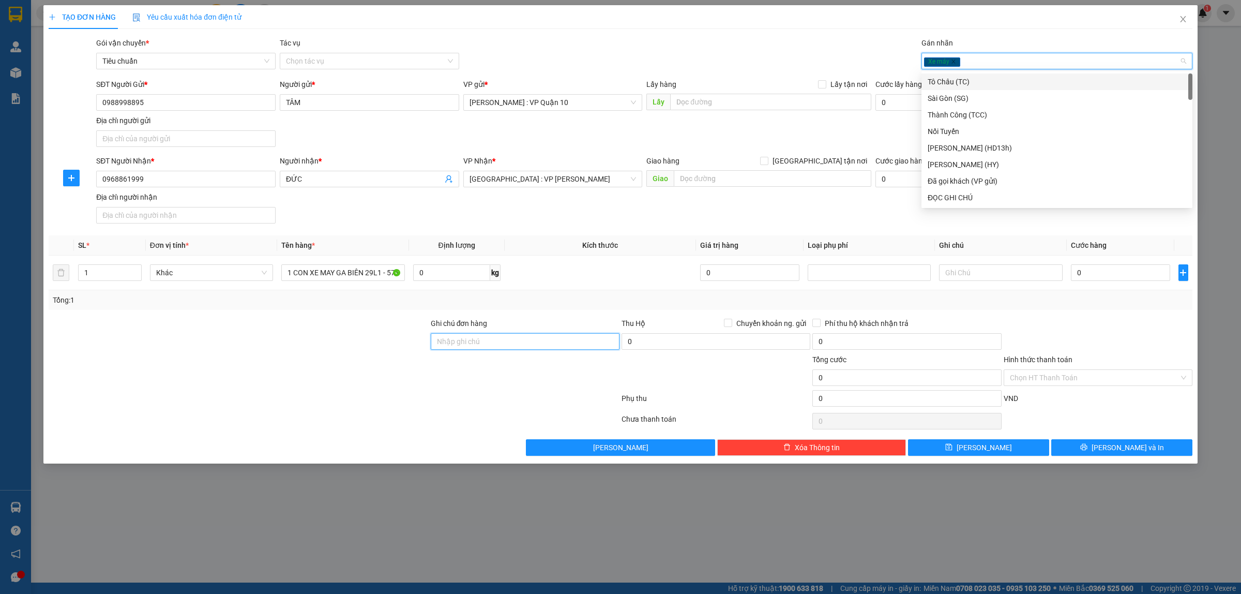
click at [467, 345] on input "Ghi chú đơn hàng" at bounding box center [525, 341] width 189 height 17
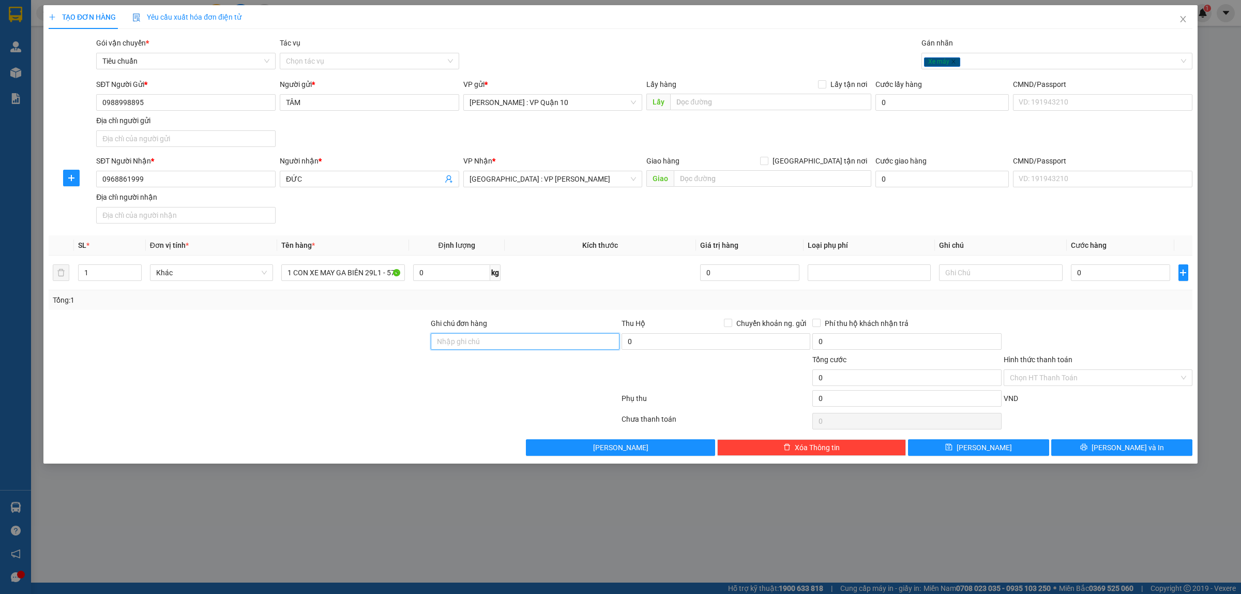
type input "CÓ CHÌA KHÓA ĐI KÈM"
drag, startPoint x: 1101, startPoint y: 263, endPoint x: 1105, endPoint y: 267, distance: 5.5
click at [1102, 265] on div "0" at bounding box center [1120, 272] width 99 height 21
click at [1107, 271] on input "0" at bounding box center [1120, 272] width 99 height 17
type input "10"
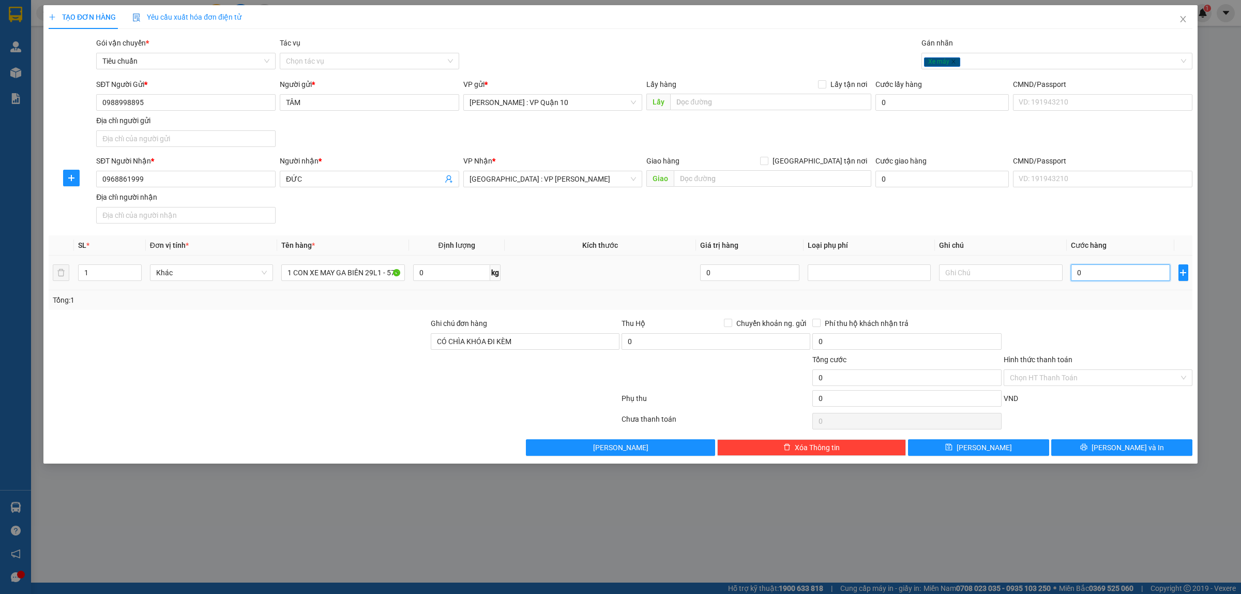
type input "10"
type input "110"
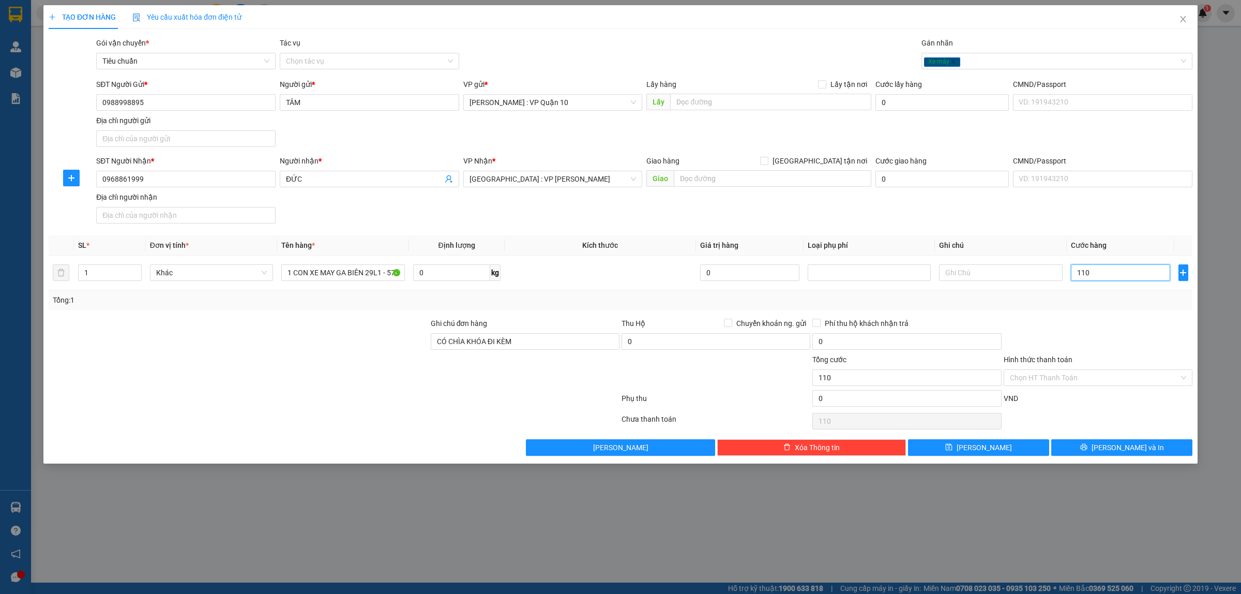
type input "1.130"
type input "11.300"
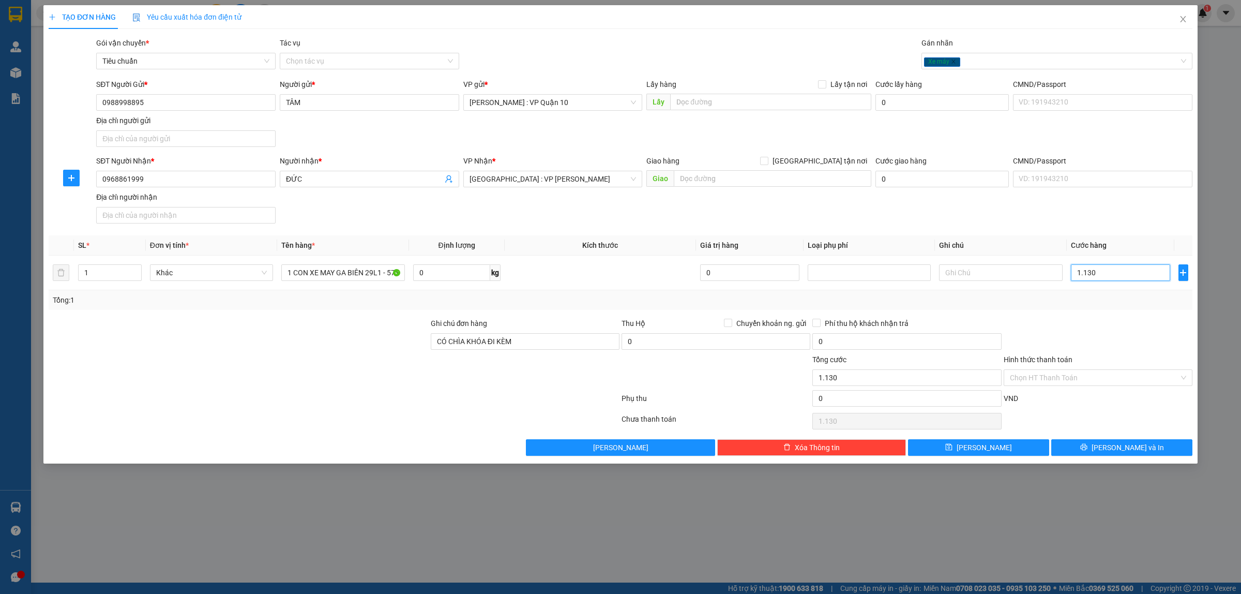
type input "11.300"
type input "113.000"
type input "1.130.000"
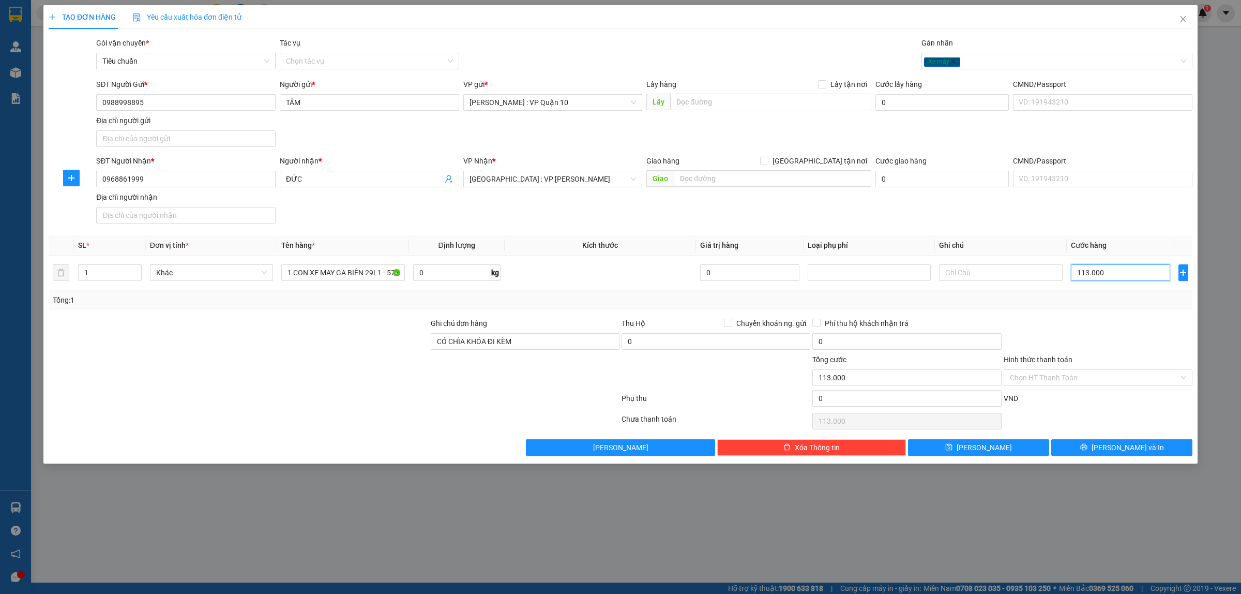
type input "1.130.000"
click at [1035, 370] on div "Chọn HT Thanh Toán" at bounding box center [1098, 377] width 189 height 17
type input "1.130.000"
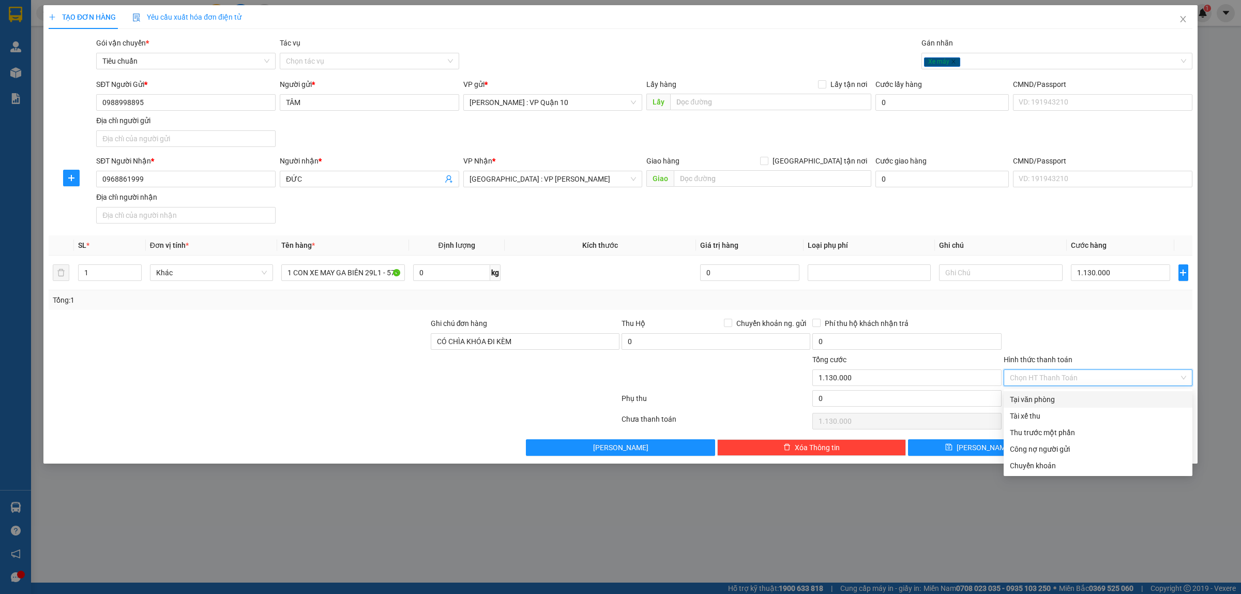
click at [1056, 394] on div "Tại văn phòng" at bounding box center [1098, 399] width 176 height 11
type input "0"
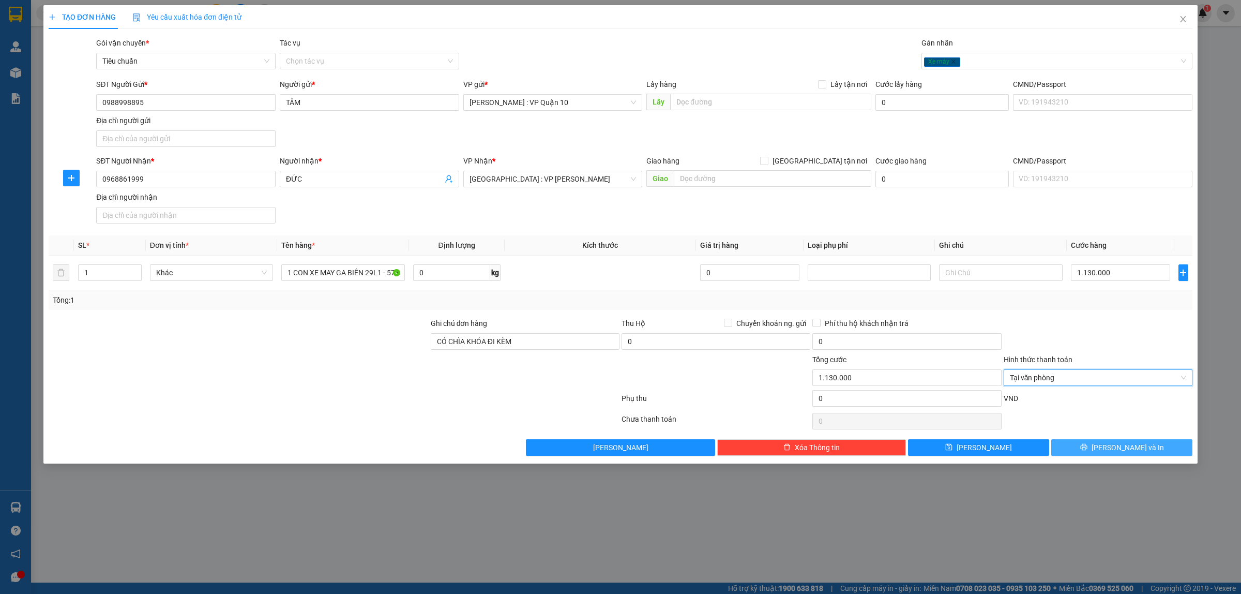
click at [1126, 449] on span "Lưu và In" at bounding box center [1128, 447] width 72 height 11
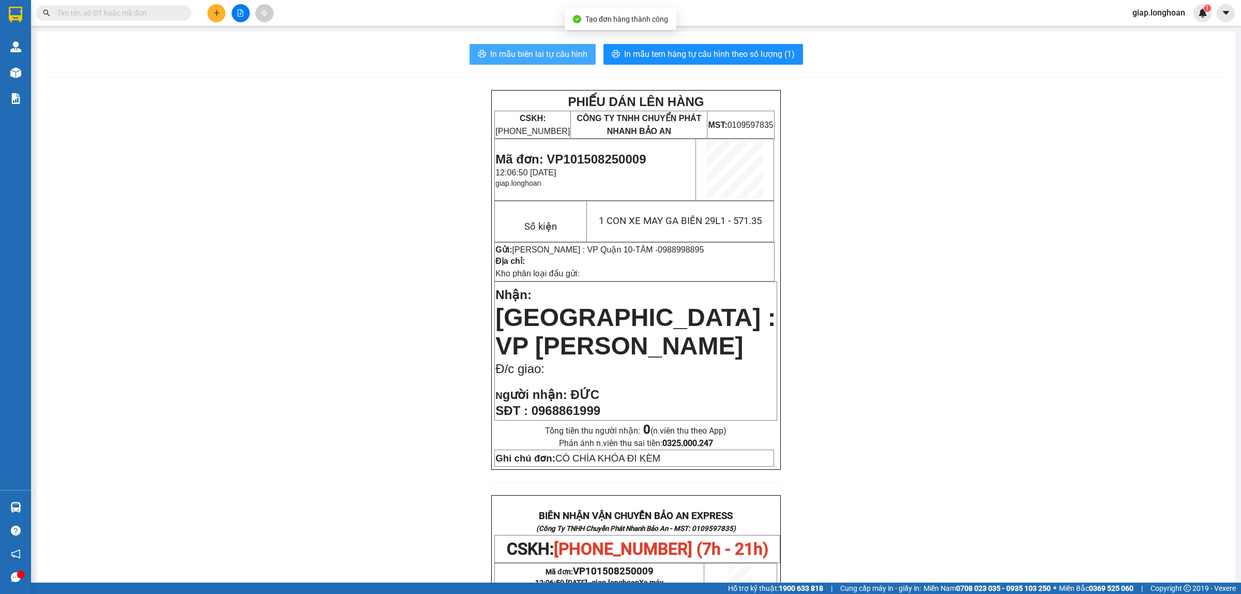
click at [543, 55] on span "In mẫu biên lai tự cấu hình" at bounding box center [538, 54] width 97 height 13
click at [820, 304] on div "PHIẾU DÁN LÊN HÀNG CSKH: 1900.06.88.33 CÔNG TY TNHH CHUYỂN PHÁT NHANH BẢO AN MS…" at bounding box center [636, 543] width 1174 height 906
click at [684, 53] on span "In mẫu tem hàng tự cấu hình theo số lượng (1)" at bounding box center [709, 54] width 171 height 13
click at [989, 416] on div "PHIẾU DÁN LÊN HÀNG CSKH: 1900.06.88.33 CÔNG TY TNHH CHUYỂN PHÁT NHANH BẢO AN MS…" at bounding box center [636, 543] width 1174 height 906
click at [329, 445] on div "PHIẾU DÁN LÊN HÀNG CSKH: 1900.06.88.33 CÔNG TY TNHH CHUYỂN PHÁT NHANH BẢO AN MS…" at bounding box center [636, 543] width 1174 height 906
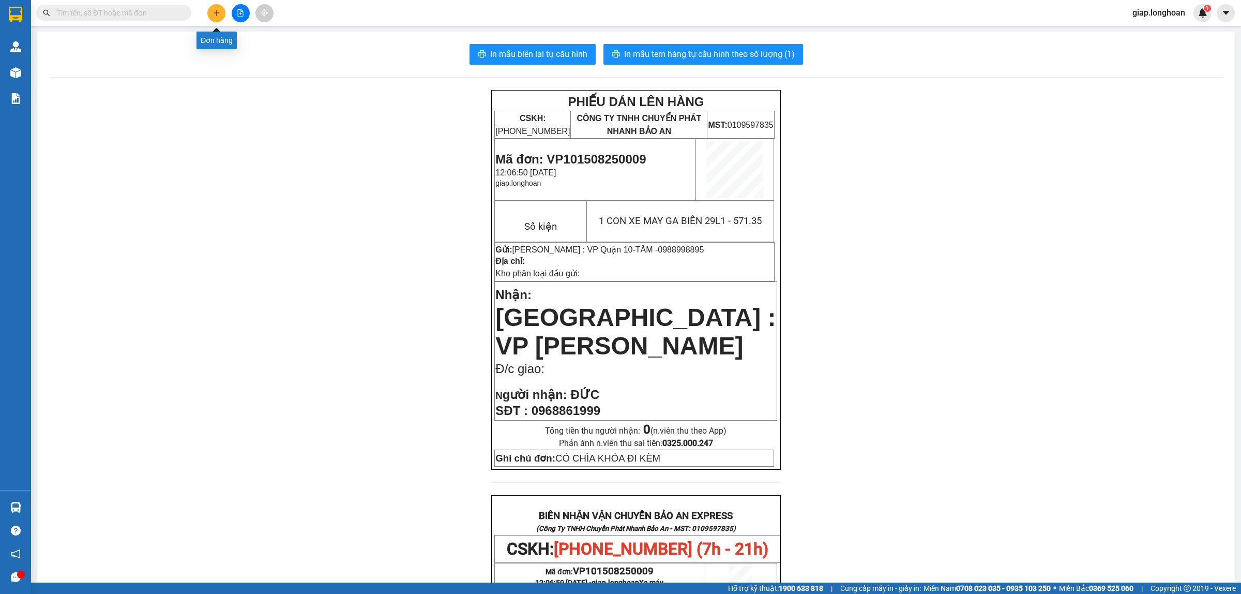
click at [212, 9] on button at bounding box center [216, 13] width 18 height 18
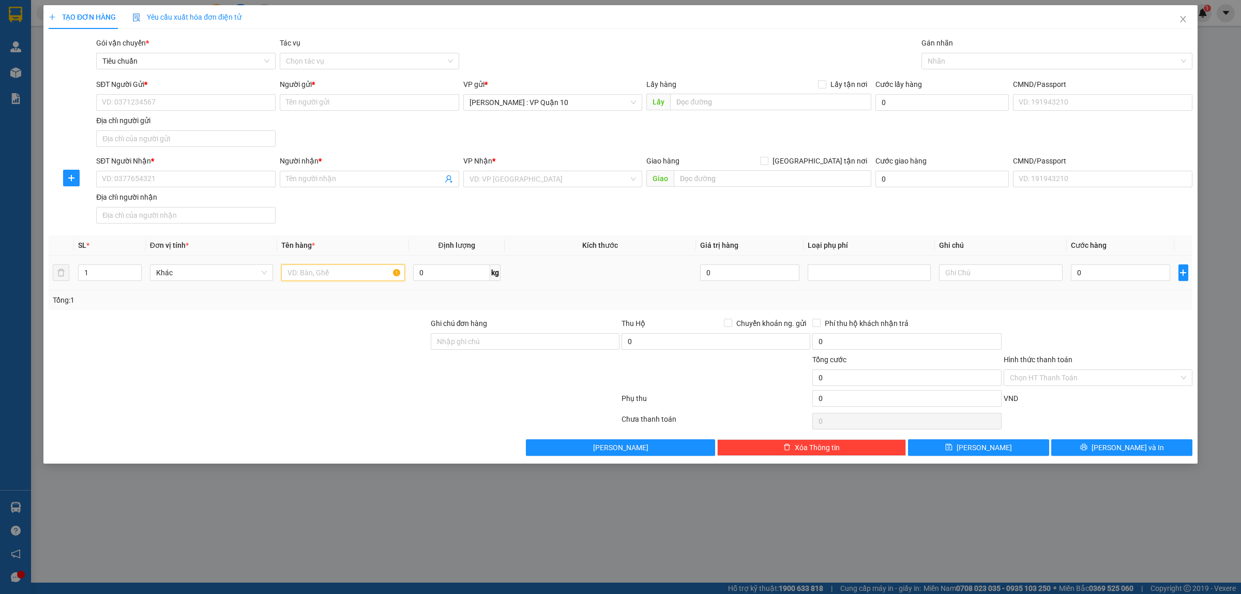
drag, startPoint x: 295, startPoint y: 269, endPoint x: 345, endPoint y: 298, distance: 58.4
click at [301, 275] on input "text" at bounding box center [342, 272] width 123 height 17
type input "2 BAO TẢI XANH"
click at [96, 274] on input "1" at bounding box center [110, 273] width 63 height 16
type input "2"
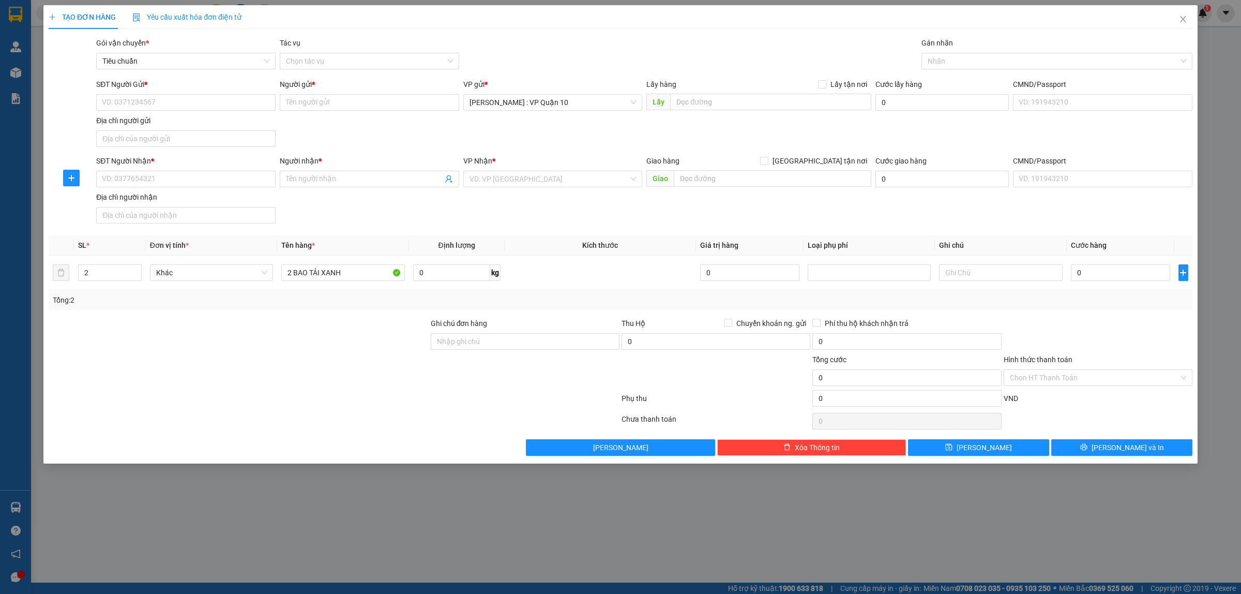
drag, startPoint x: 270, startPoint y: 362, endPoint x: 262, endPoint y: 360, distance: 8.2
click at [269, 362] on div at bounding box center [239, 372] width 382 height 36
drag, startPoint x: 503, startPoint y: 183, endPoint x: 494, endPoint y: 184, distance: 8.3
click at [503, 184] on input "search" at bounding box center [550, 179] width 160 height 16
type input "QUANG TRỊ"
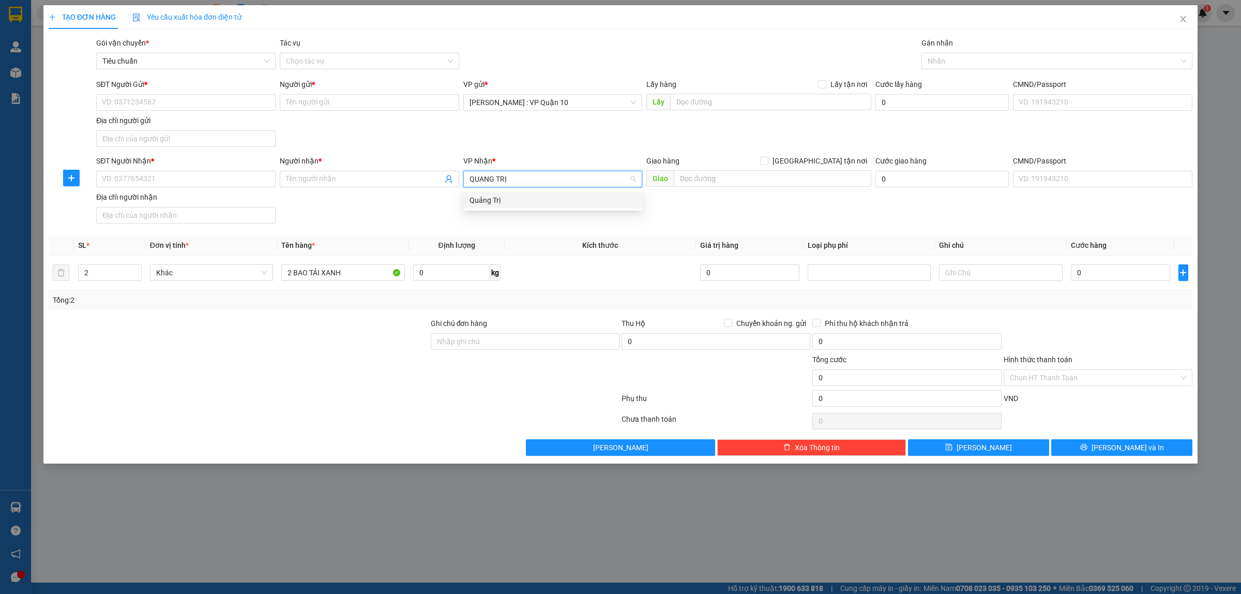
click at [486, 198] on div "Quảng Trị" at bounding box center [553, 199] width 167 height 11
click at [325, 402] on div at bounding box center [334, 400] width 573 height 21
click at [702, 174] on input "text" at bounding box center [773, 178] width 198 height 17
paste input "Hải Lăng giao trên QL 1A"
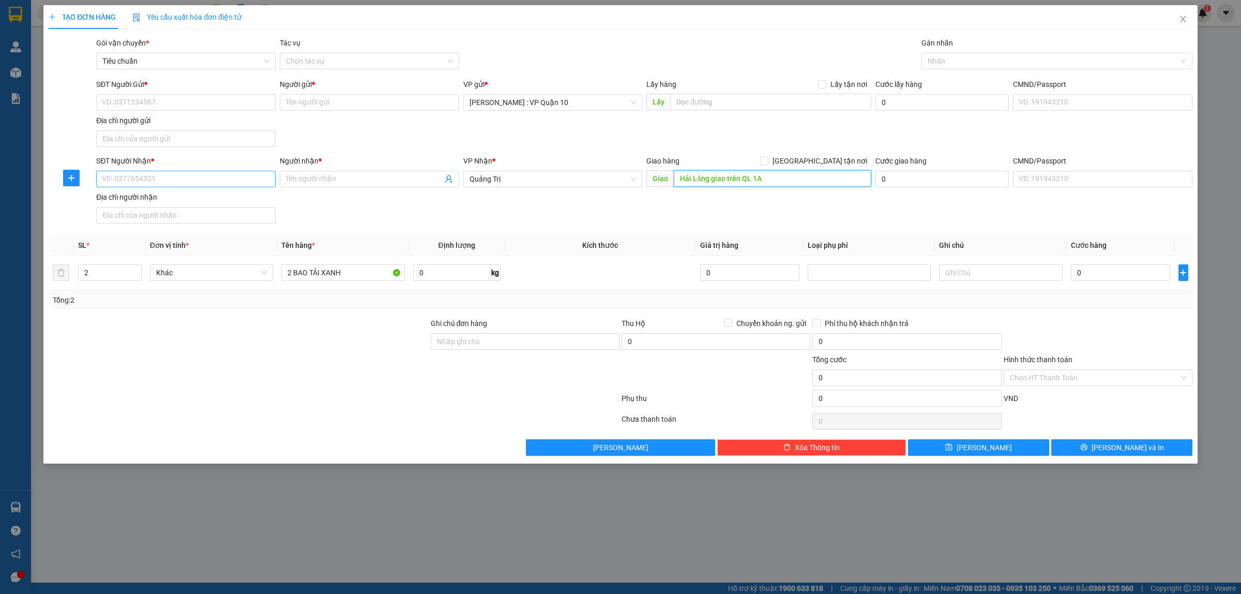
type input "Hải Lăng giao trên QL 1A"
drag, startPoint x: 165, startPoint y: 183, endPoint x: 600, endPoint y: 179, distance: 434.9
click at [168, 183] on input "SĐT Người Nhận *" at bounding box center [185, 179] width 179 height 17
type input "0985580289"
click at [316, 179] on input "Người nhận *" at bounding box center [364, 178] width 157 height 11
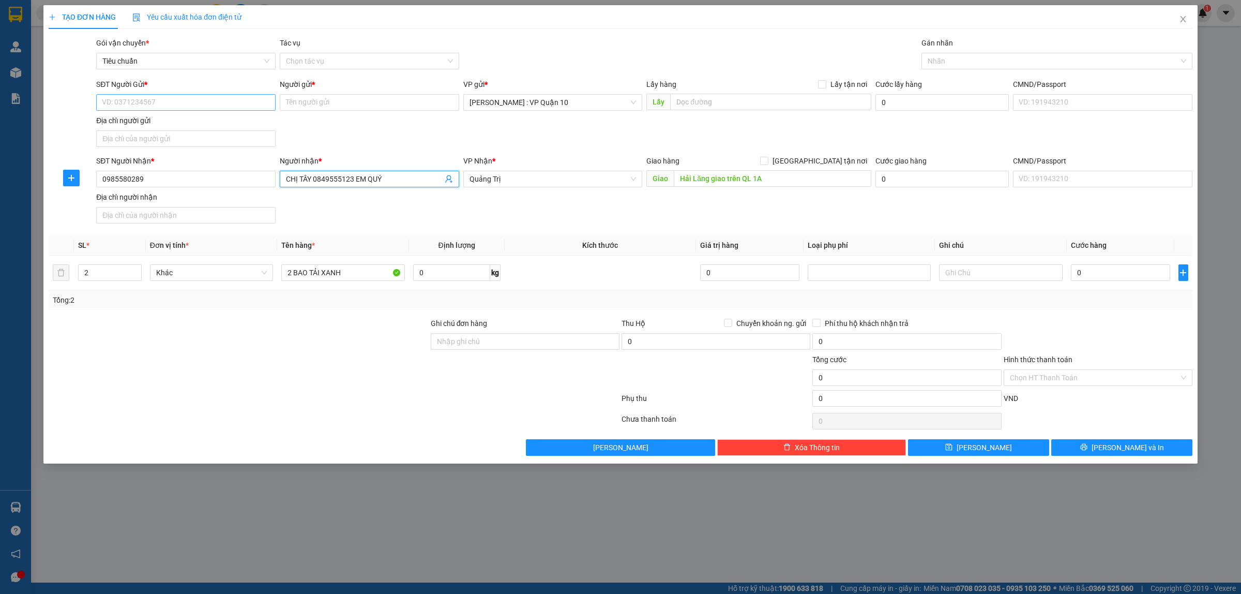
type input "CHỊ TÂY 0849555123 EM QUÝ"
click at [164, 105] on input "SĐT Người Gửi *" at bounding box center [185, 102] width 179 height 17
type input "0965526378"
click at [301, 107] on input "Người gửi *" at bounding box center [369, 102] width 179 height 17
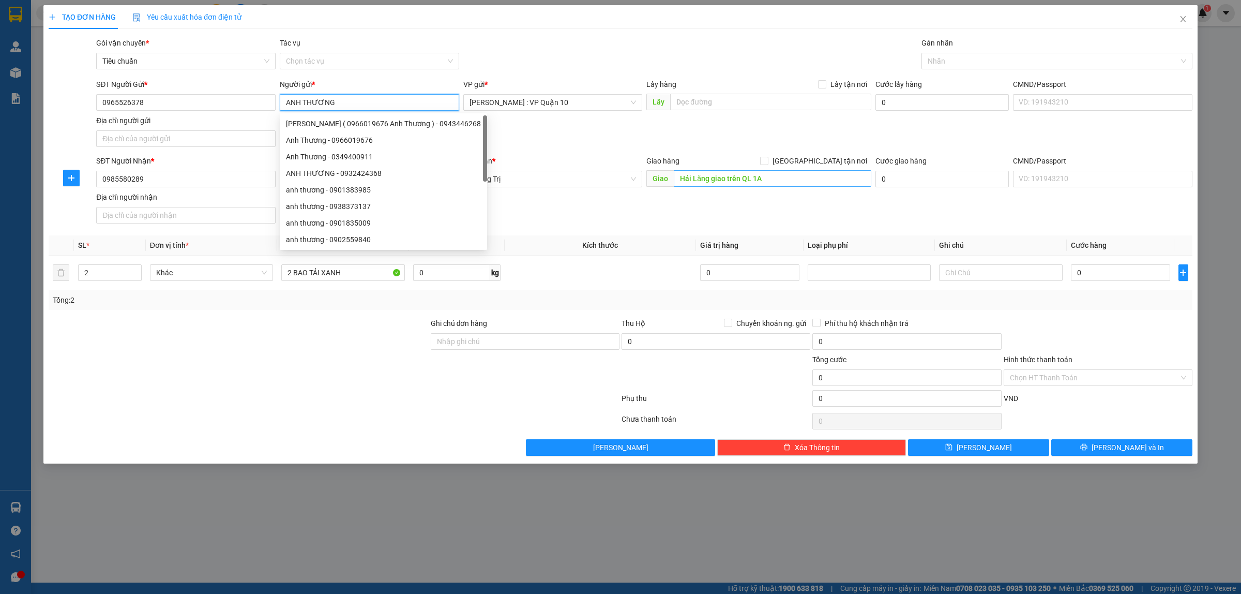
type input "ANH THƯƠNG"
click at [719, 176] on input "Hải Lăng giao trên QL 1A" at bounding box center [773, 178] width 198 height 17
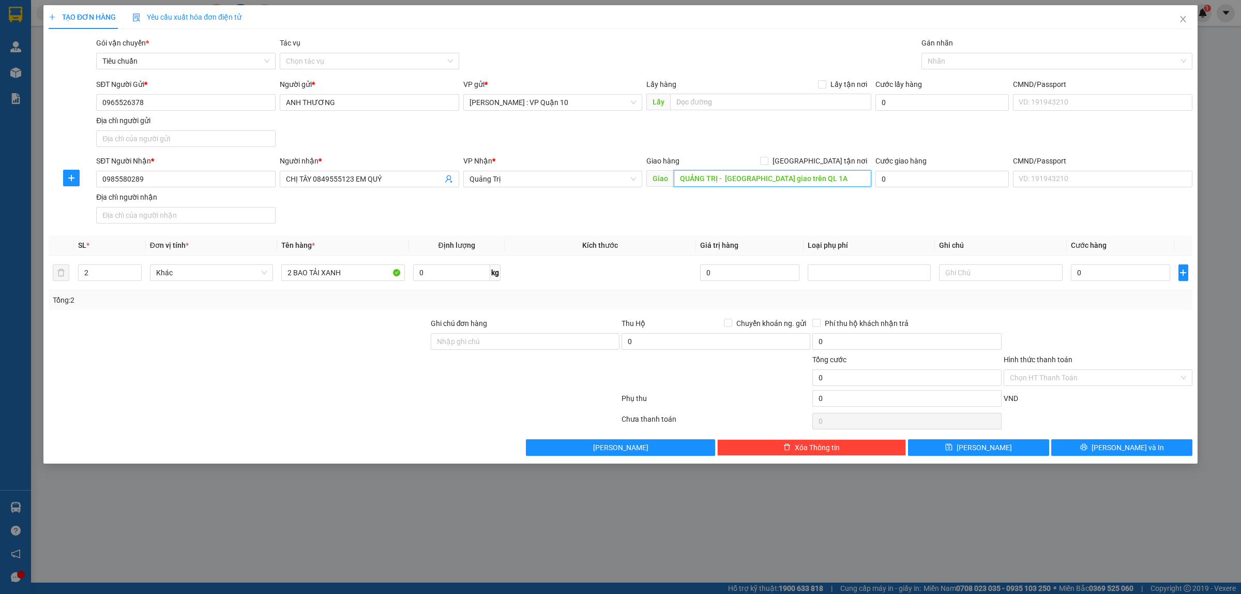
type input "QUẢNG TRỊ - Hải Lăng giao trên QL 1A"
drag, startPoint x: 386, startPoint y: 406, endPoint x: 394, endPoint y: 379, distance: 28.5
click at [386, 402] on div at bounding box center [334, 400] width 573 height 21
drag, startPoint x: 463, startPoint y: 331, endPoint x: 477, endPoint y: 344, distance: 19.0
click at [464, 332] on div "Ghi chú đơn hàng" at bounding box center [525, 325] width 189 height 16
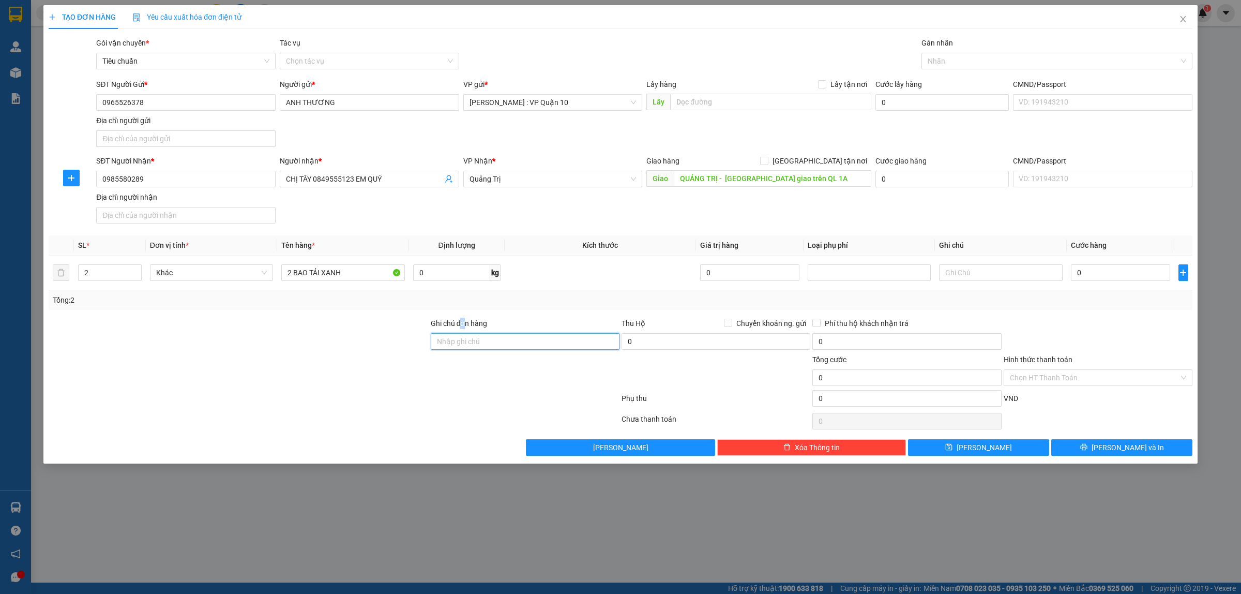
click at [479, 347] on input "Ghi chú đơn hàng" at bounding box center [525, 341] width 189 height 17
type input "hàng k bao bể vỡ hư hỏng"
click at [407, 399] on div at bounding box center [334, 400] width 573 height 21
click at [1095, 276] on input "0" at bounding box center [1120, 272] width 99 height 17
type input "60"
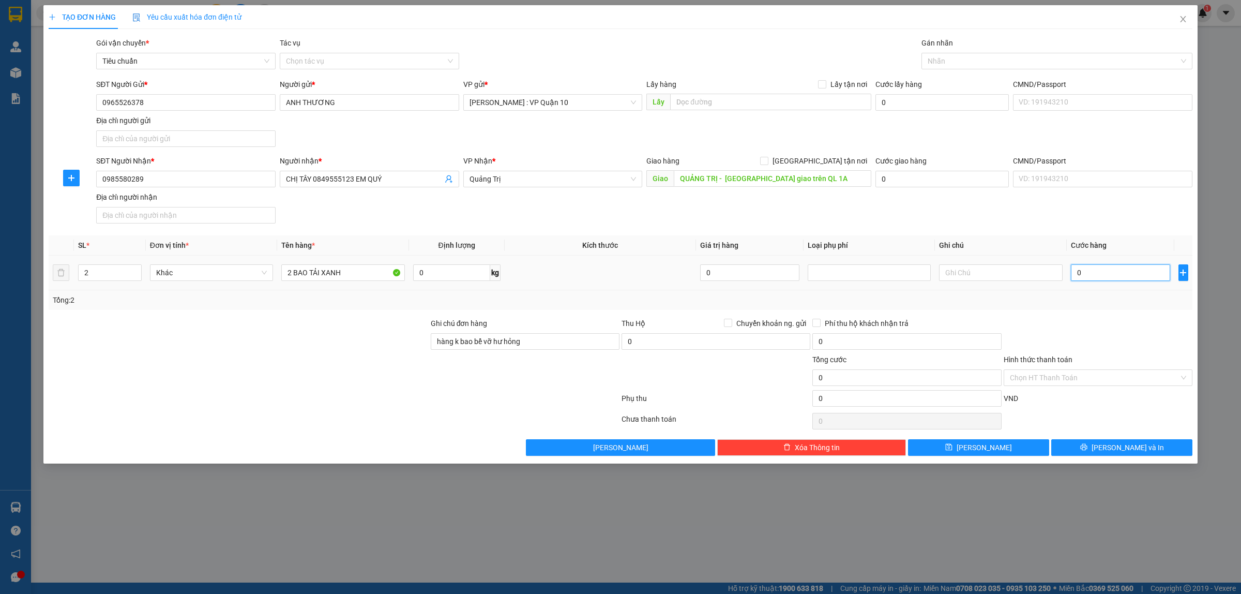
type input "60"
type input "600"
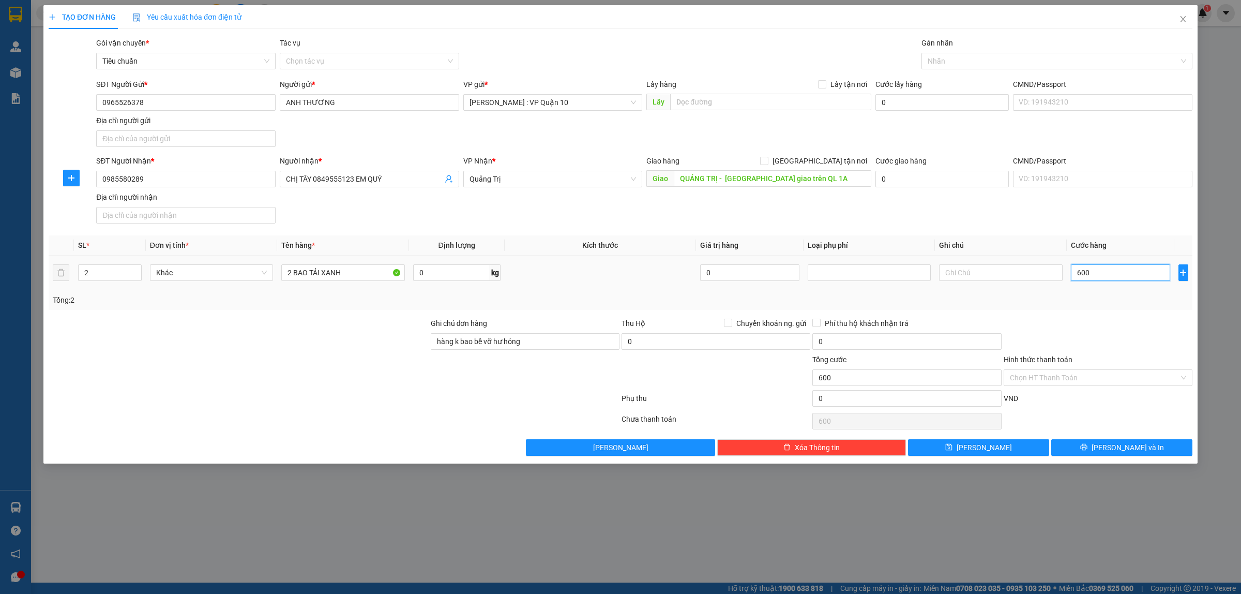
type input "6.000"
type input "60.000"
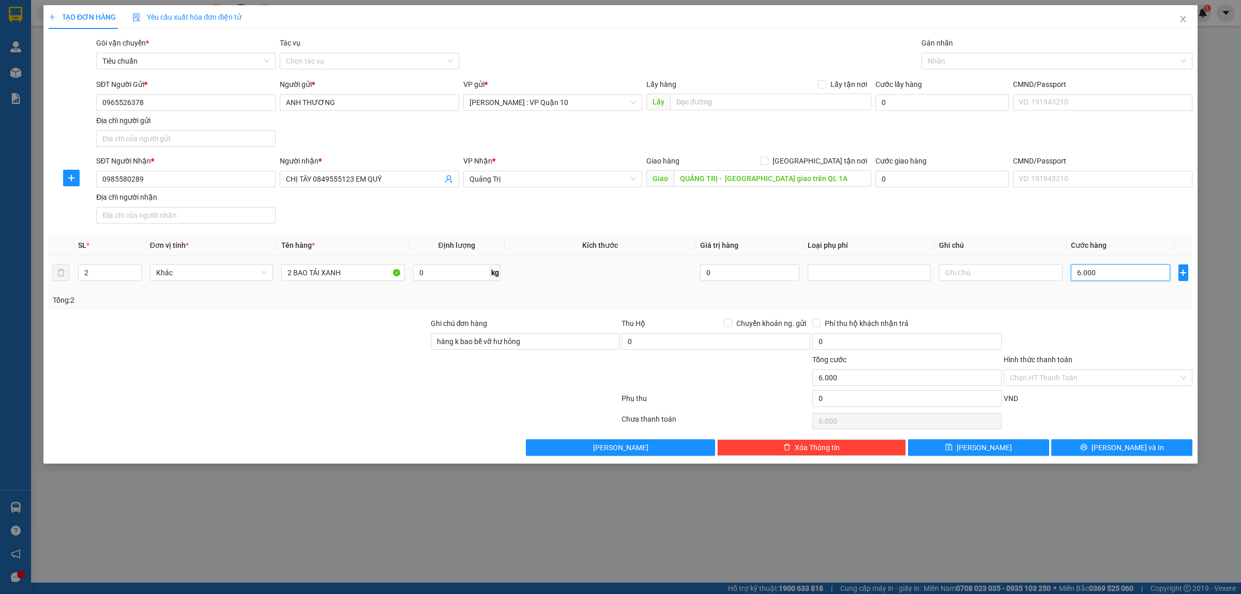
type input "60.000"
type input "600.000"
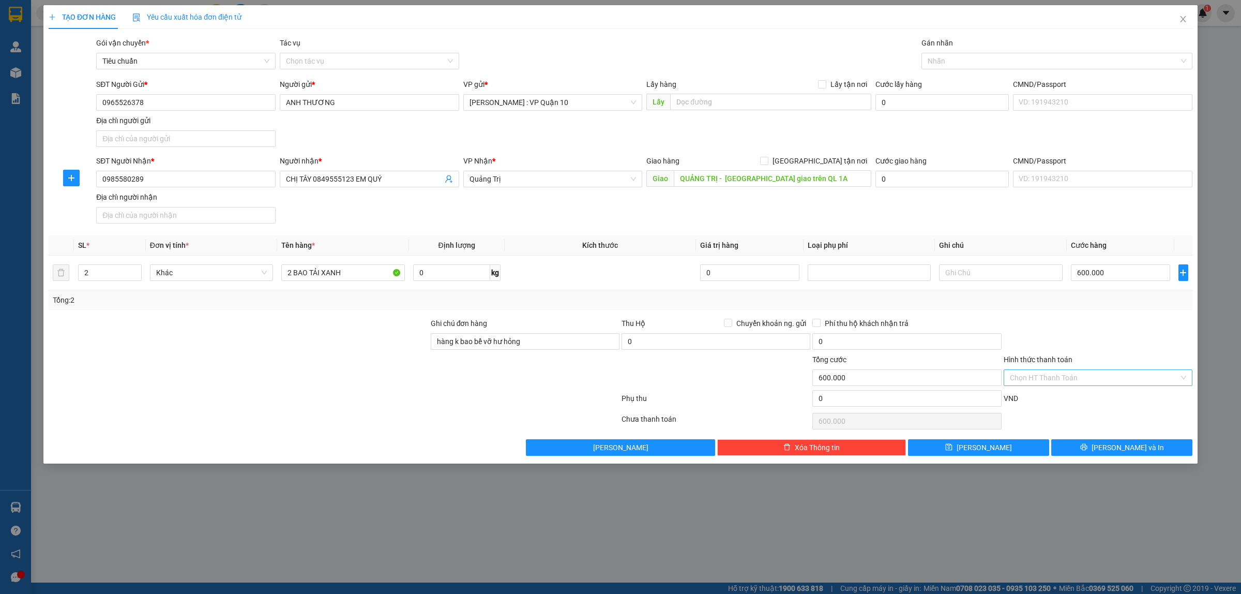
click at [1034, 379] on input "Hình thức thanh toán" at bounding box center [1094, 378] width 169 height 16
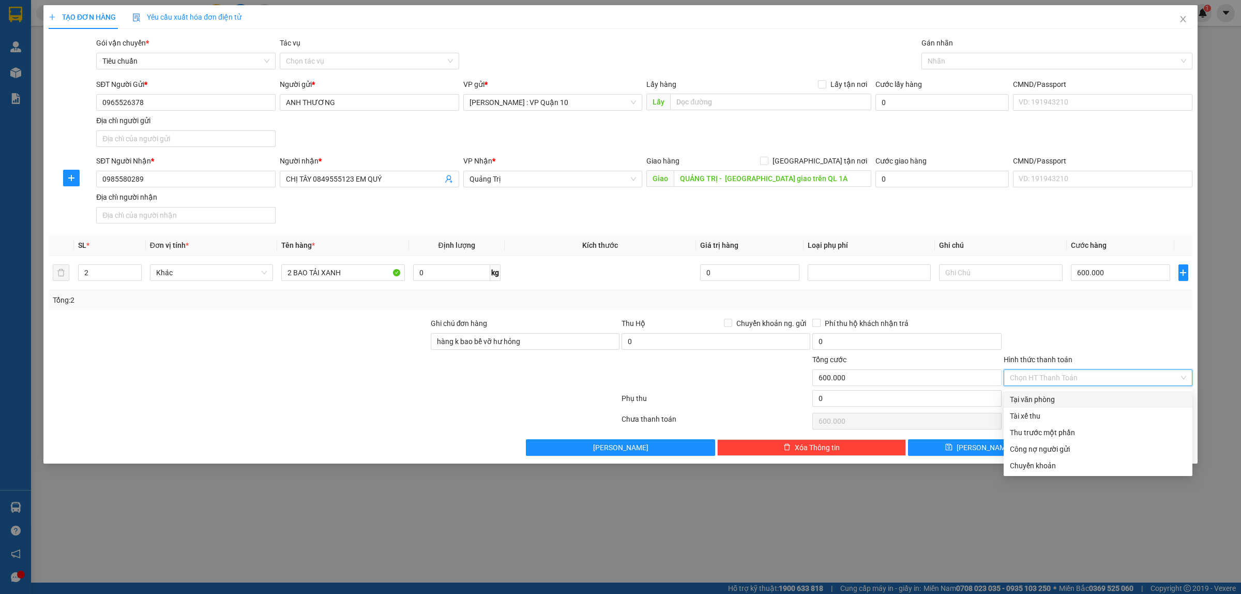
click at [1038, 394] on div "Tại văn phòng" at bounding box center [1098, 399] width 176 height 11
type input "0"
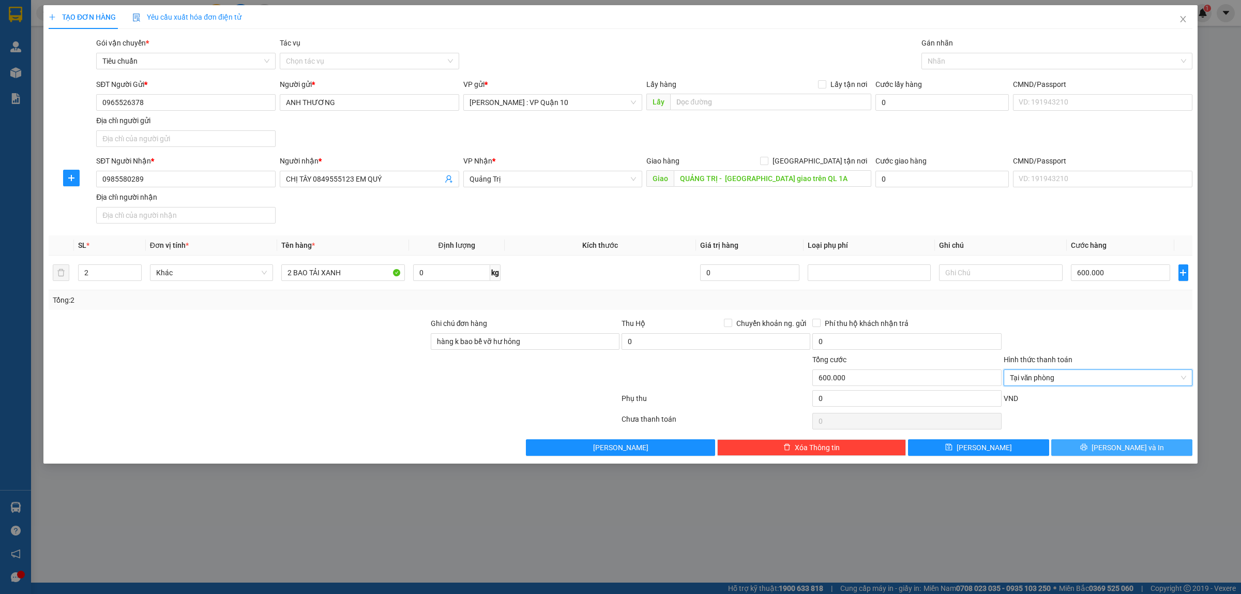
click at [1106, 443] on button "Lưu và In" at bounding box center [1121, 447] width 141 height 17
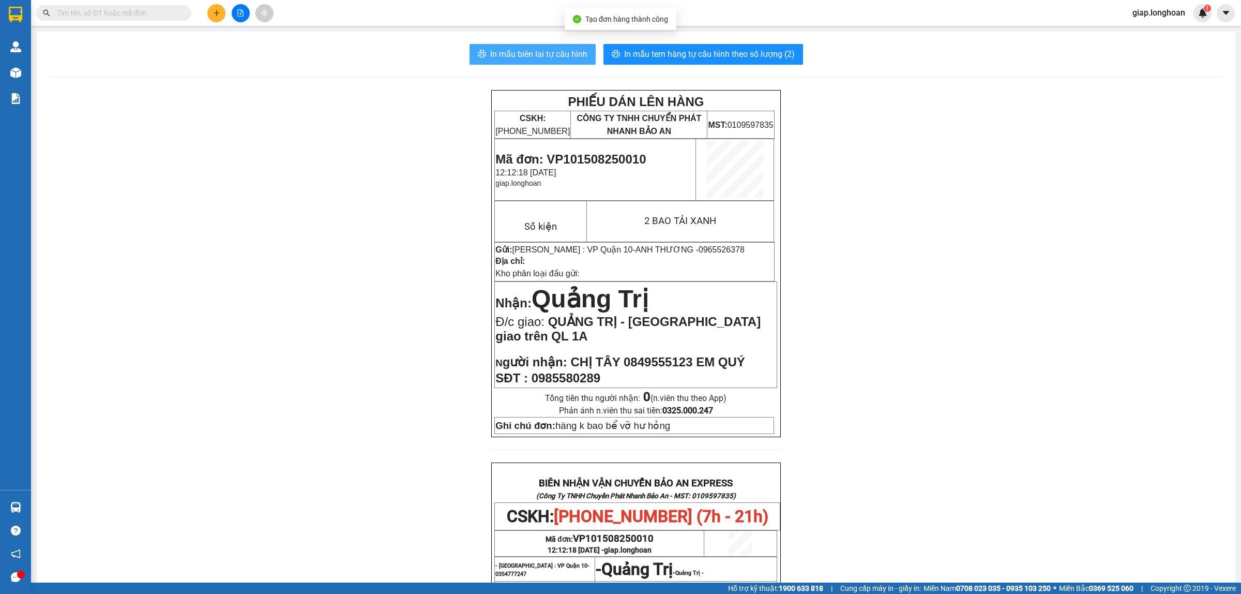
click at [520, 54] on span "In mẫu biên lai tự cấu hình" at bounding box center [538, 54] width 97 height 13
click at [975, 330] on div "PHIẾU DÁN LÊN HÀNG CSKH: 1900.06.88.33 CÔNG TY TNHH CHUYỂN PHÁT NHANH BẢO AN MS…" at bounding box center [636, 517] width 1174 height 854
click at [715, 51] on span "In mẫu tem hàng tự cấu hình theo số lượng (2)" at bounding box center [709, 54] width 171 height 13
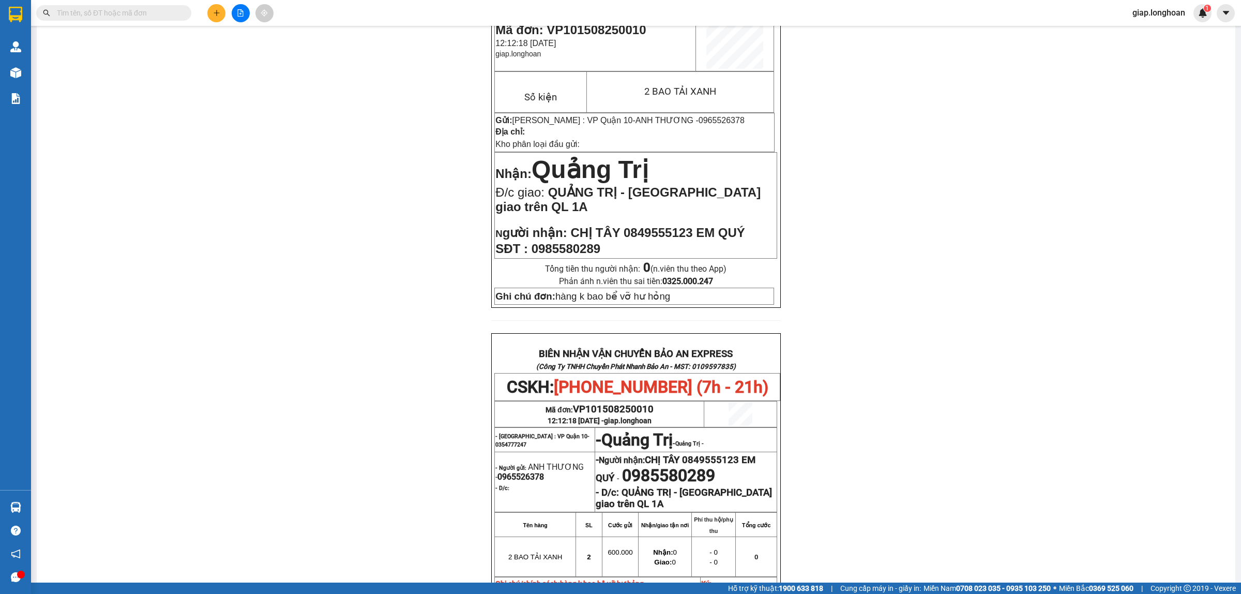
scroll to position [388, 0]
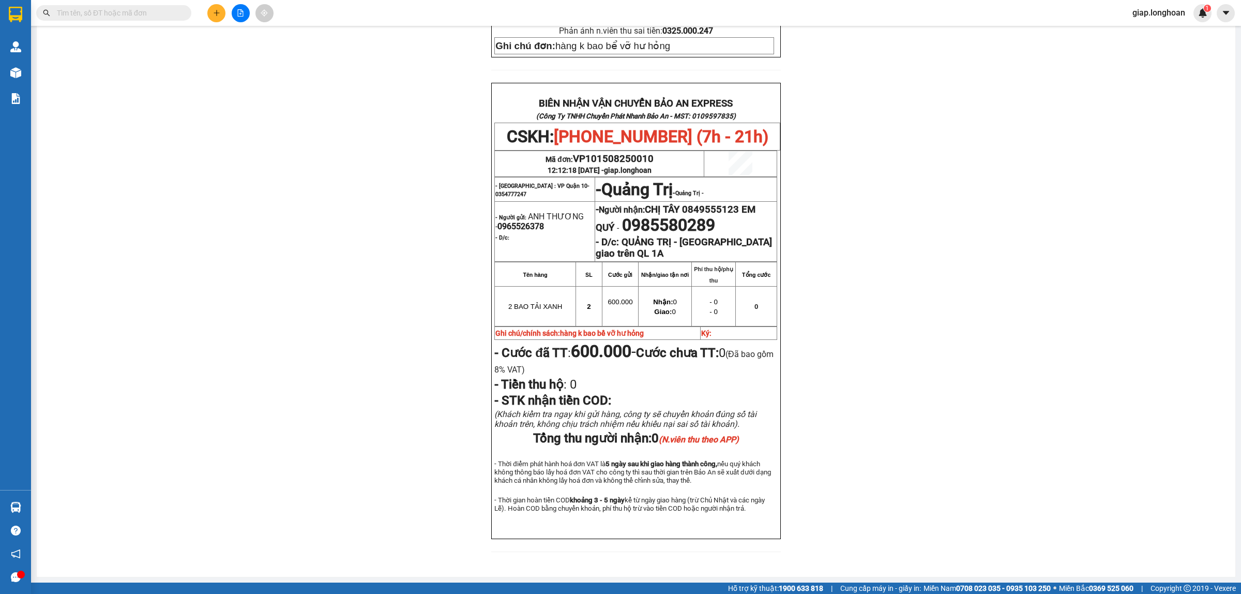
click at [322, 253] on div "PHIẾU DÁN LÊN HÀNG CSKH: 1900.06.88.33 CÔNG TY TNHH CHUYỂN PHÁT NHANH BẢO AN MS…" at bounding box center [636, 137] width 1174 height 854
click at [215, 17] on button at bounding box center [216, 13] width 18 height 18
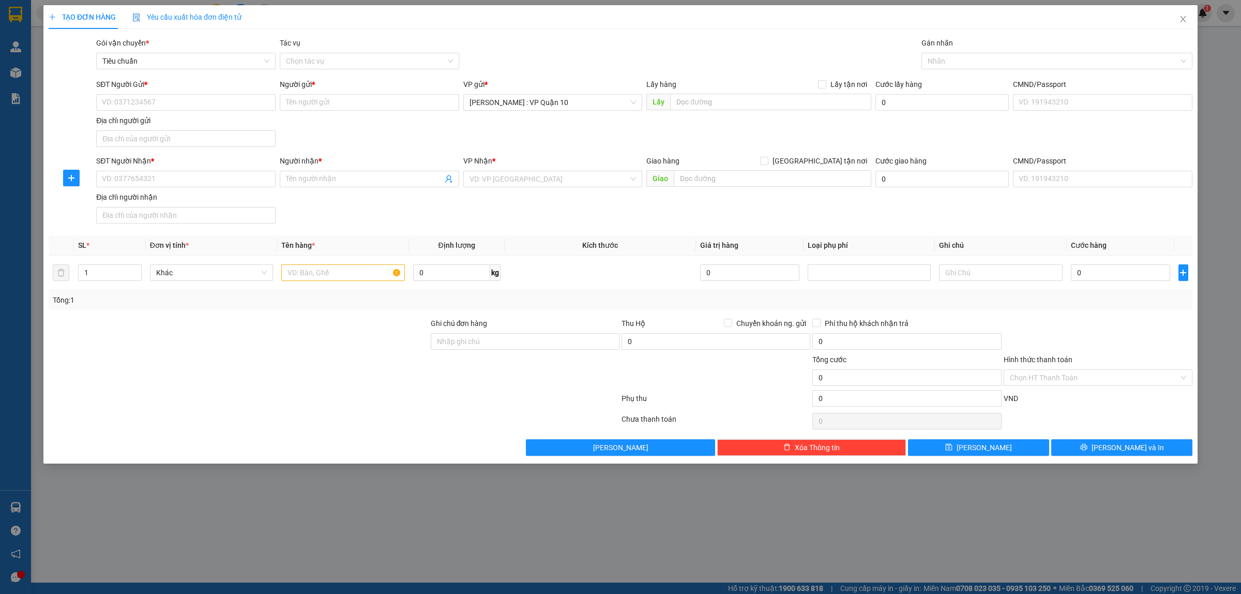
click at [323, 387] on div at bounding box center [239, 372] width 382 height 36
click at [297, 270] on input "text" at bounding box center [342, 272] width 123 height 17
type input "1 THÙNG XỐP VÀNG"
click at [288, 339] on div at bounding box center [239, 335] width 382 height 36
click at [152, 176] on input "SĐT Người Nhận *" at bounding box center [185, 179] width 179 height 17
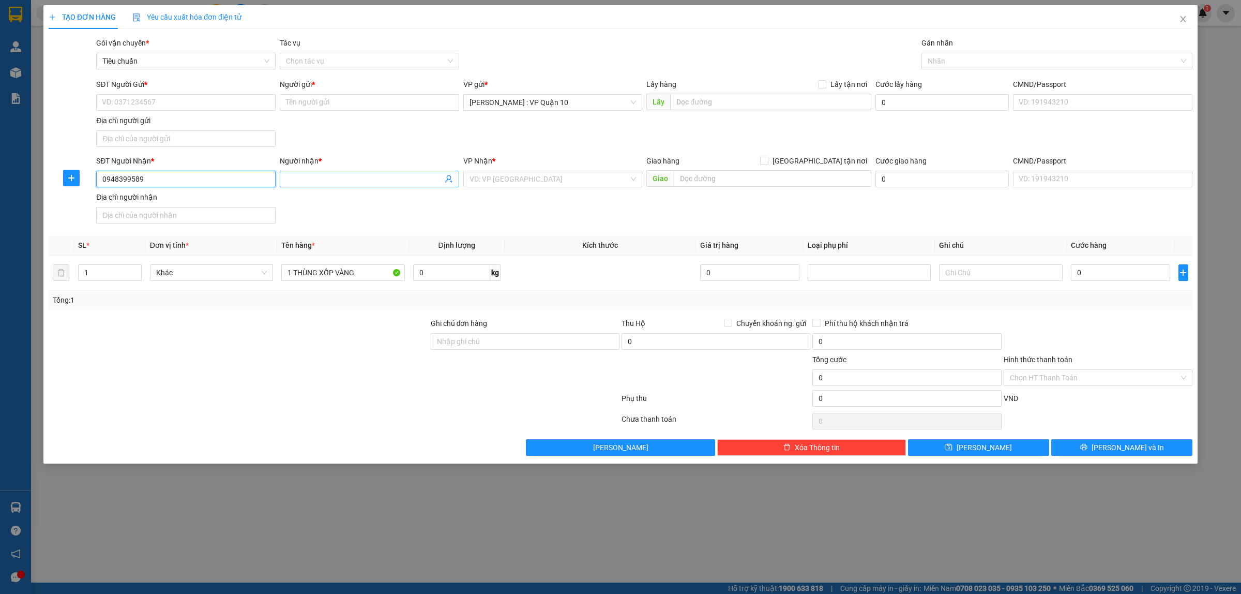
type input "0948399589"
click at [308, 179] on input "Người nhận *" at bounding box center [364, 178] width 157 height 11
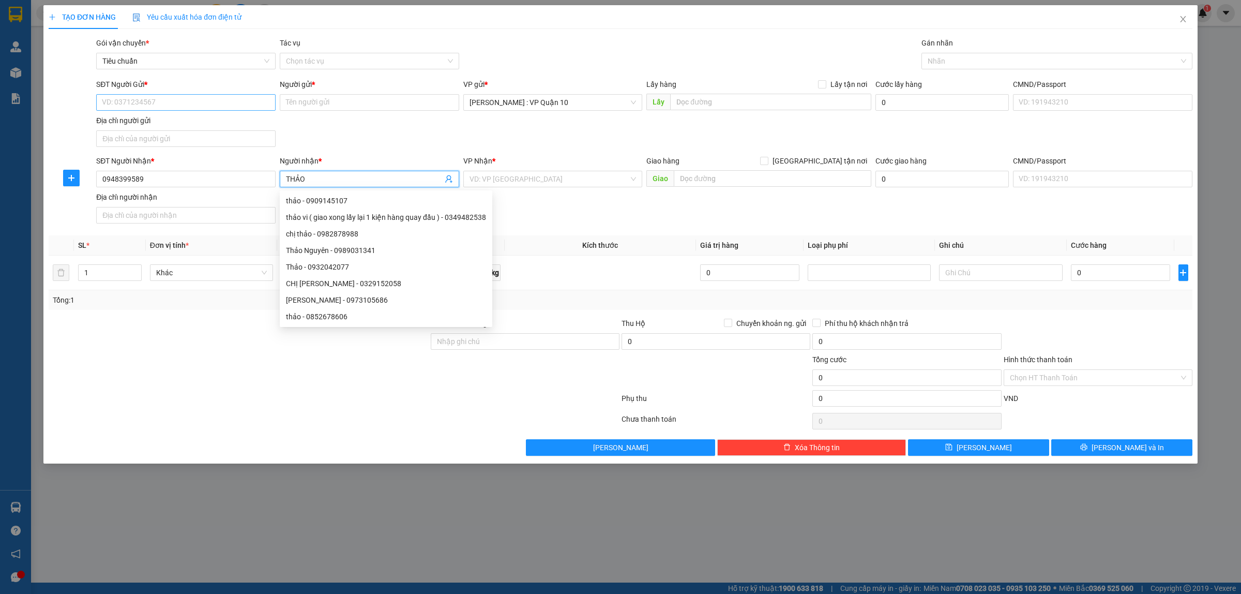
type input "THẢO"
click at [141, 104] on input "SĐT Người Gửi *" at bounding box center [185, 102] width 179 height 17
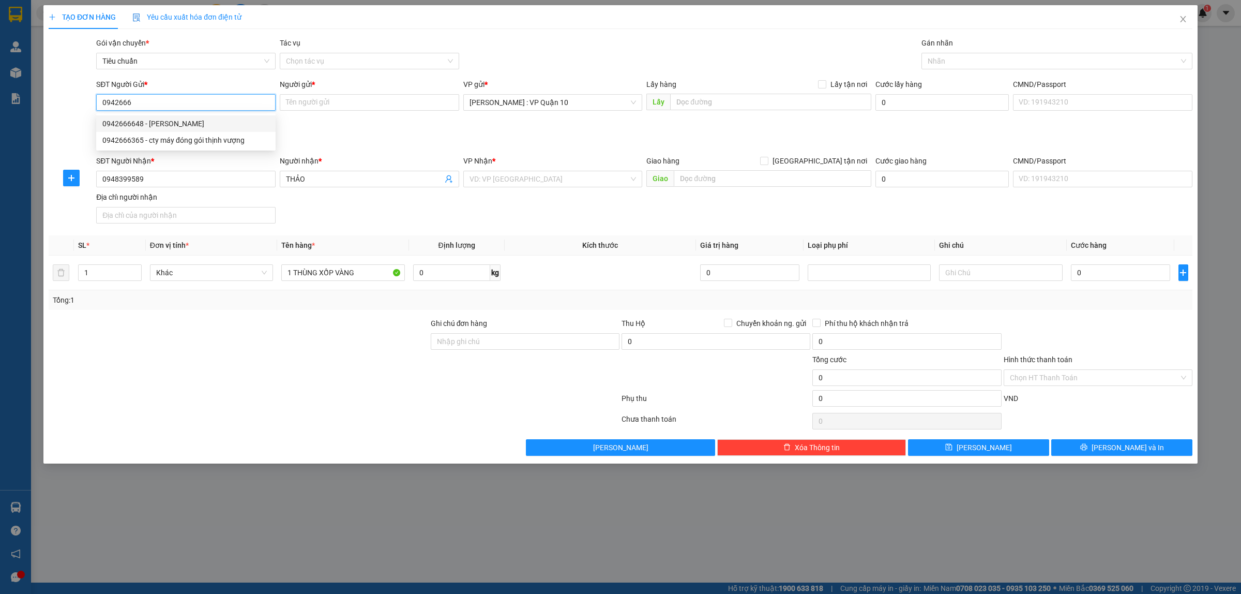
click at [127, 124] on div "0942666648 - ngọc" at bounding box center [185, 123] width 167 height 11
type input "0942666648"
type input "ngọc"
type input "0942666648"
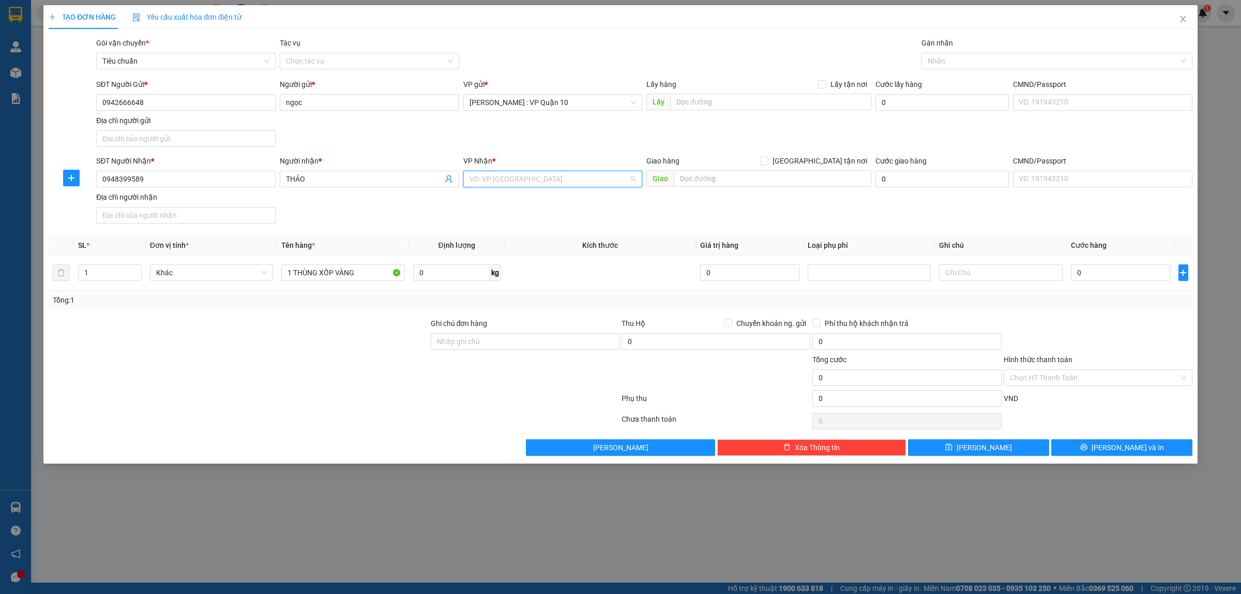
click at [520, 176] on input "search" at bounding box center [550, 179] width 160 height 16
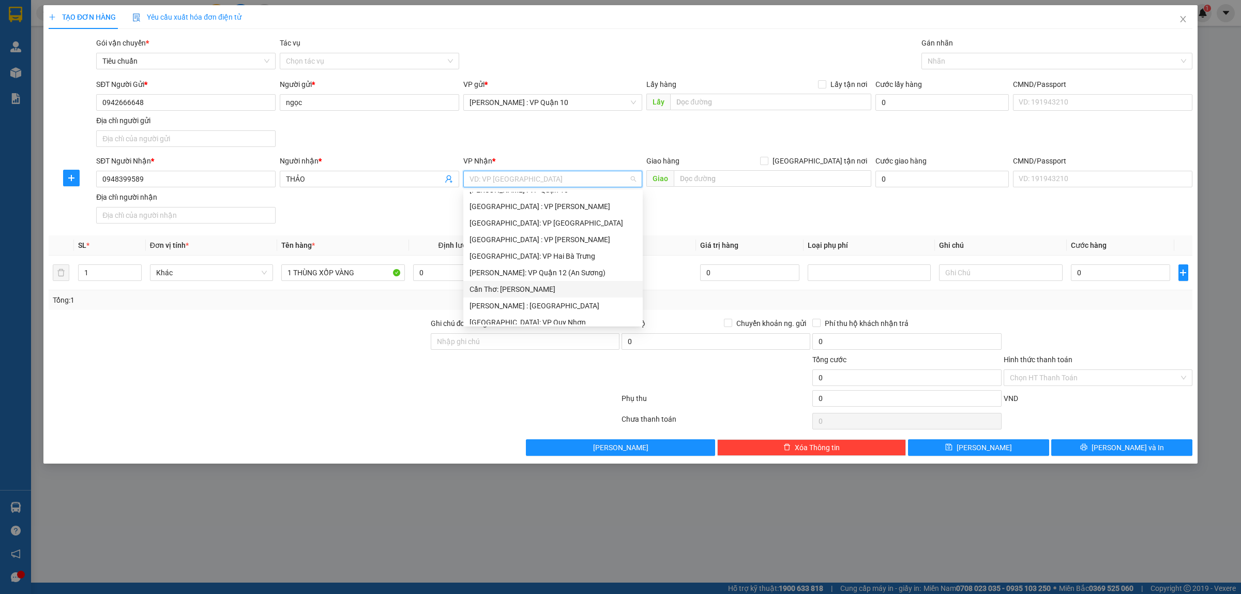
scroll to position [323, 0]
click at [519, 304] on div "[GEOGRAPHIC_DATA]: Kho Văn Điển Thanh Trì" at bounding box center [553, 306] width 167 height 11
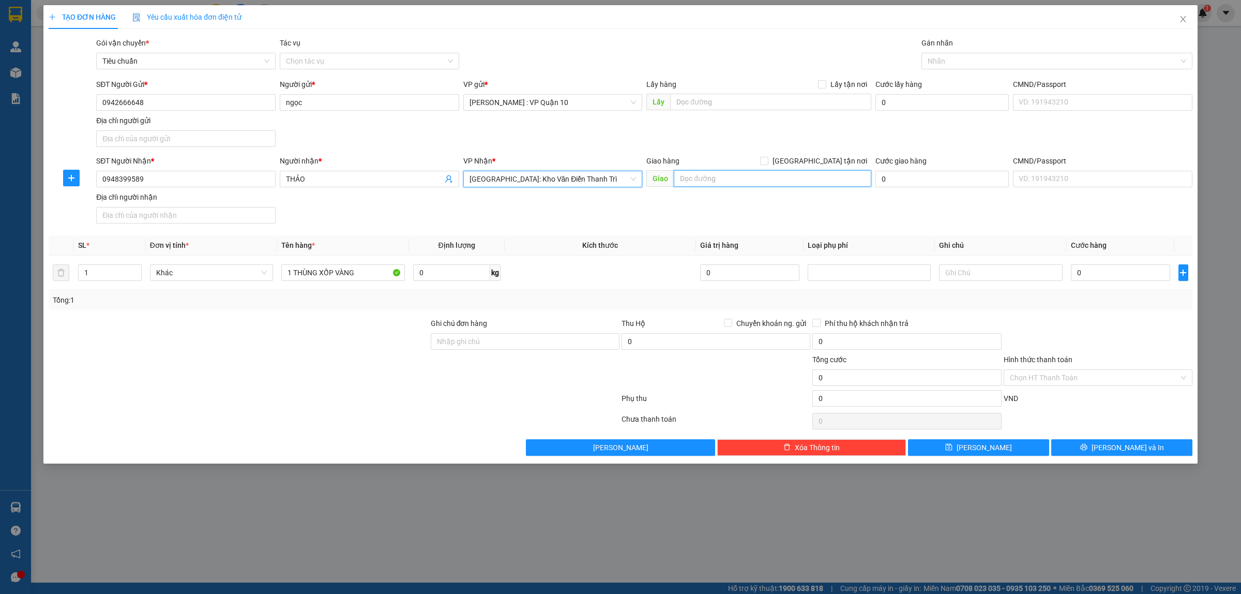
click at [699, 180] on input "text" at bounding box center [773, 178] width 198 height 17
click at [935, 61] on div at bounding box center [1051, 61] width 255 height 12
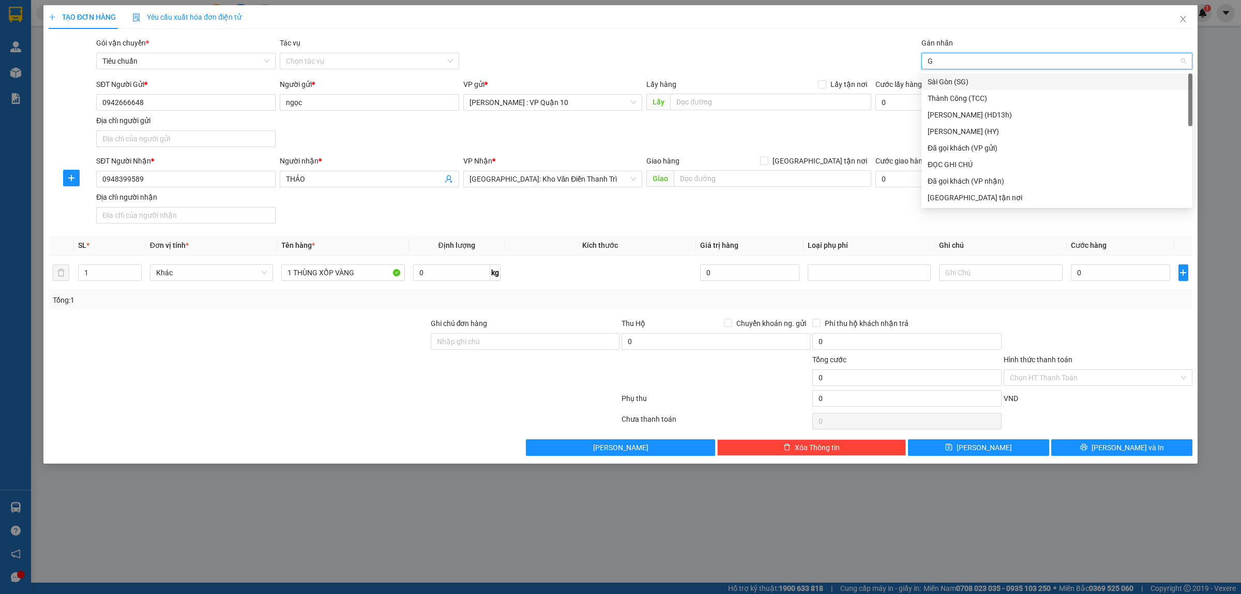
type input "GI"
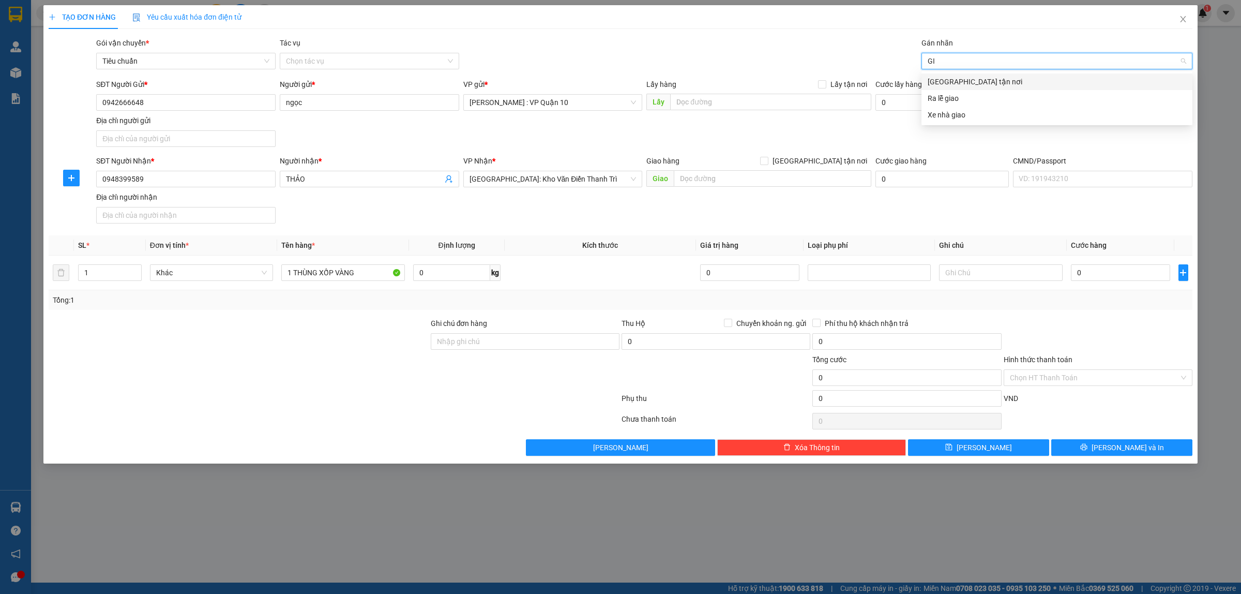
click at [929, 79] on div "[GEOGRAPHIC_DATA] tận nơi" at bounding box center [1057, 81] width 259 height 11
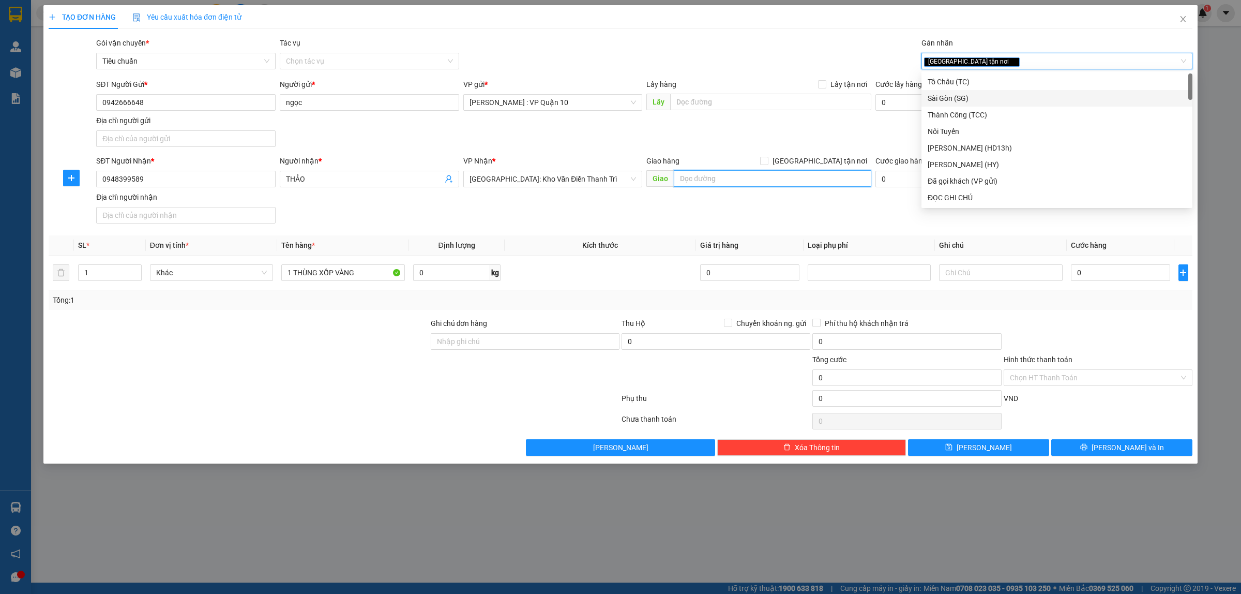
drag, startPoint x: 701, startPoint y: 177, endPoint x: 717, endPoint y: 192, distance: 22.3
click at [700, 179] on input "text" at bounding box center [773, 178] width 198 height 17
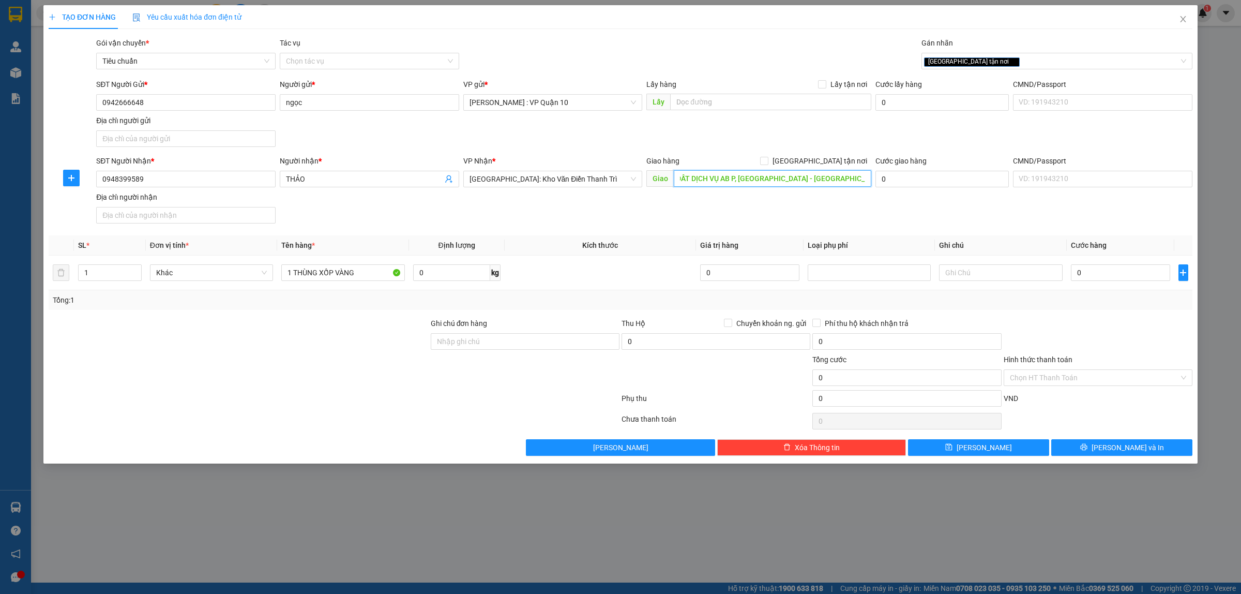
scroll to position [0, 47]
type input "05 LÔ 9 KHU ĐẤT DỊCH VỤ AB P, DƯƠNG NỘI - Q, HÀ ĐÔNG - HÀ NỘI"
click at [767, 159] on input "[GEOGRAPHIC_DATA] tận nơi" at bounding box center [763, 160] width 7 height 7
checkbox input "true"
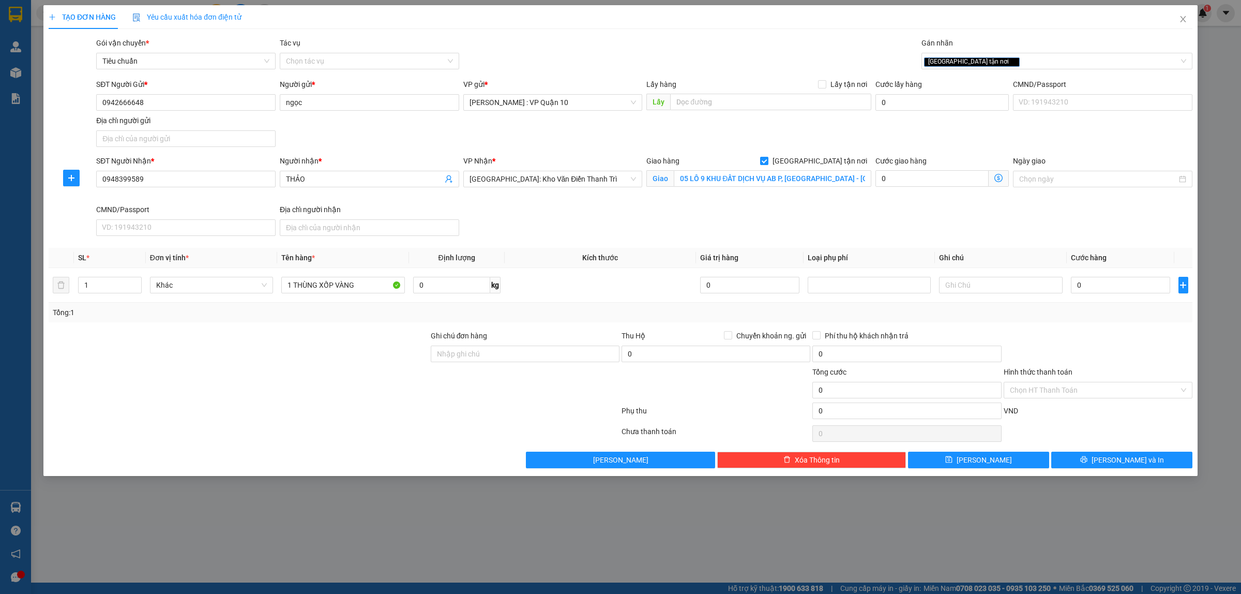
drag, startPoint x: 312, startPoint y: 425, endPoint x: 380, endPoint y: 383, distance: 79.8
click at [312, 422] on div "Transit Pickup Surcharge Ids Transit Deliver Surcharge Ids Transit Deliver Surc…" at bounding box center [621, 252] width 1144 height 431
click at [508, 350] on input "Ghi chú đơn hàng" at bounding box center [525, 353] width 189 height 17
type input "hàng k bao bể vỡ hư hỏng"
click at [432, 401] on div at bounding box center [525, 384] width 191 height 36
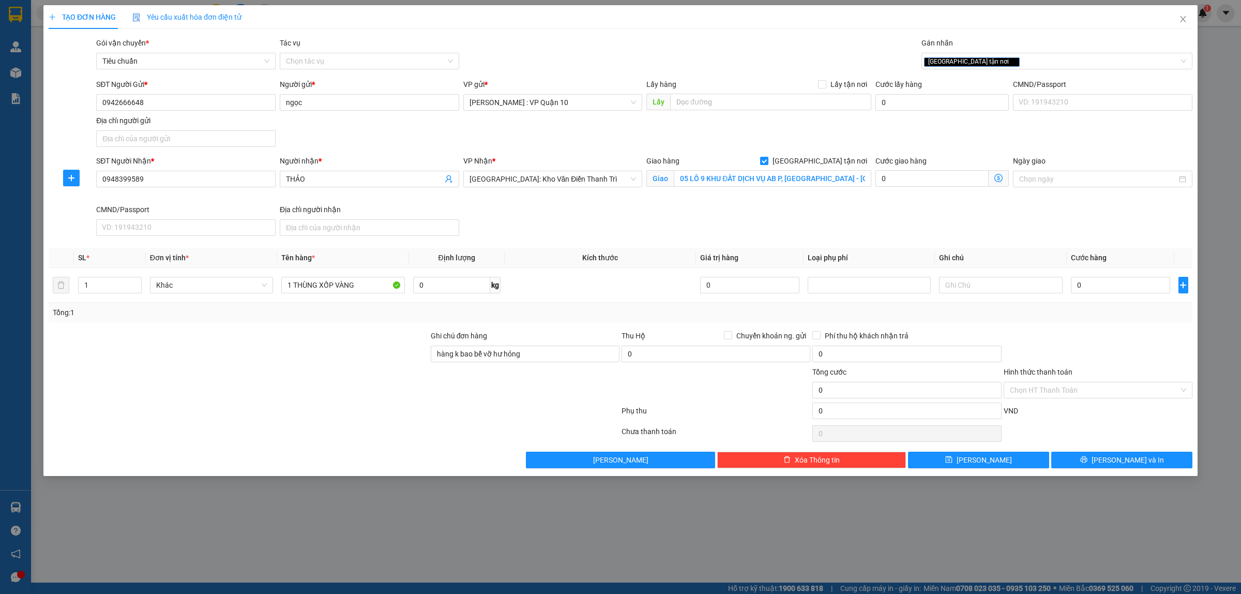
click at [221, 404] on div at bounding box center [334, 412] width 573 height 21
click at [1102, 289] on input "0" at bounding box center [1120, 285] width 99 height 17
type input "20"
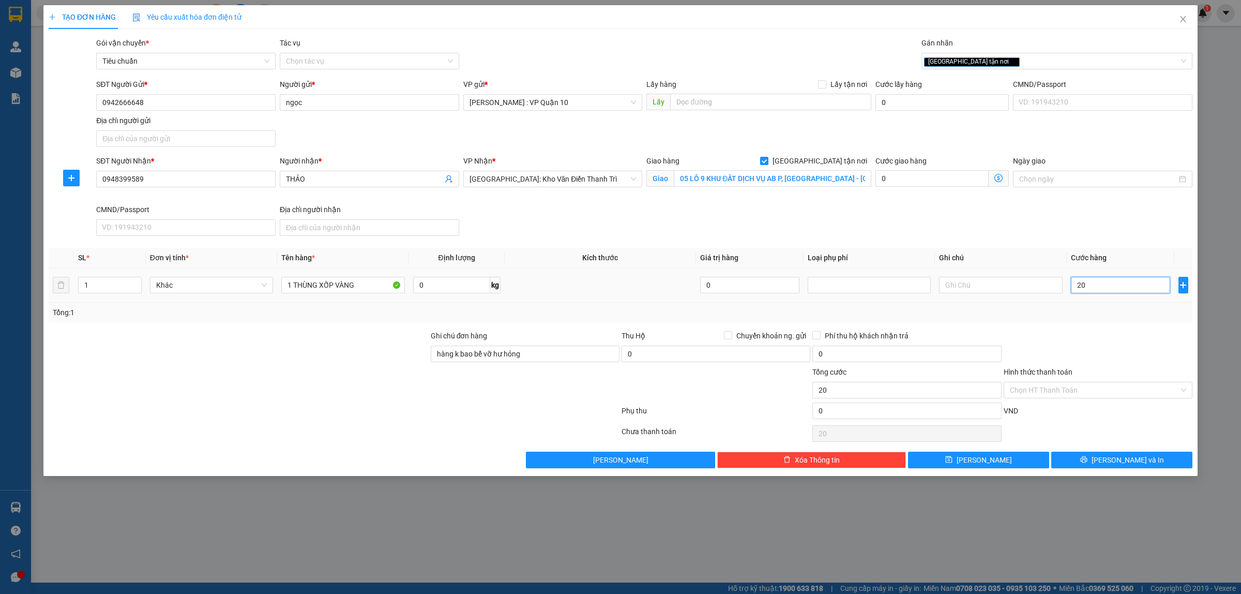
type input "250"
type input "2.510"
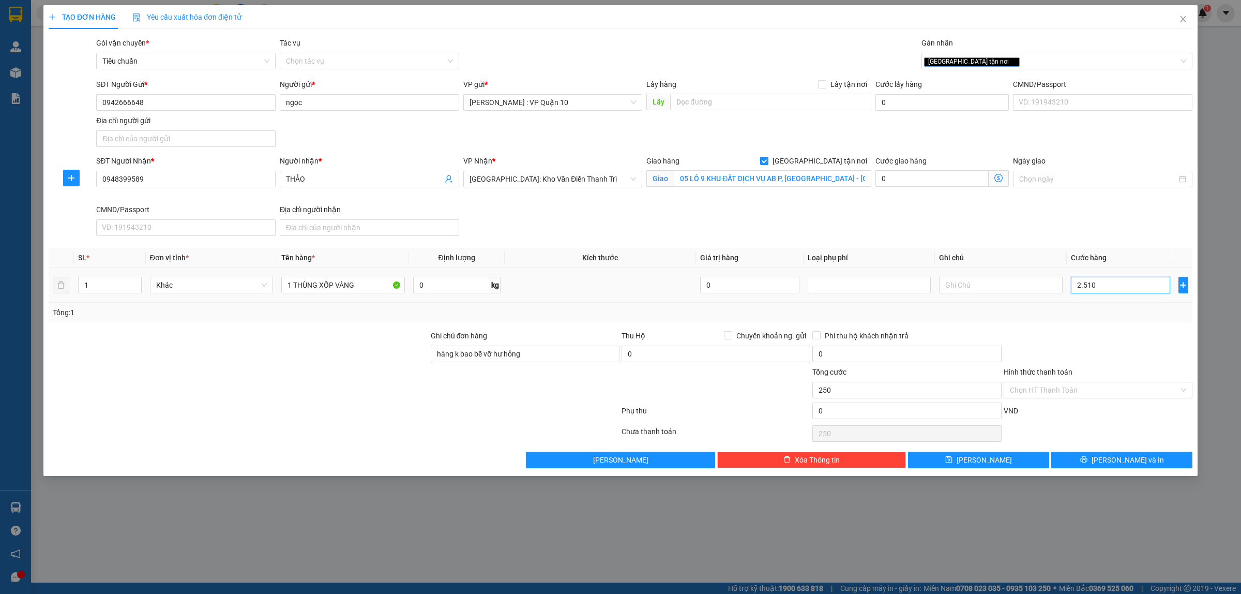
type input "2.510"
type input "251"
type input "25"
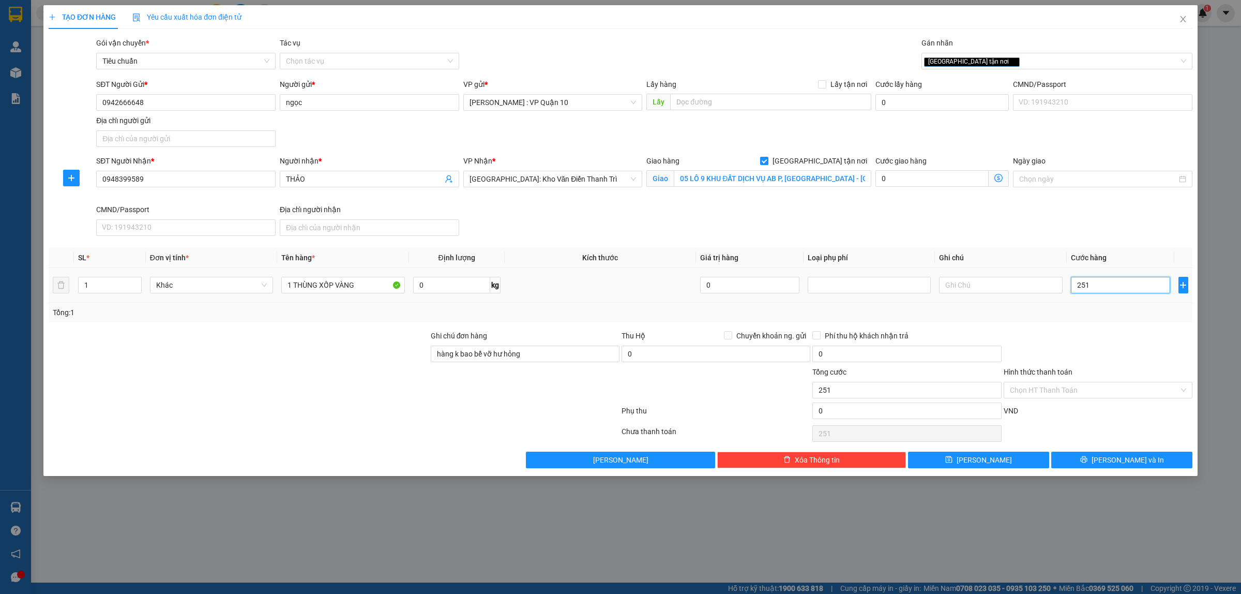
type input "25"
type input "250"
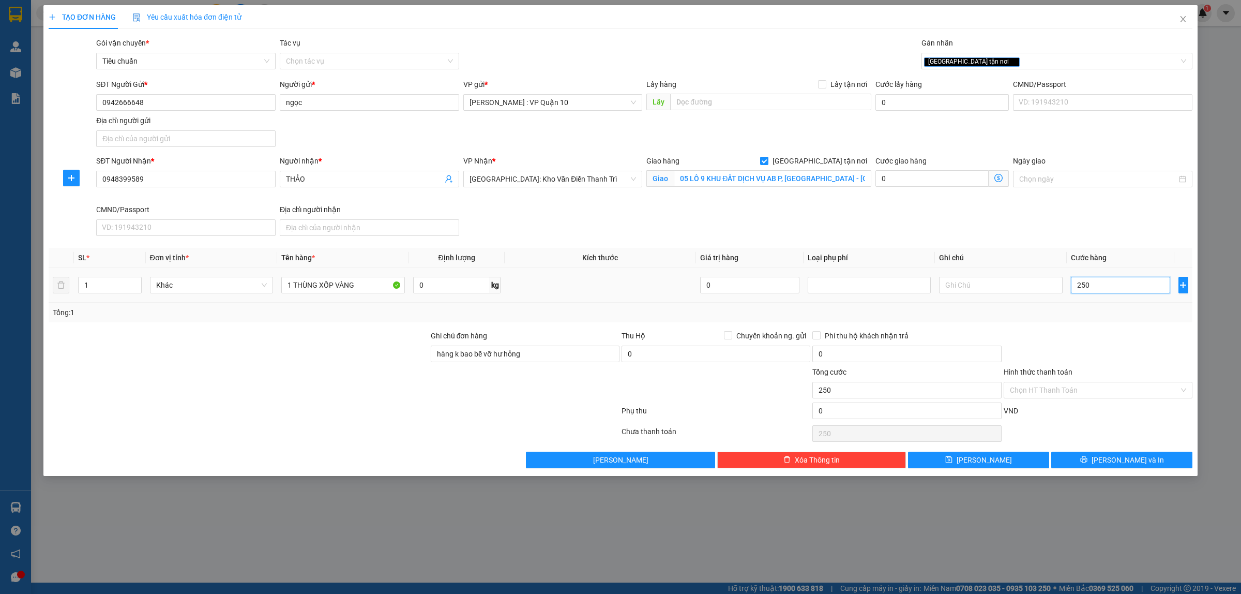
type input "2.500"
type input "25.000"
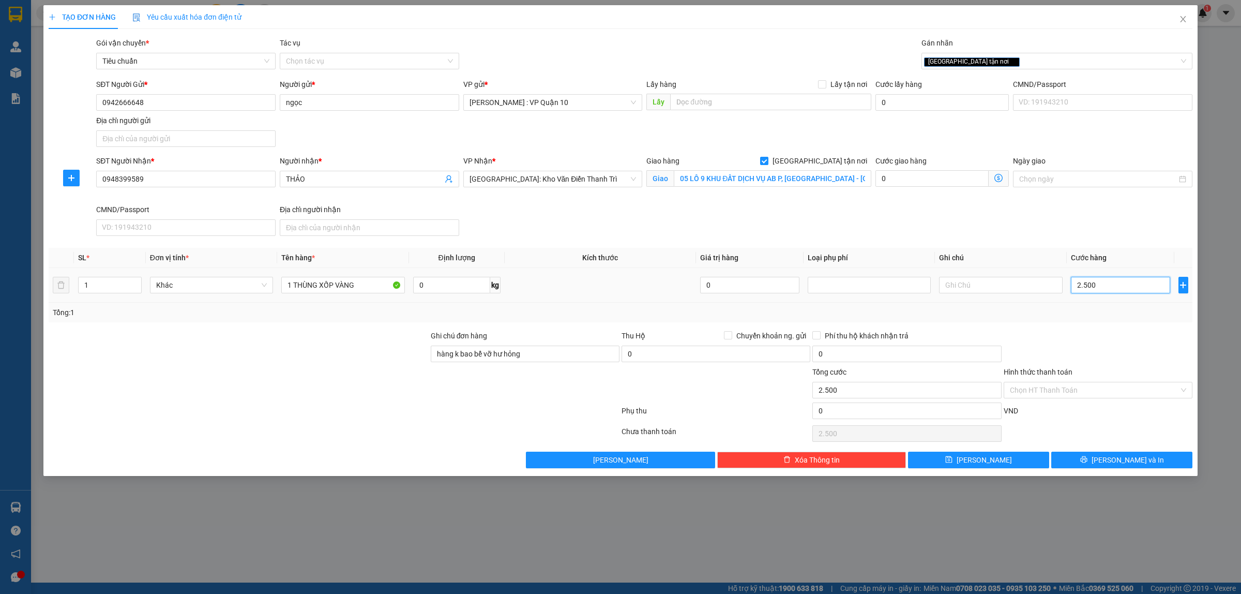
type input "25.000"
type input "250.000"
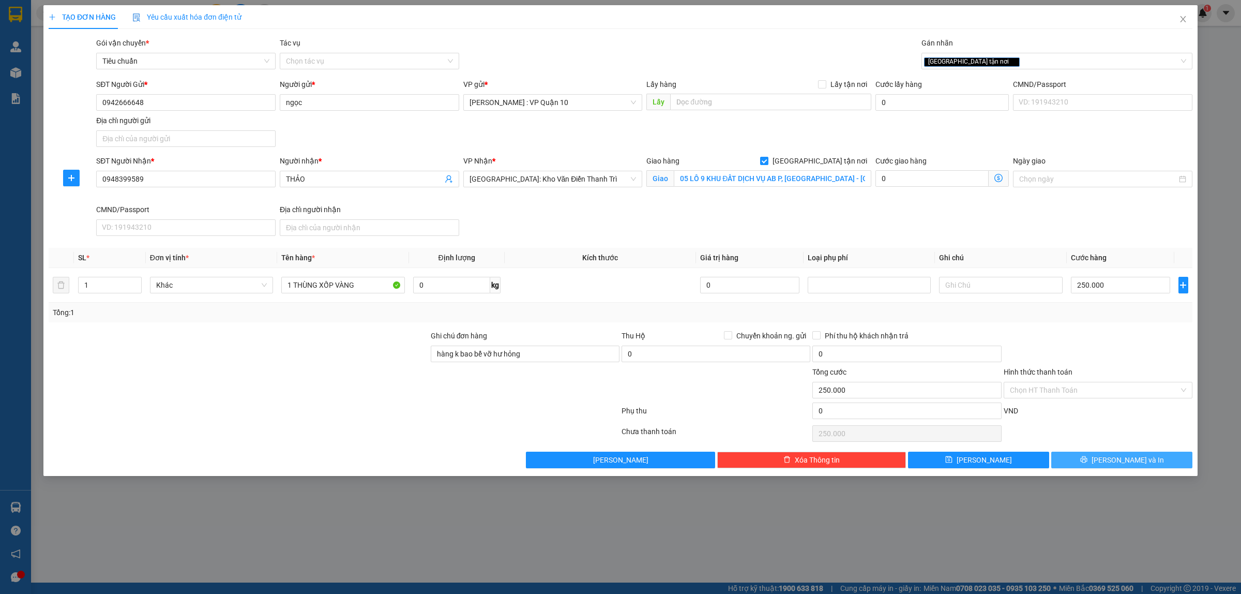
click at [1114, 463] on span "Lưu và In" at bounding box center [1128, 459] width 72 height 11
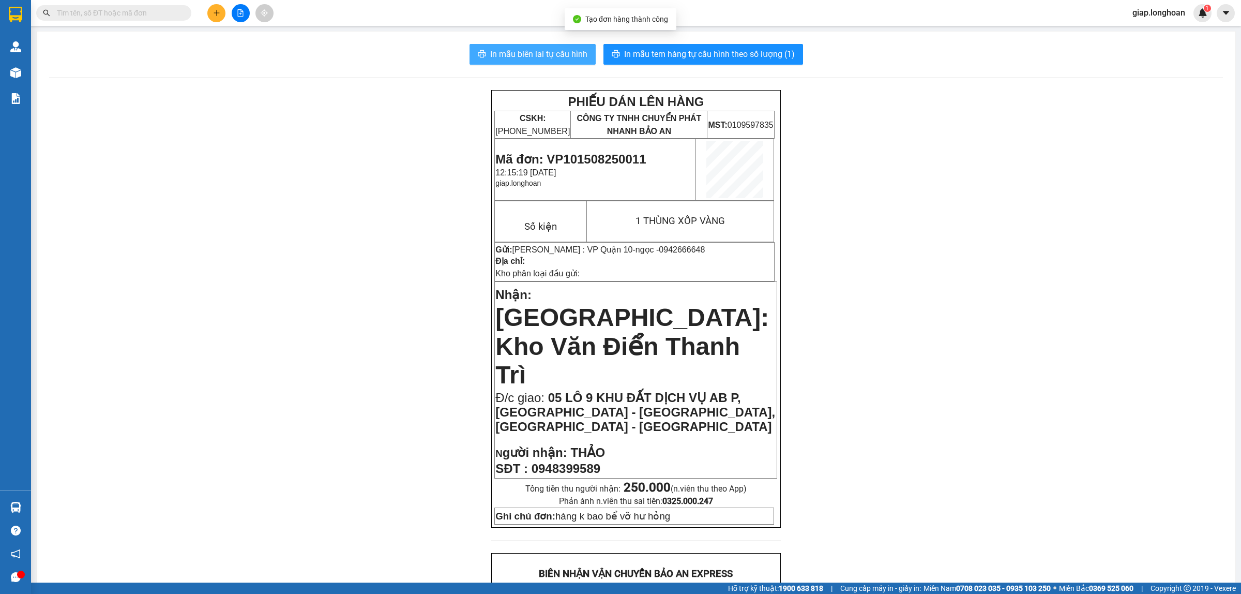
click at [530, 53] on span "In mẫu biên lai tự cấu hình" at bounding box center [538, 54] width 97 height 13
drag, startPoint x: 825, startPoint y: 214, endPoint x: 639, endPoint y: 137, distance: 201.8
drag, startPoint x: 639, startPoint y: 137, endPoint x: 1050, endPoint y: 251, distance: 427.0
click at [1086, 273] on div "PHIẾU DÁN LÊN HÀNG CSKH: 1900.06.88.33 CÔNG TY TNHH CHUYỂN PHÁT NHANH BẢO AN MS…" at bounding box center [636, 591] width 1174 height 1003
click at [693, 57] on span "In mẫu tem hàng tự cấu hình theo số lượng (1)" at bounding box center [709, 54] width 171 height 13
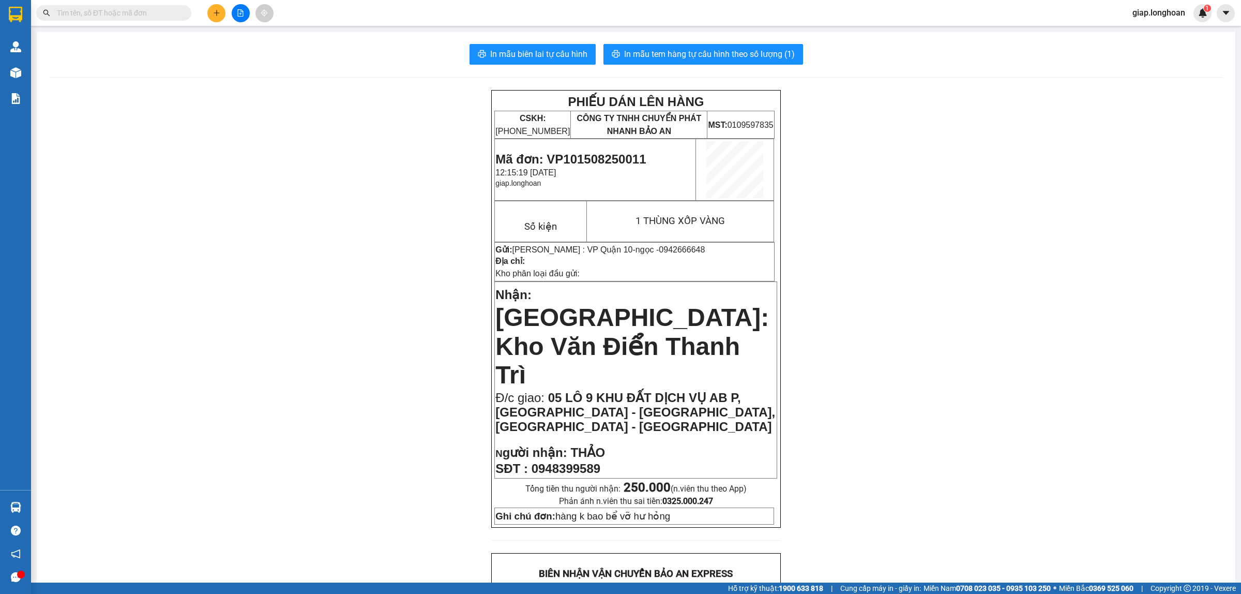
click at [207, 14] on button at bounding box center [216, 13] width 18 height 18
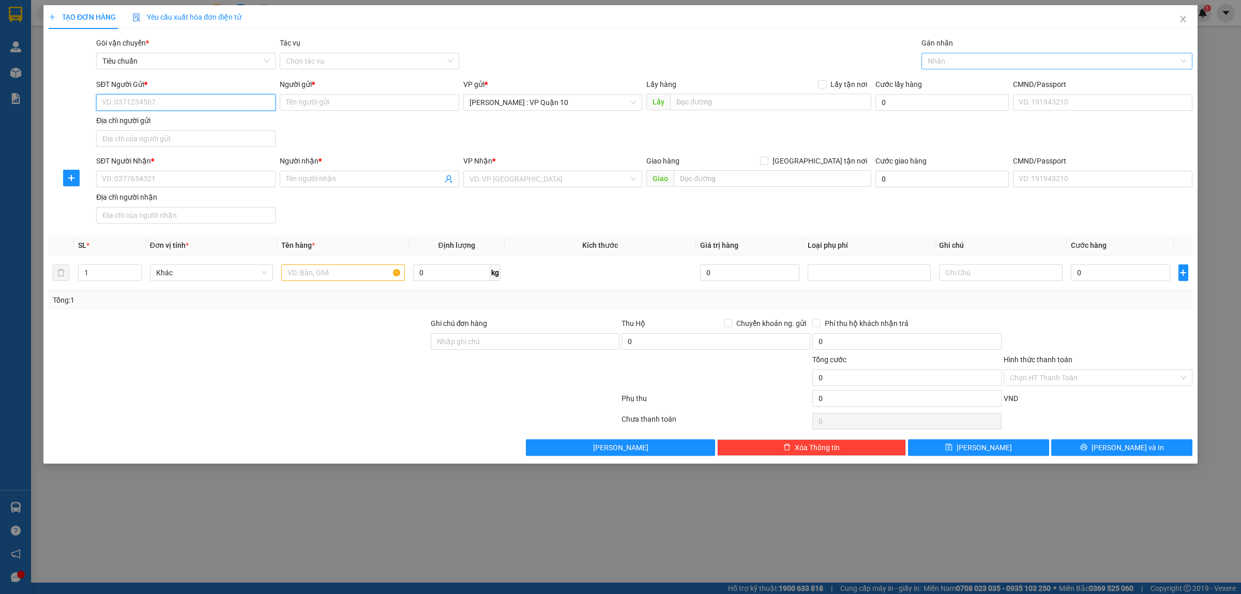
click at [958, 66] on div at bounding box center [1051, 61] width 255 height 12
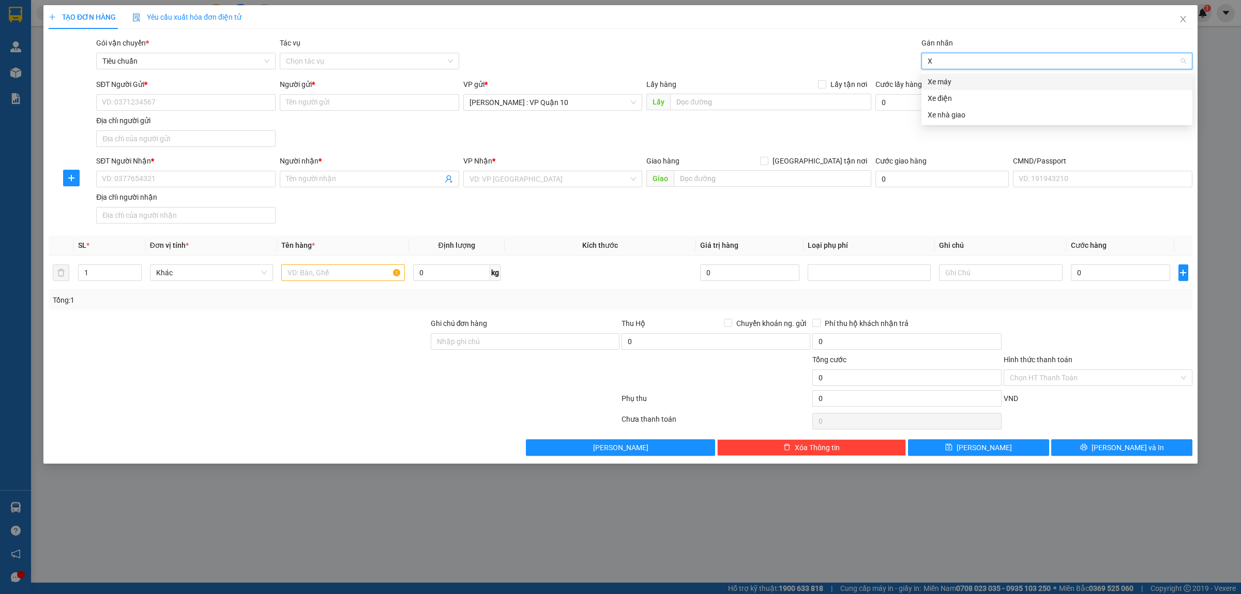
type input "XE"
drag, startPoint x: 940, startPoint y: 82, endPoint x: 855, endPoint y: 64, distance: 86.7
click at [938, 81] on div "Xe máy" at bounding box center [1057, 81] width 259 height 11
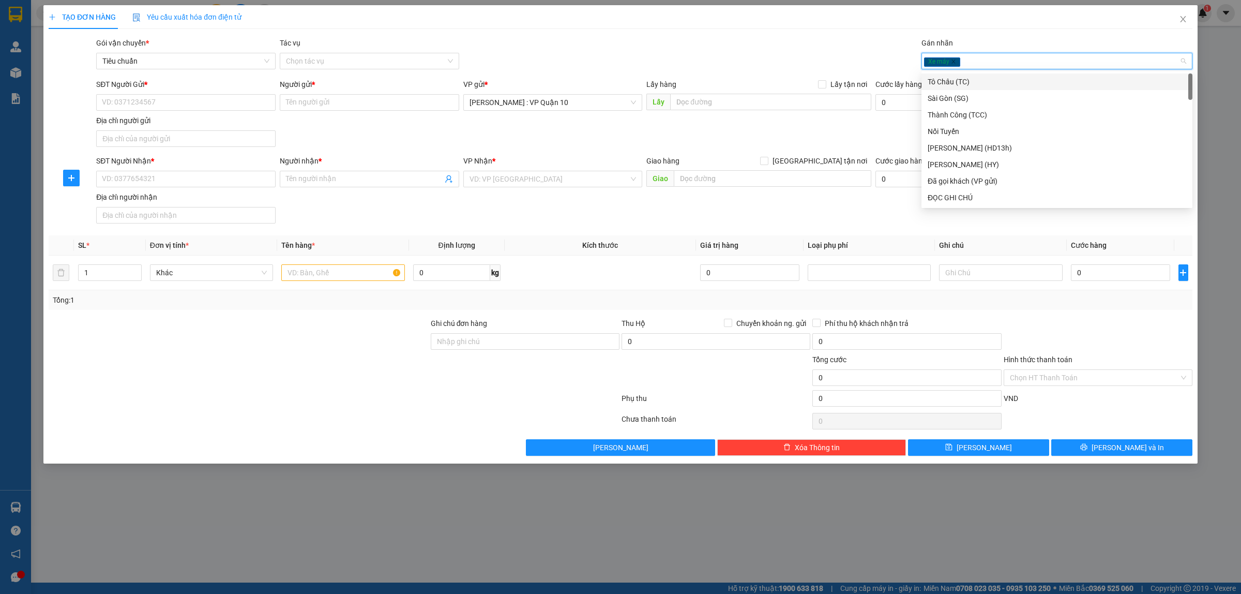
click at [789, 48] on div "Gói vận chuyển * Tiêu chuẩn Tác vụ Chọn tác vụ Gán nhãn Xe máy" at bounding box center [644, 55] width 1100 height 36
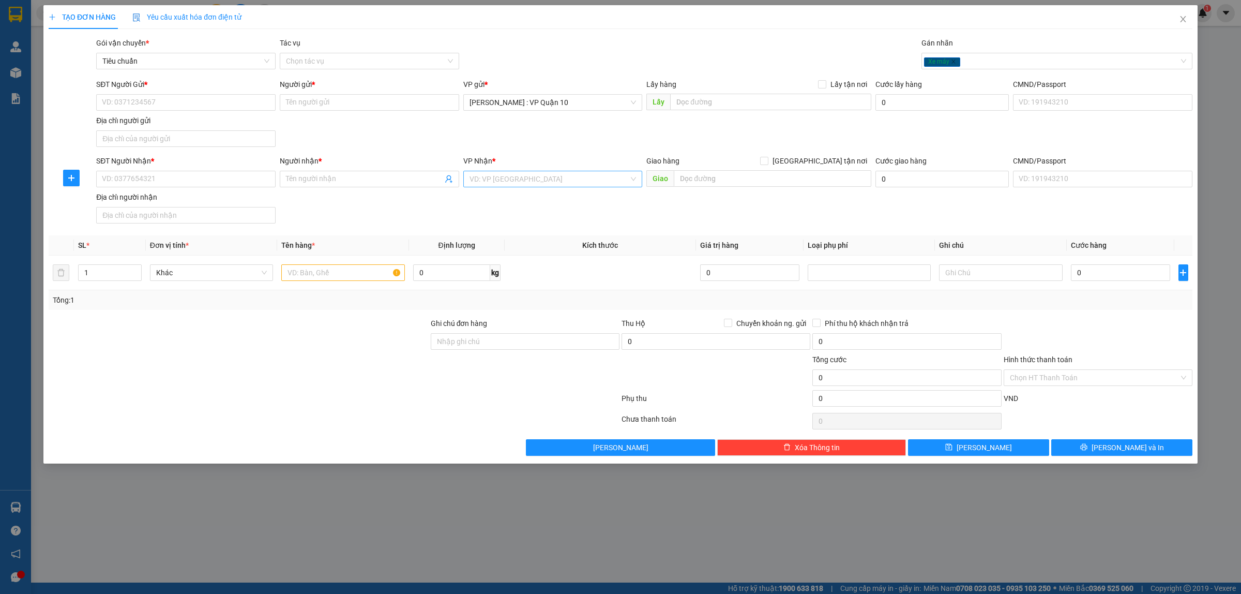
click at [487, 179] on input "search" at bounding box center [550, 179] width 160 height 16
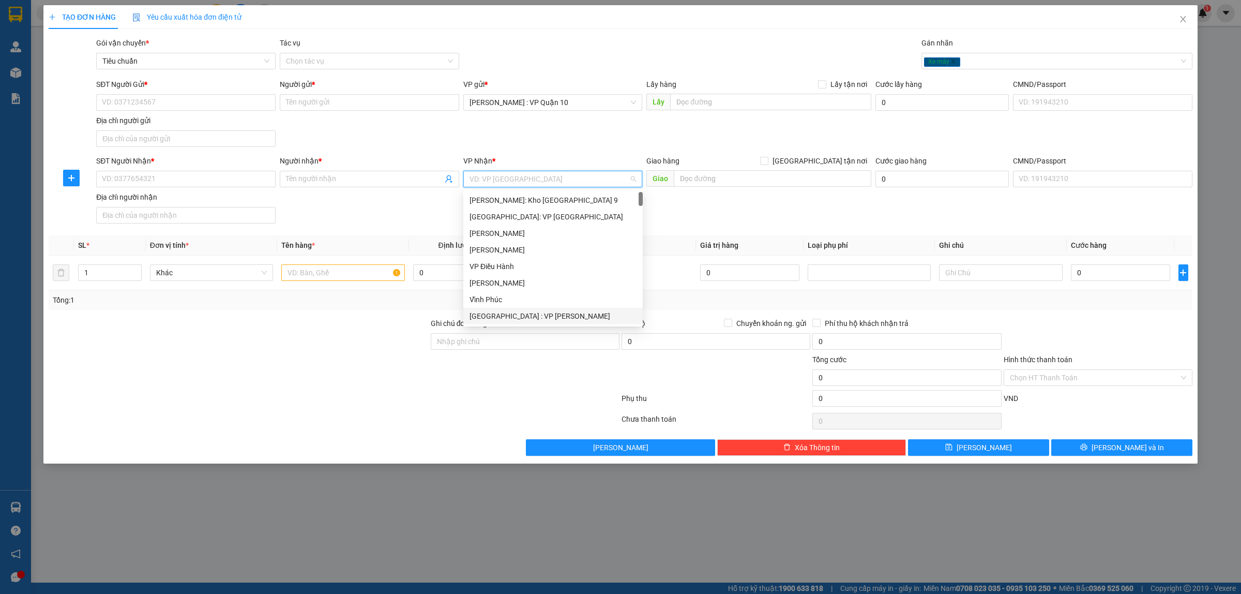
drag, startPoint x: 507, startPoint y: 314, endPoint x: 488, endPoint y: 317, distance: 19.8
click at [507, 315] on div "[GEOGRAPHIC_DATA] : VP [PERSON_NAME]" at bounding box center [553, 315] width 167 height 11
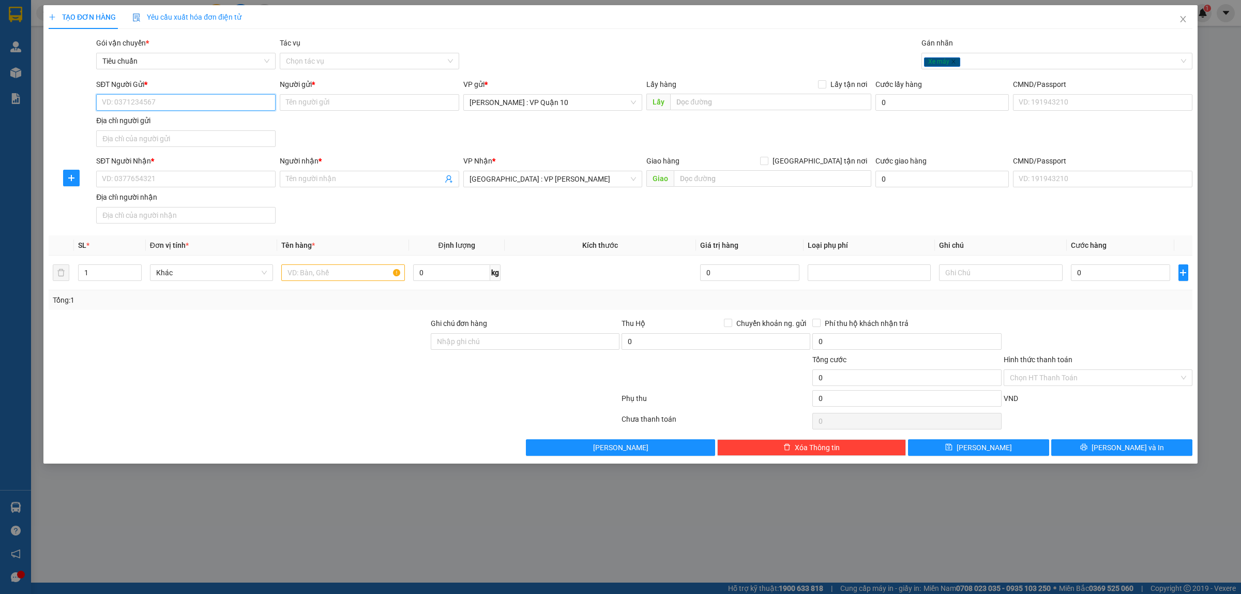
click at [120, 102] on input "SĐT Người Gửi *" at bounding box center [185, 102] width 179 height 17
drag, startPoint x: 119, startPoint y: 177, endPoint x: 138, endPoint y: 183, distance: 19.0
click at [119, 178] on input "SĐT Người Nhận *" at bounding box center [185, 179] width 179 height 17
drag, startPoint x: 319, startPoint y: 177, endPoint x: 315, endPoint y: 181, distance: 5.5
click at [314, 181] on input "Người nhận *" at bounding box center [364, 178] width 157 height 11
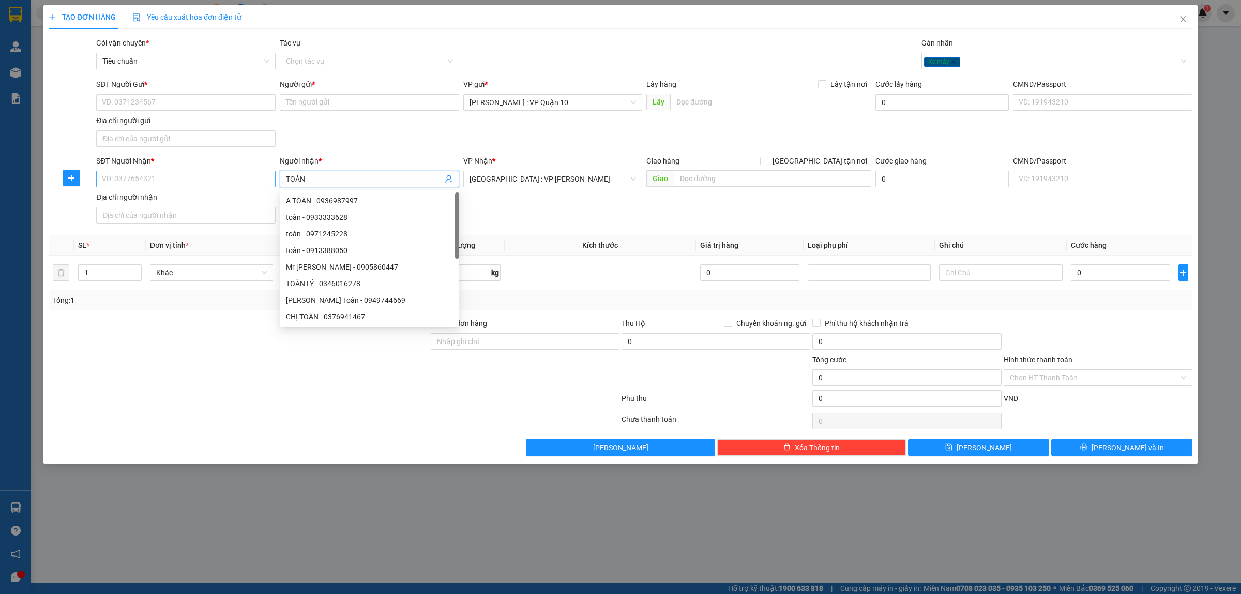
type input "TOÀN"
click at [138, 174] on input "SĐT Người Nhận *" at bounding box center [185, 179] width 179 height 17
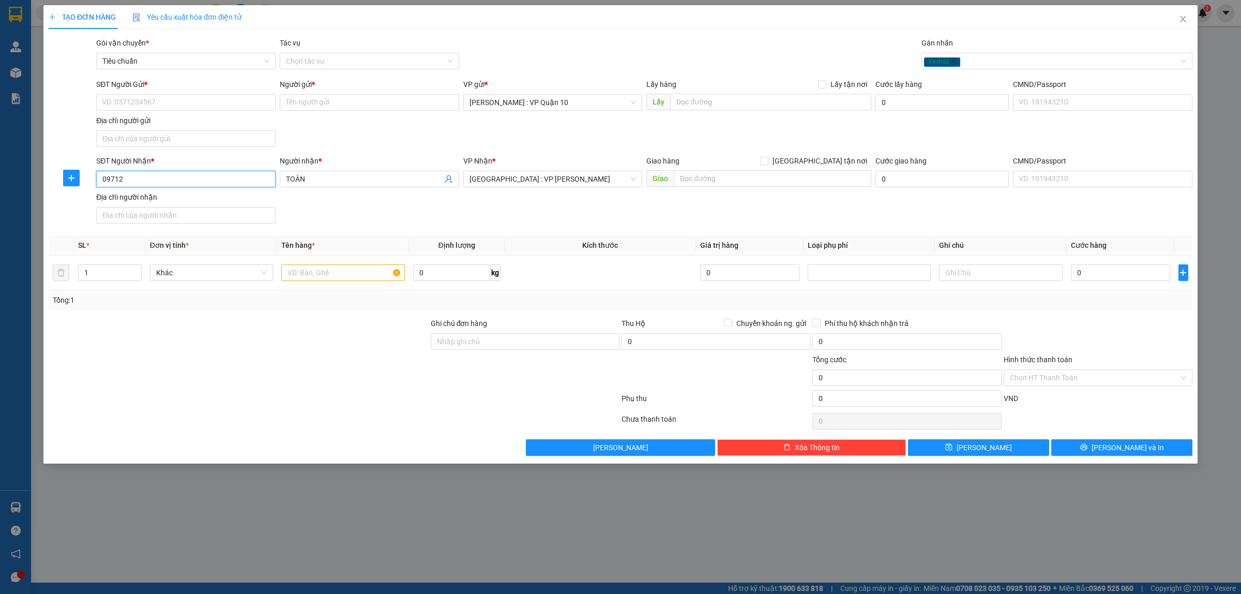
drag, startPoint x: 128, startPoint y: 180, endPoint x: 134, endPoint y: 182, distance: 6.5
click at [129, 181] on input "09712" at bounding box center [185, 179] width 179 height 17
type input "0971245228"
click at [123, 200] on div "0971245228 - toàn" at bounding box center [185, 200] width 167 height 11
type input "toàn"
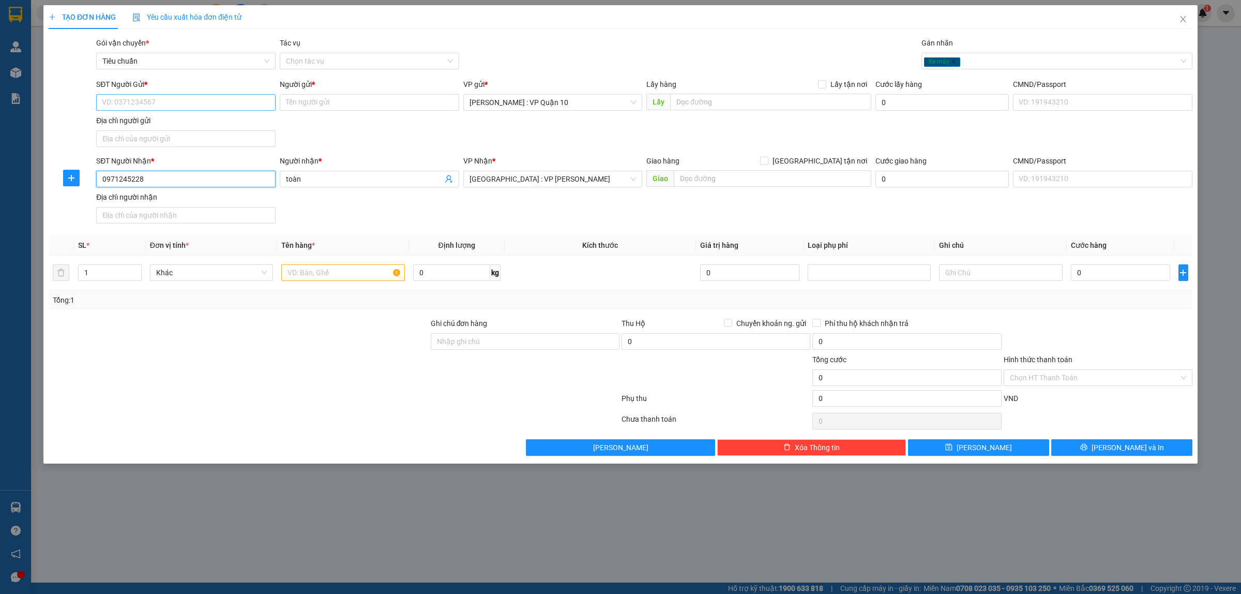
type input "0971245228"
click at [161, 103] on input "SĐT Người Gửi *" at bounding box center [185, 102] width 179 height 17
click at [123, 120] on div "0935786638 - sang" at bounding box center [185, 123] width 167 height 11
type input "0935786638"
type input "sang"
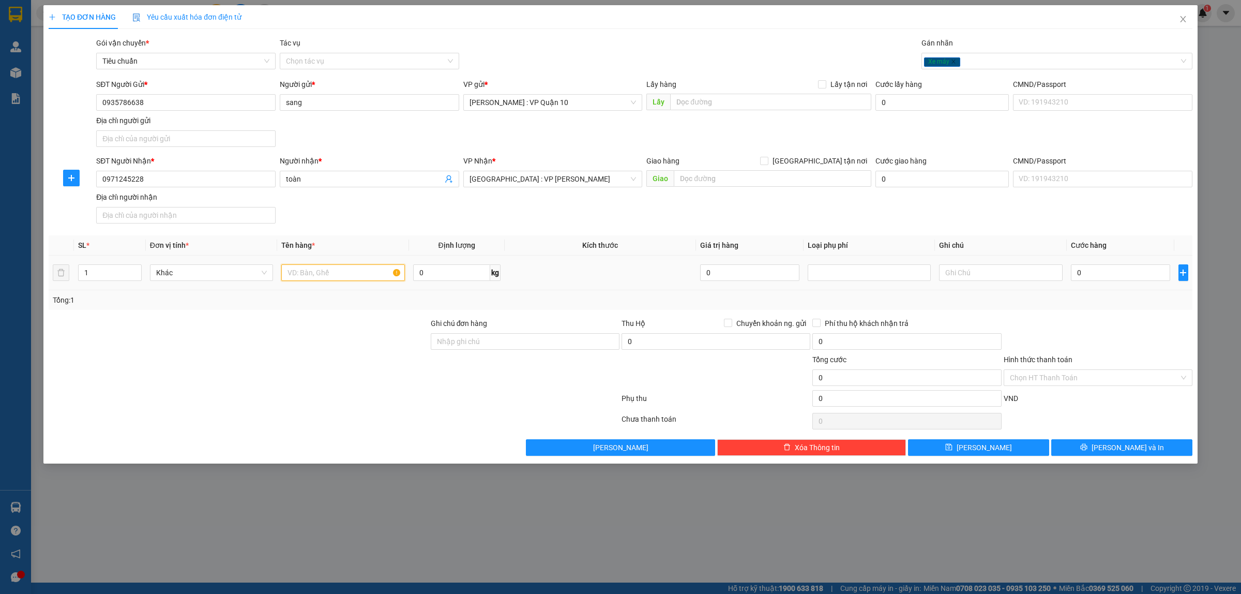
click at [308, 273] on input "text" at bounding box center [342, 272] width 123 height 17
type input "1 CON XE MÁY GA BIỂN 59C1 - 507.34"
click at [297, 355] on div at bounding box center [239, 372] width 382 height 36
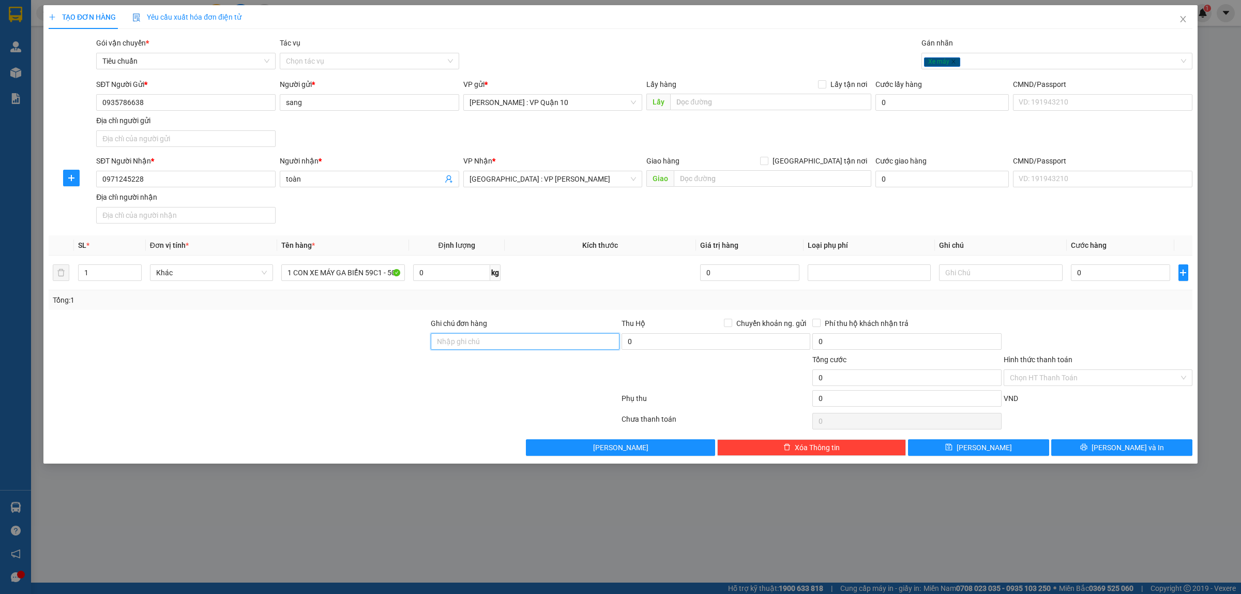
click at [471, 347] on input "Ghi chú đơn hàng" at bounding box center [525, 341] width 189 height 17
click at [415, 409] on div at bounding box center [334, 400] width 573 height 21
click at [483, 342] on input "Ghi chú đơn hàng" at bounding box center [525, 341] width 189 height 17
type input "CÓ CHÌA KHÓA ĐI KÈM"
type input "70"
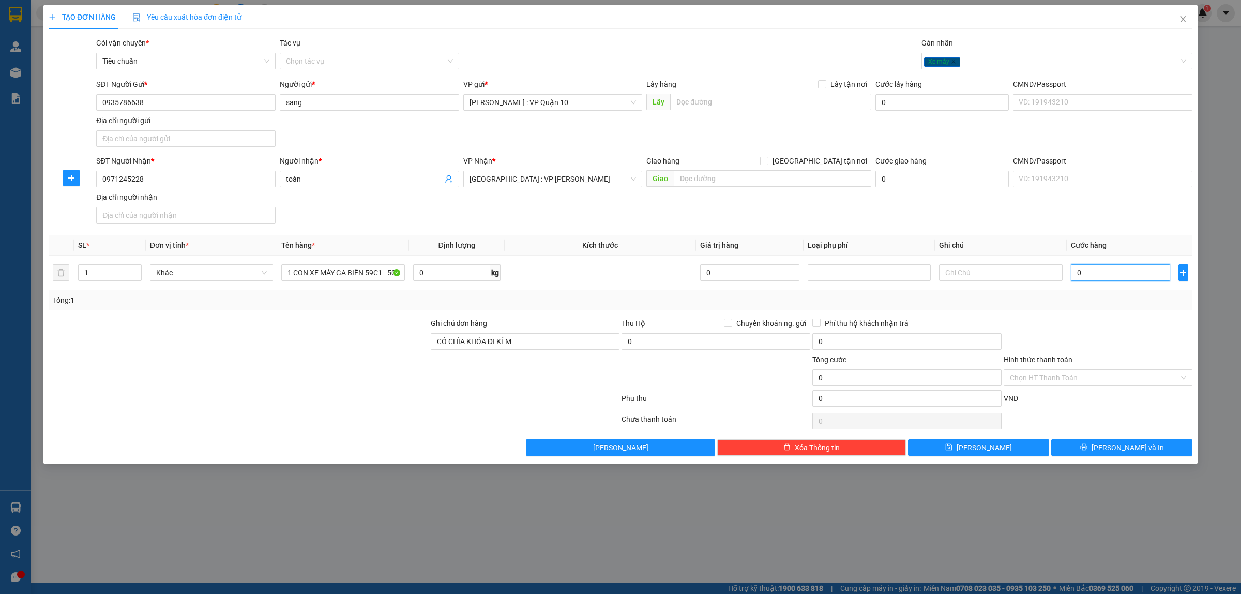
type input "70"
type input "730"
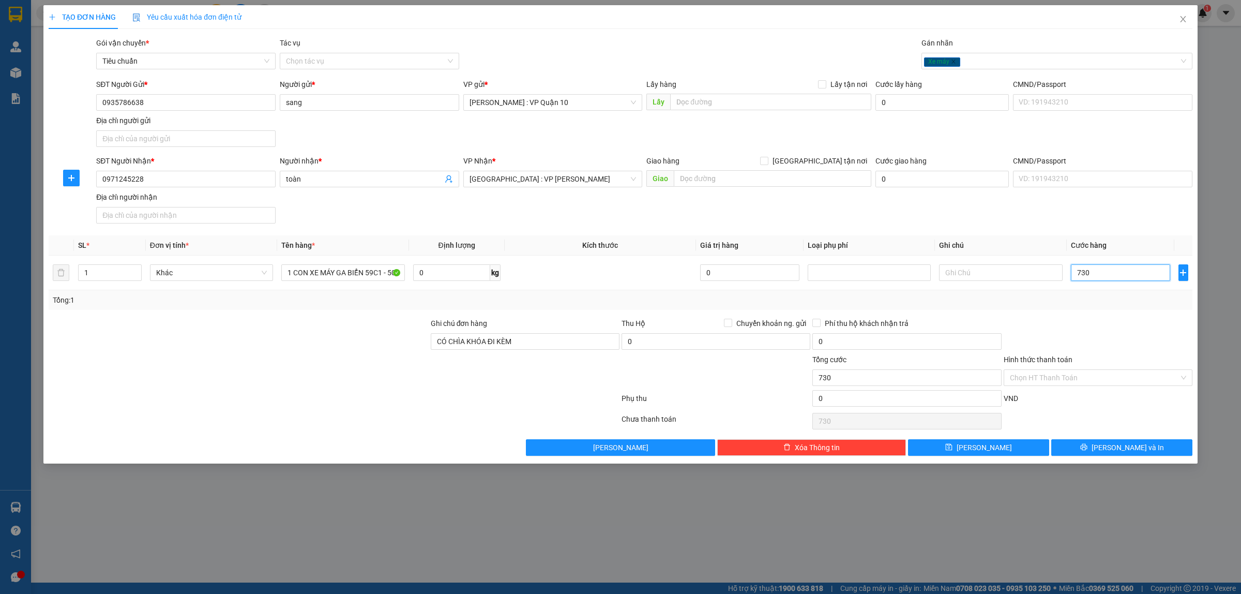
type input "7.300"
type input "73.000"
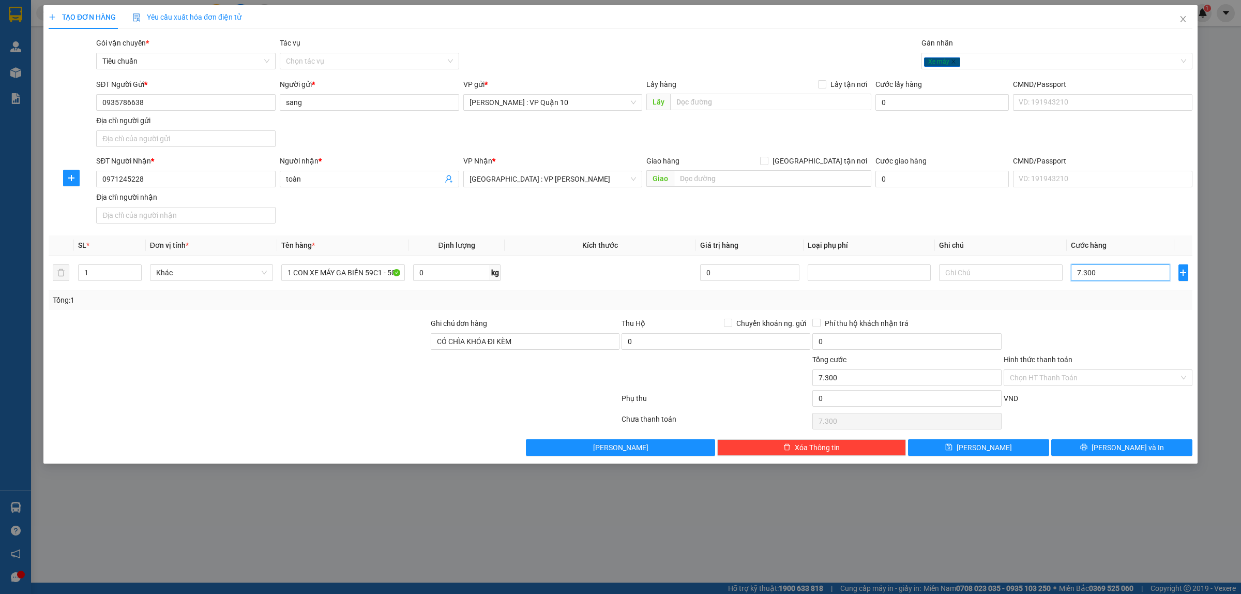
type input "73.000"
type input "7.300.002"
type input "730.000"
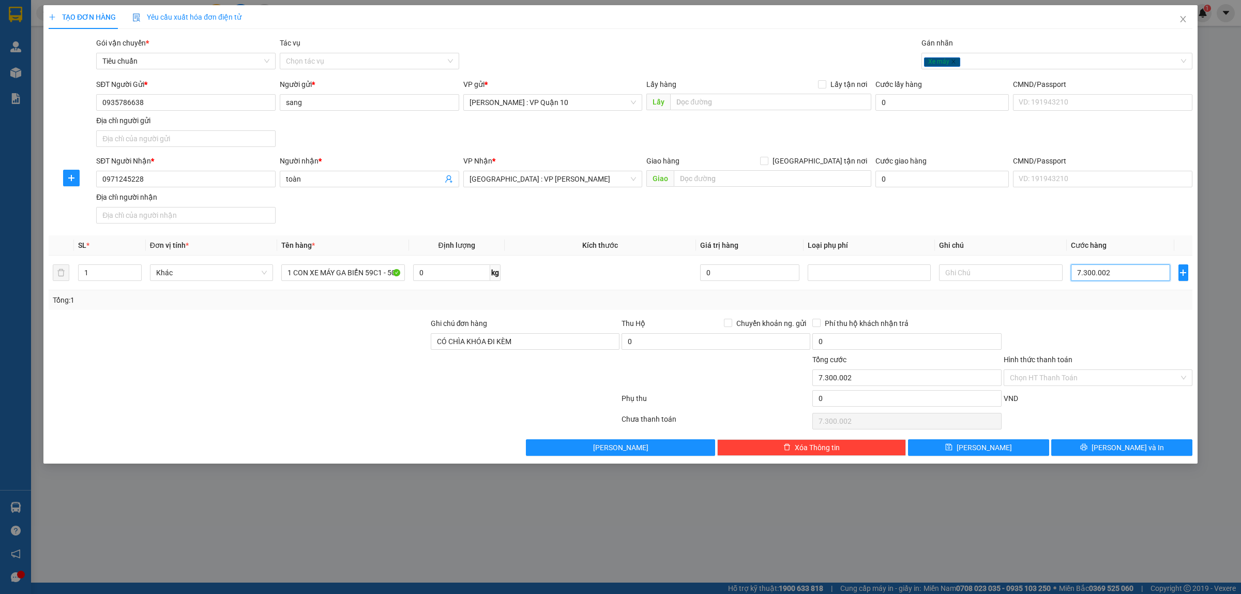
type input "730.000"
click at [1069, 329] on div at bounding box center [1098, 335] width 191 height 36
click at [1054, 373] on input "Hình thức thanh toán" at bounding box center [1094, 378] width 169 height 16
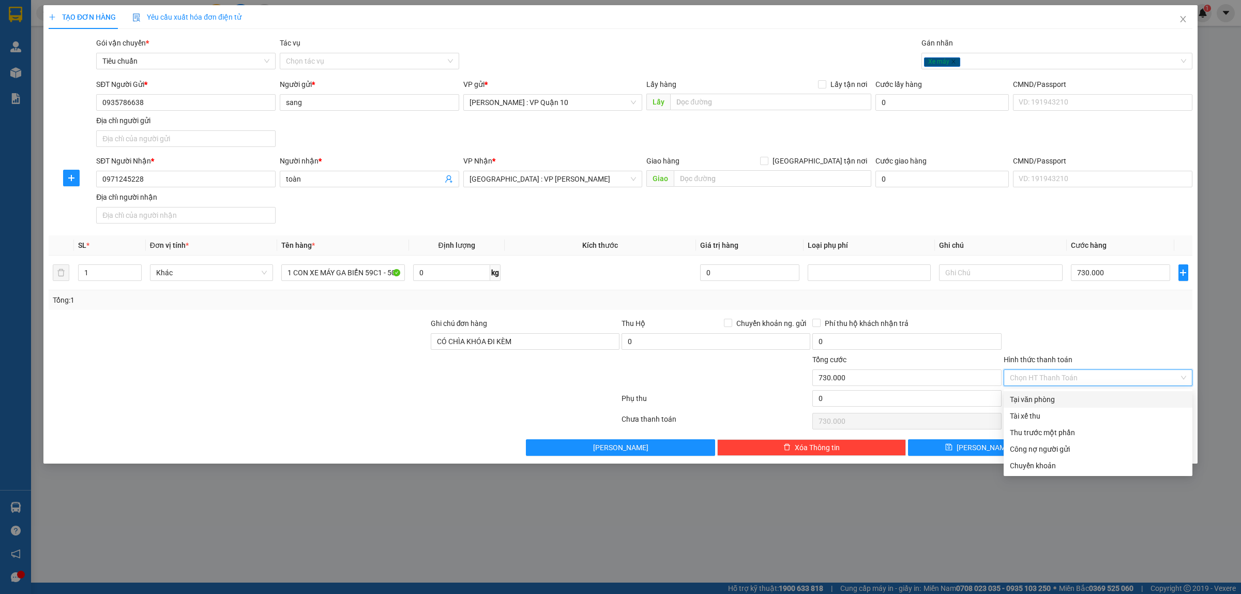
click at [1042, 399] on div "Tại văn phòng" at bounding box center [1098, 399] width 176 height 11
type input "0"
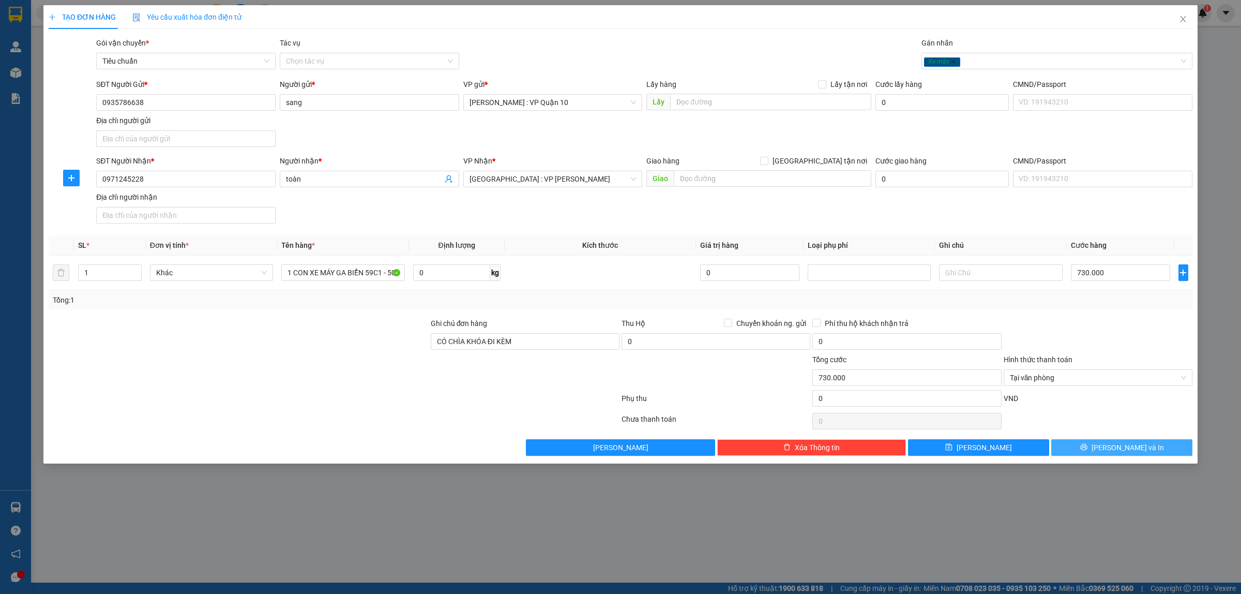
click at [1108, 456] on button "Lưu và In" at bounding box center [1121, 447] width 141 height 17
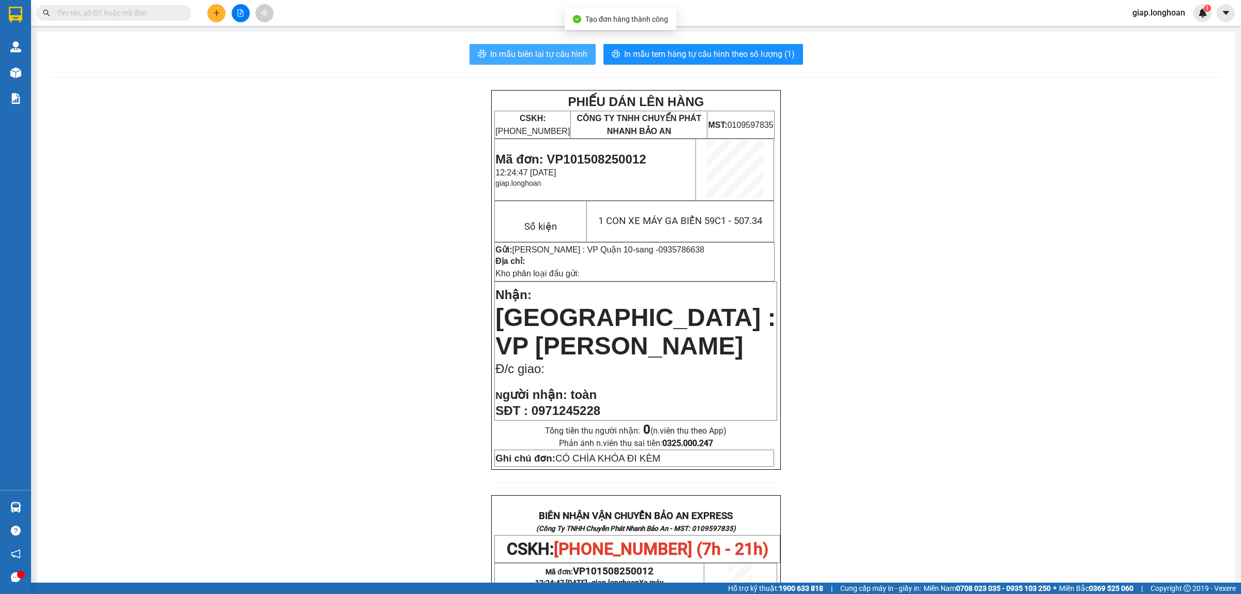
click at [536, 56] on span "In mẫu biên lai tự cấu hình" at bounding box center [538, 54] width 97 height 13
drag, startPoint x: 1021, startPoint y: 359, endPoint x: 1001, endPoint y: 347, distance: 23.4
click at [1021, 359] on div "PHIẾU DÁN LÊN HÀNG CSKH: 1900.06.88.33 CÔNG TY TNHH CHUYỂN PHÁT NHANH BẢO AN MS…" at bounding box center [636, 539] width 1174 height 898
click at [727, 52] on span "In mẫu tem hàng tự cấu hình theo số lượng (1)" at bounding box center [709, 54] width 171 height 13
drag, startPoint x: 1078, startPoint y: 358, endPoint x: 1011, endPoint y: 273, distance: 108.3
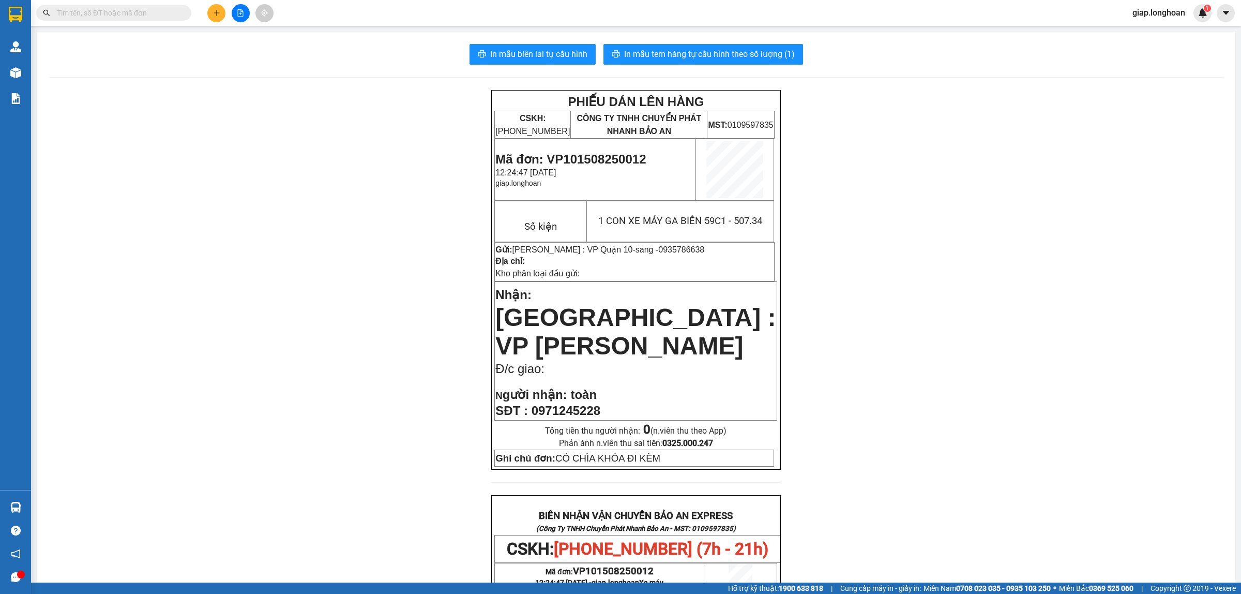
click at [1076, 357] on div "PHIẾU DÁN LÊN HÀNG CSKH: 1900.06.88.33 CÔNG TY TNHH CHUYỂN PHÁT NHANH BẢO AN MS…" at bounding box center [636, 539] width 1174 height 898
click at [140, 14] on input "text" at bounding box center [118, 12] width 122 height 11
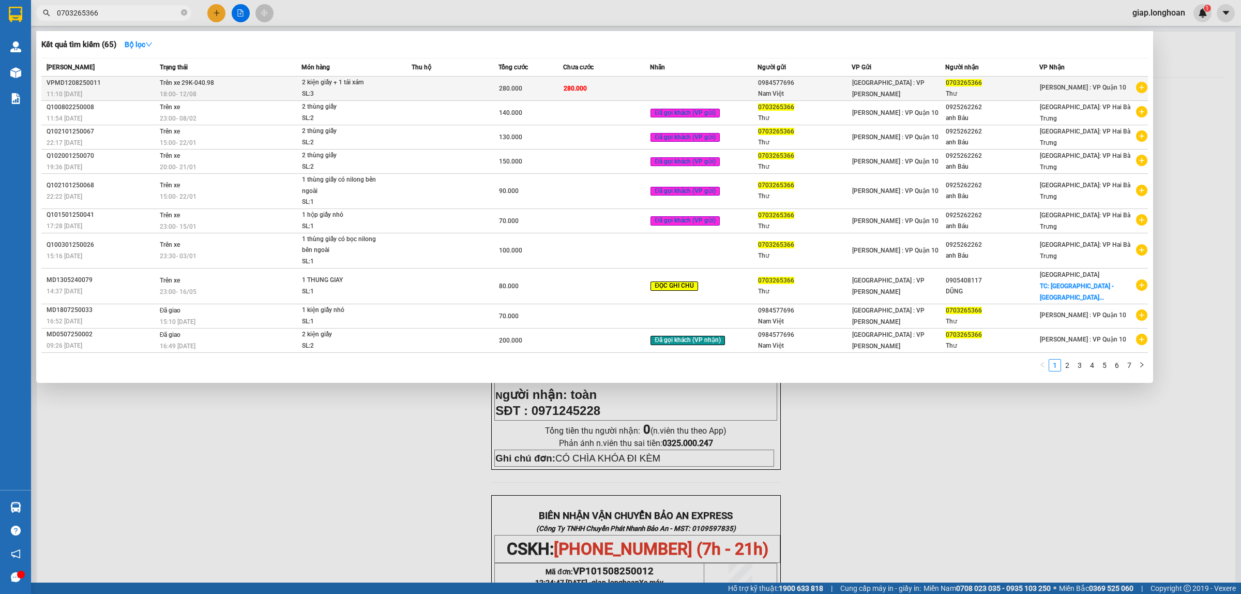
type input "0703265366"
click at [491, 94] on td at bounding box center [455, 89] width 87 height 24
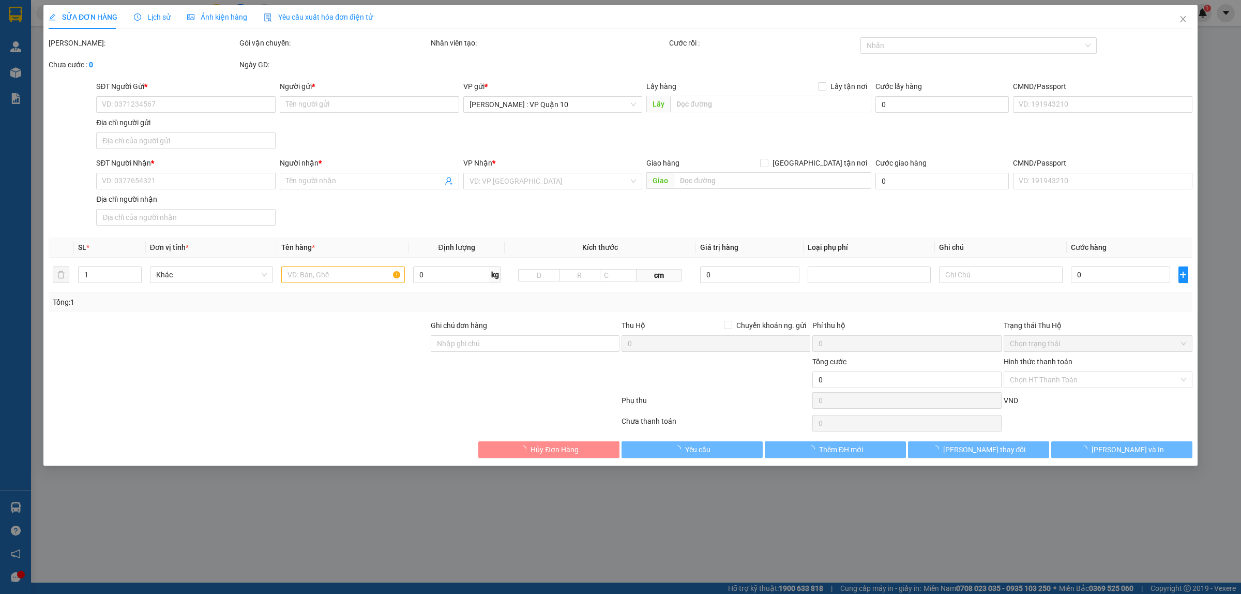
type input "0984577696"
type input "Nam Việt"
type input "0703265366"
type input "Thư"
type input "280.000"
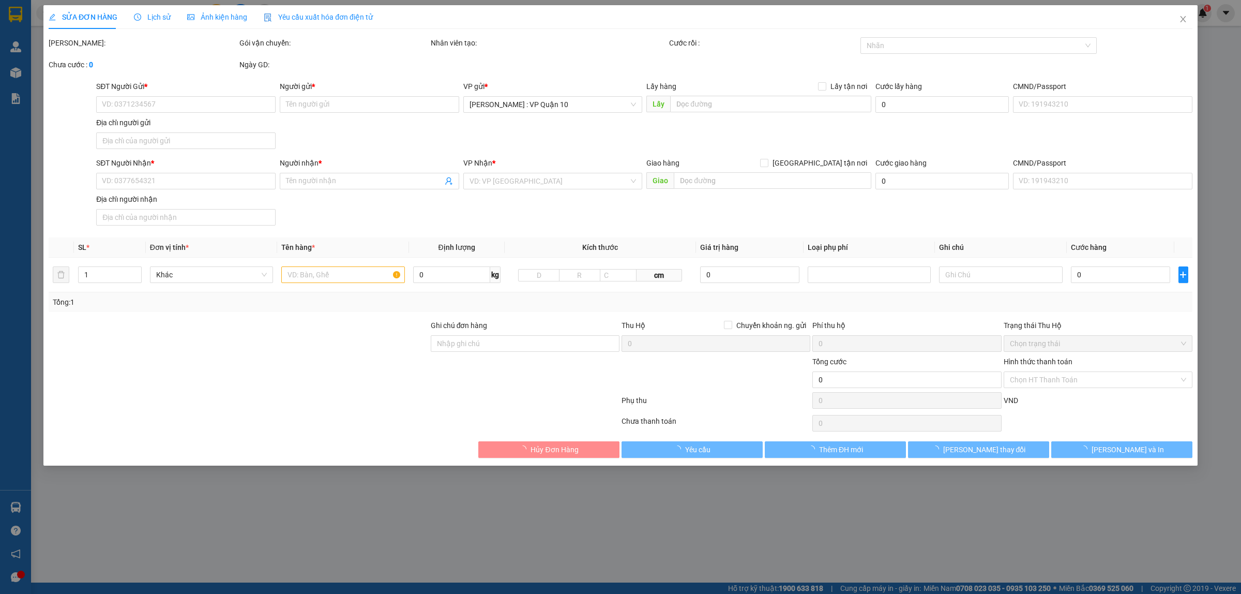
type input "280.000"
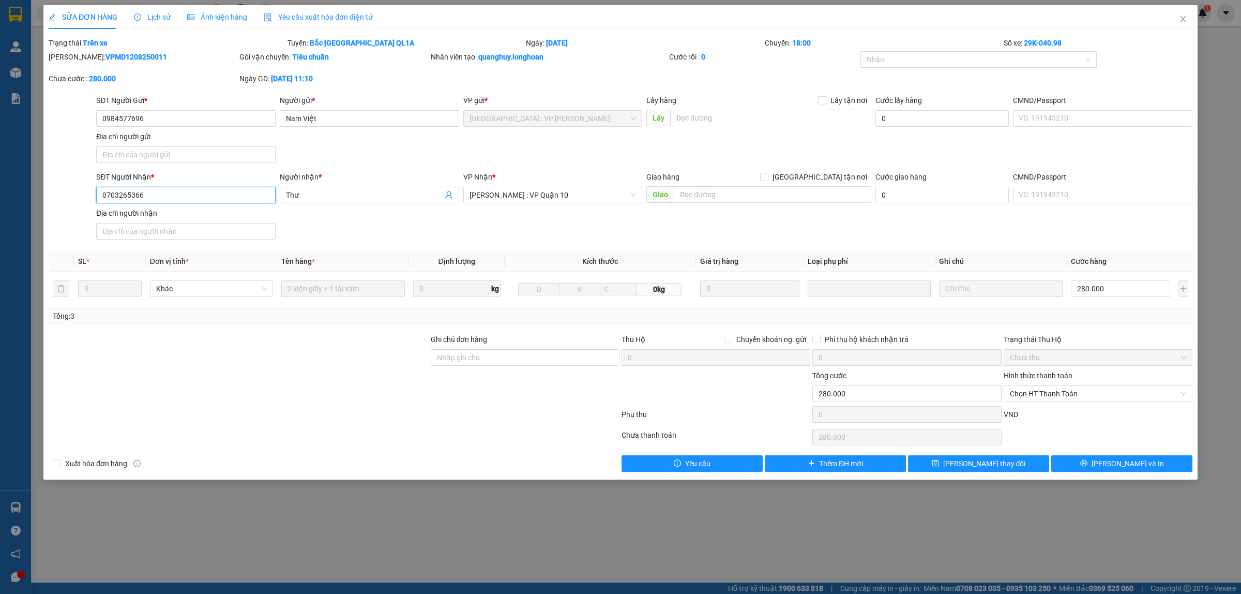
drag, startPoint x: 154, startPoint y: 194, endPoint x: 99, endPoint y: 197, distance: 54.9
click at [97, 207] on div "SĐT Người Nhận * 0703265366 0703265366 Người nhận * Thư VP Nhận * Hồ Chí Minh :…" at bounding box center [644, 207] width 1100 height 72
click at [145, 13] on span "Lịch sử" at bounding box center [152, 17] width 37 height 8
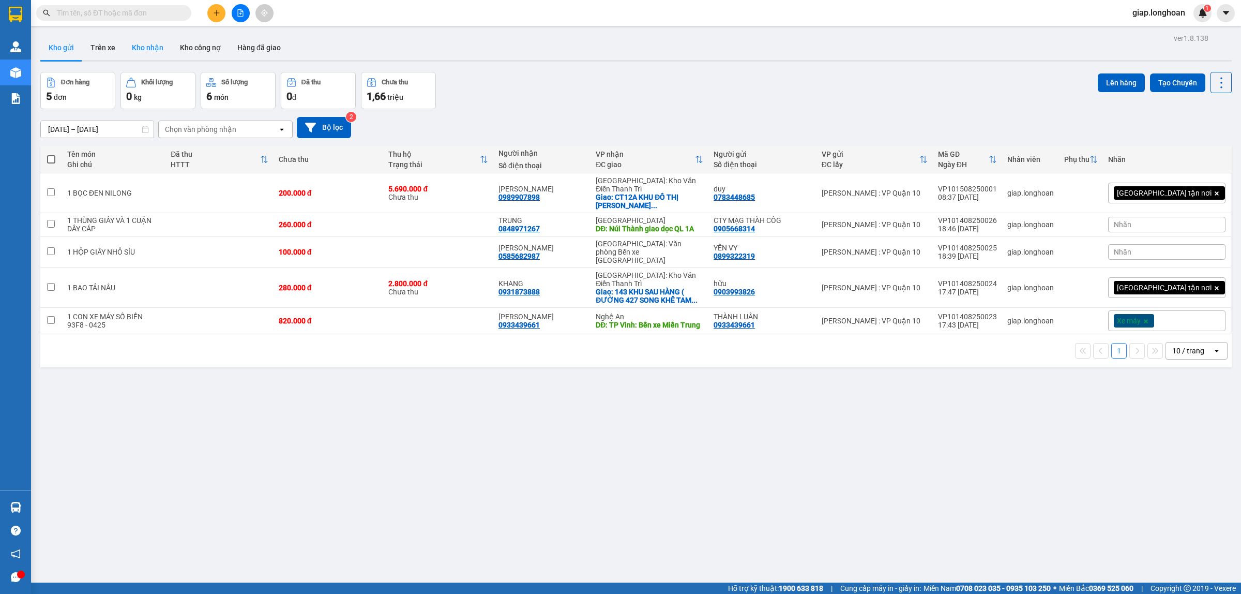
click at [135, 42] on button "Kho nhận" at bounding box center [148, 47] width 48 height 25
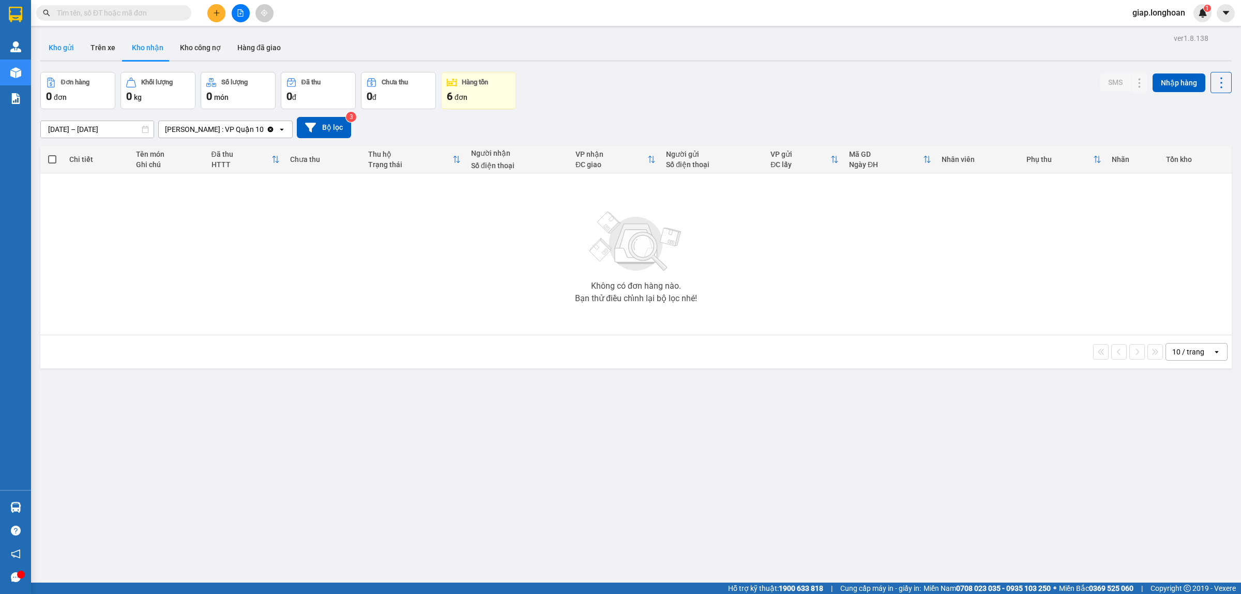
click at [50, 48] on button "Kho gửi" at bounding box center [61, 47] width 42 height 25
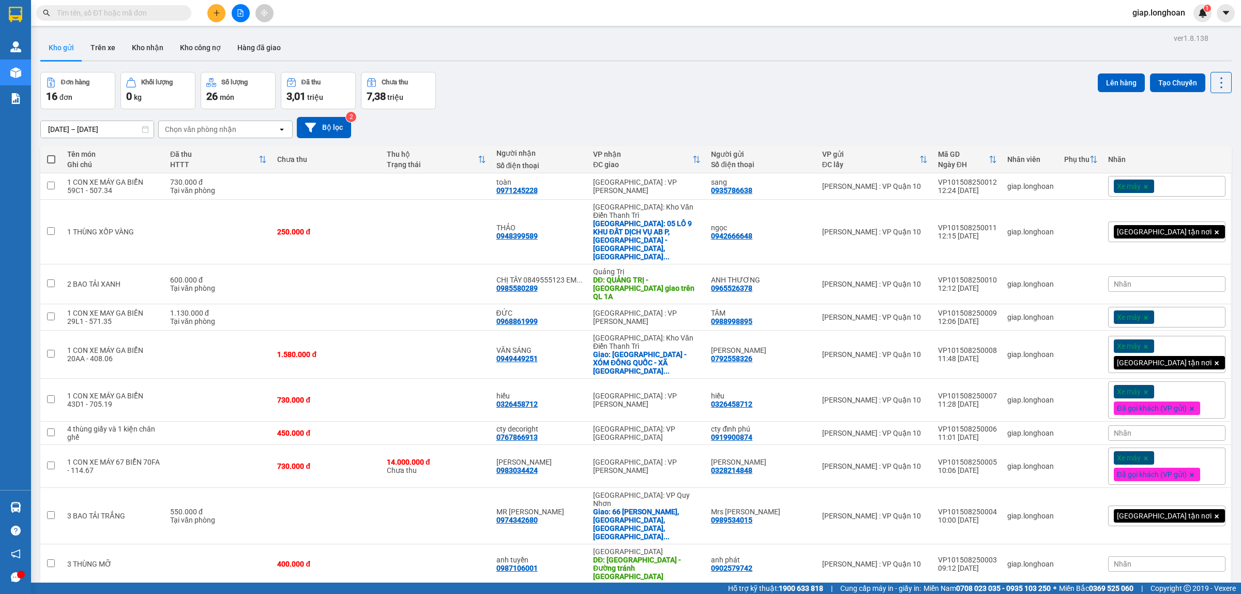
click at [1180, 593] on div "10 / trang" at bounding box center [1188, 600] width 32 height 10
click at [1173, 459] on span "20 / trang" at bounding box center [1180, 462] width 33 height 10
click at [564, 96] on div "Đơn hàng 16 đơn Khối lượng 0 kg Số lượng 26 món Đã thu 3,01 triệu Chưa thu 7,38…" at bounding box center [635, 90] width 1191 height 37
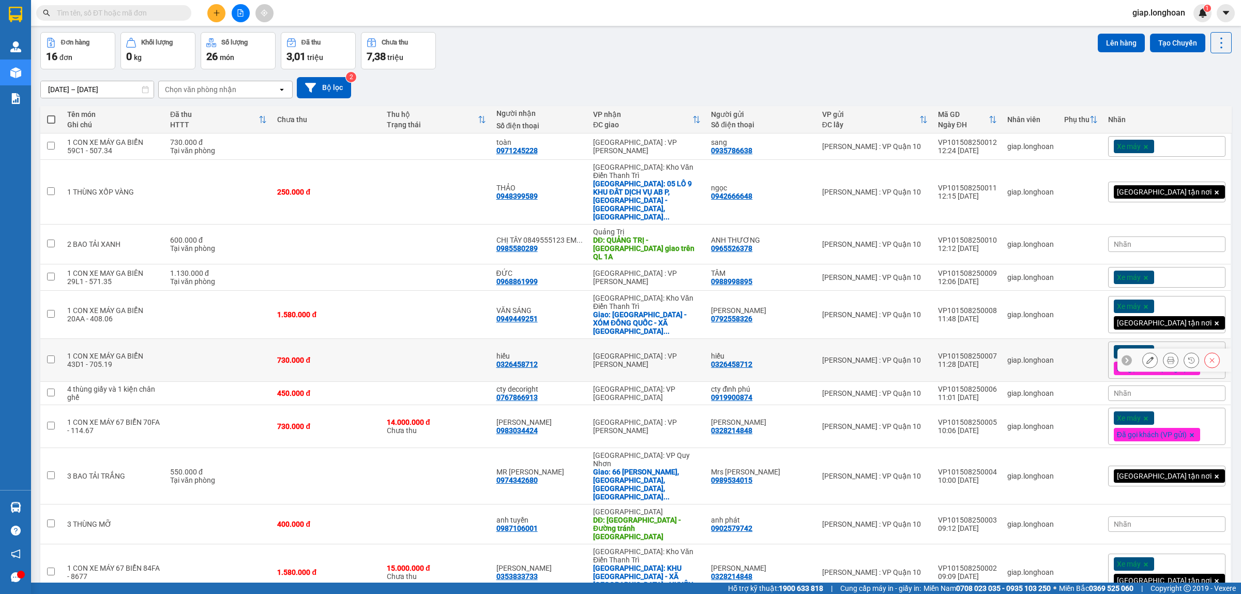
scroll to position [39, 0]
click at [646, 63] on div "Đơn hàng 16 đơn Khối lượng 0 kg Số lượng 26 món Đã thu 3,01 triệu Chưa thu 7,38…" at bounding box center [635, 51] width 1191 height 37
